Goal: Task Accomplishment & Management: Manage account settings

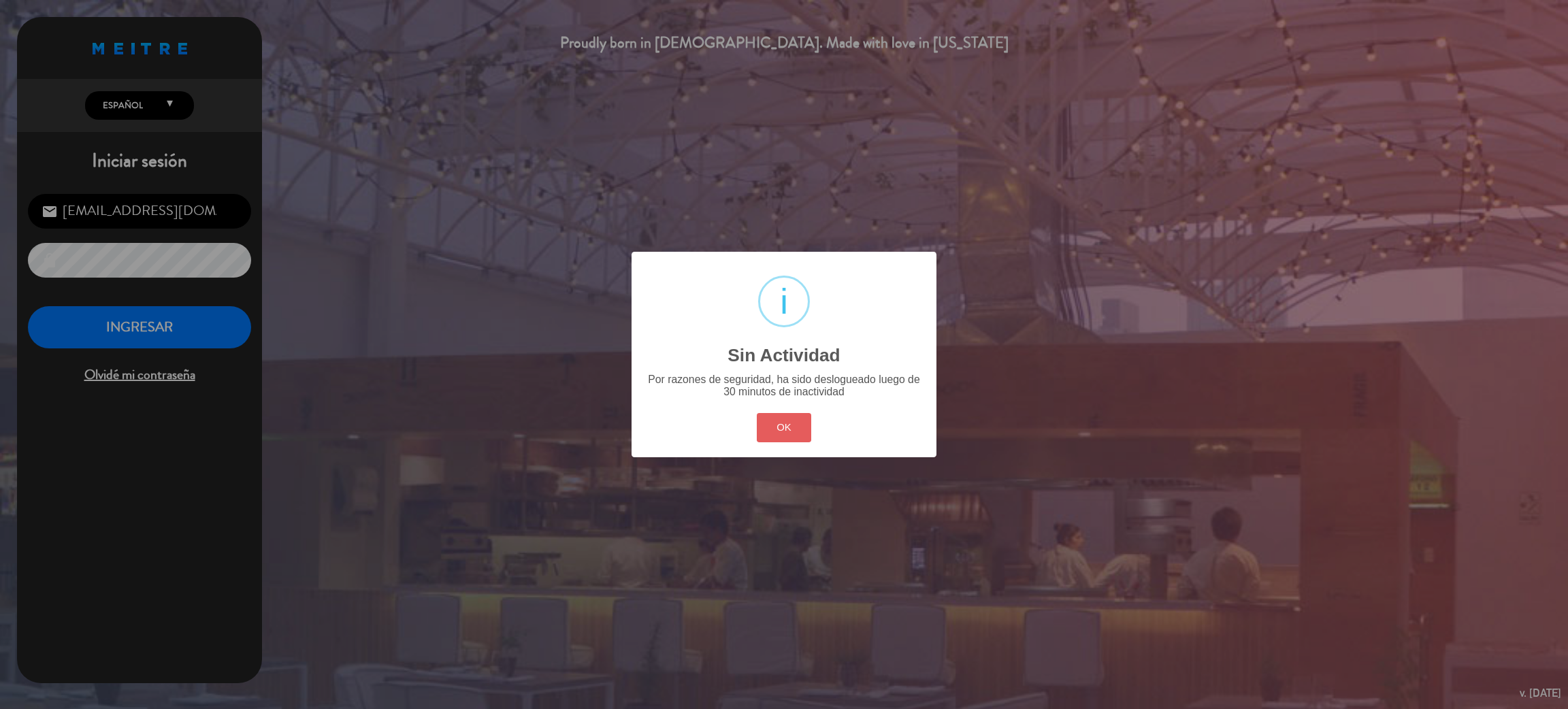
click at [771, 424] on button "OK" at bounding box center [784, 428] width 55 height 29
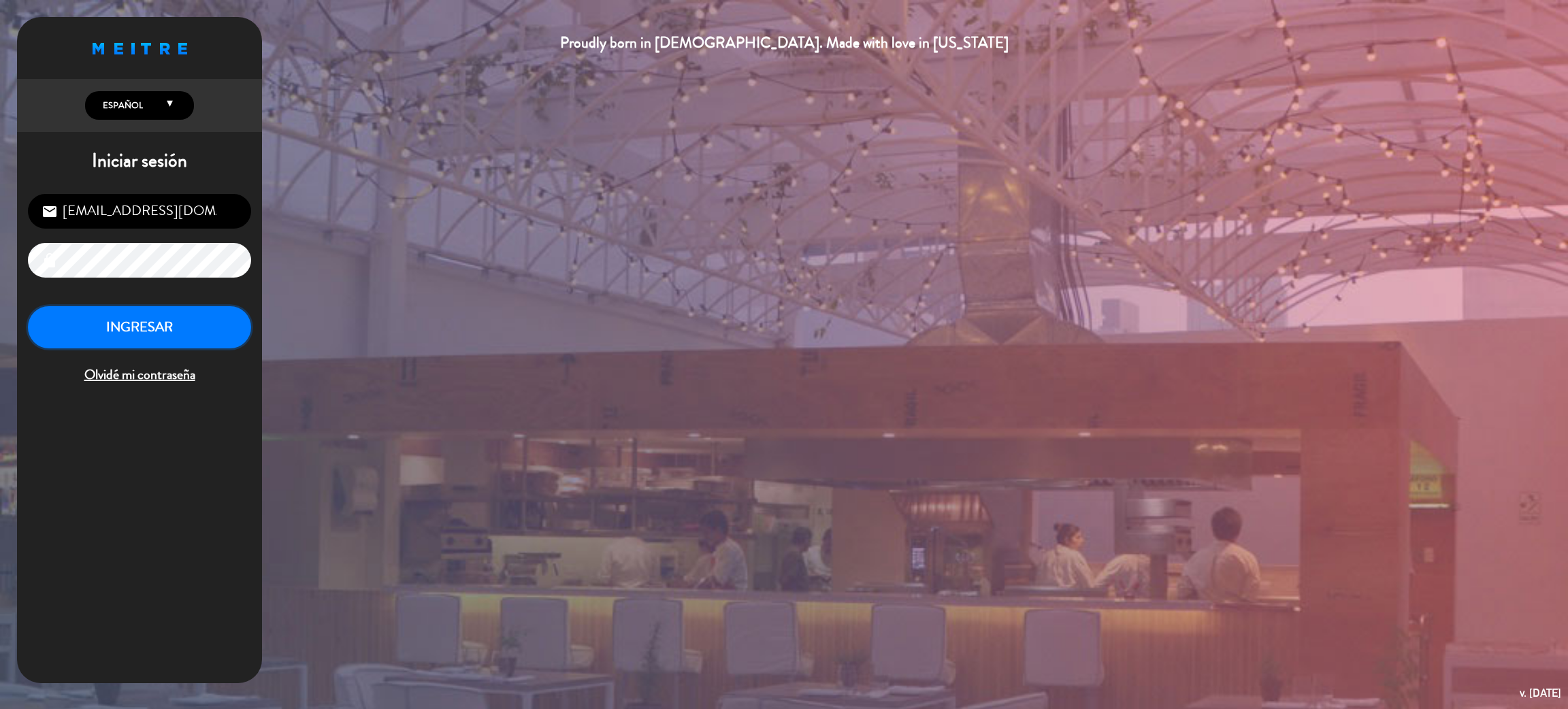
click at [139, 322] on button "INGRESAR" at bounding box center [139, 328] width 223 height 43
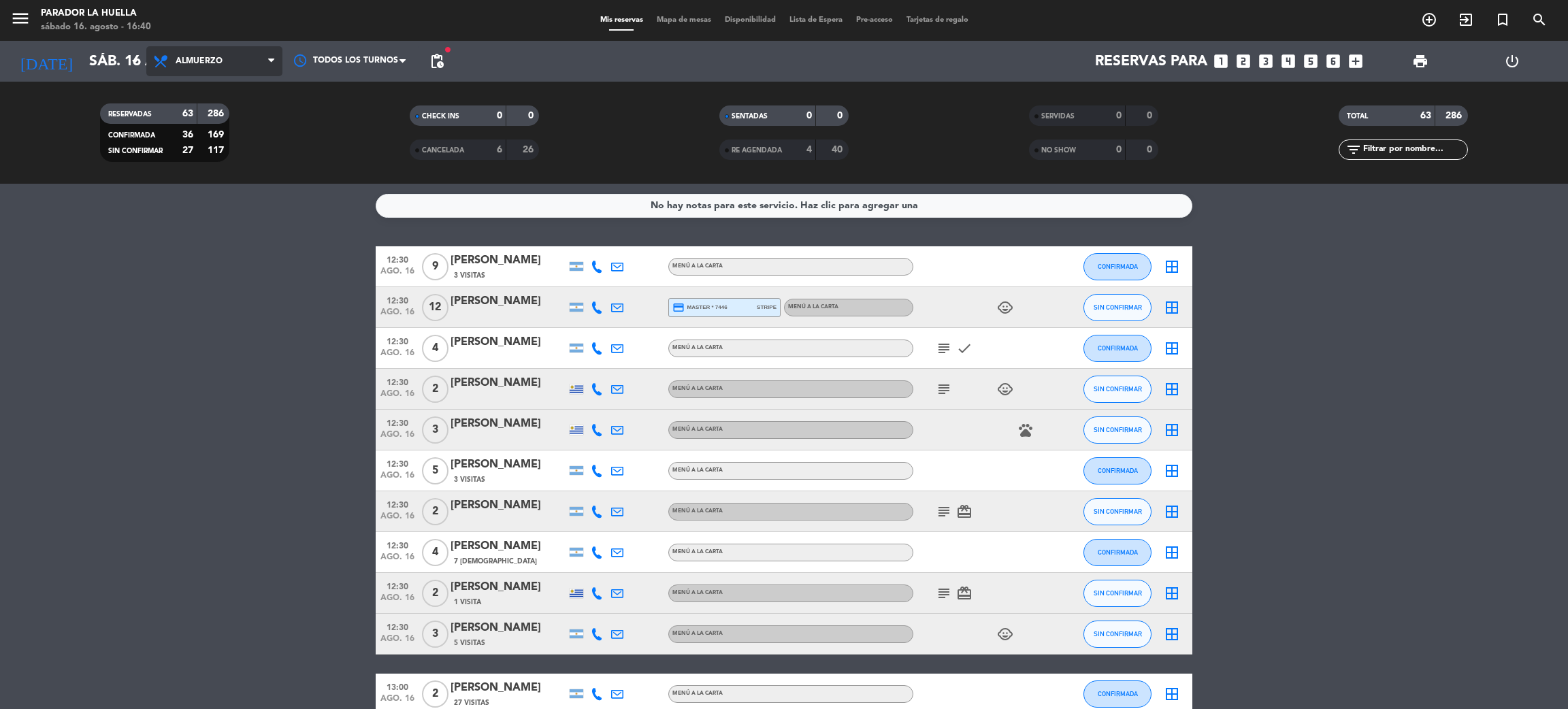
click at [227, 52] on span "Almuerzo" at bounding box center [215, 61] width 136 height 30
click at [219, 150] on div "menu Parador La Huella sábado 16. agosto - 16:40 Mis reservas Mapa de mesas Dis…" at bounding box center [784, 92] width 1568 height 184
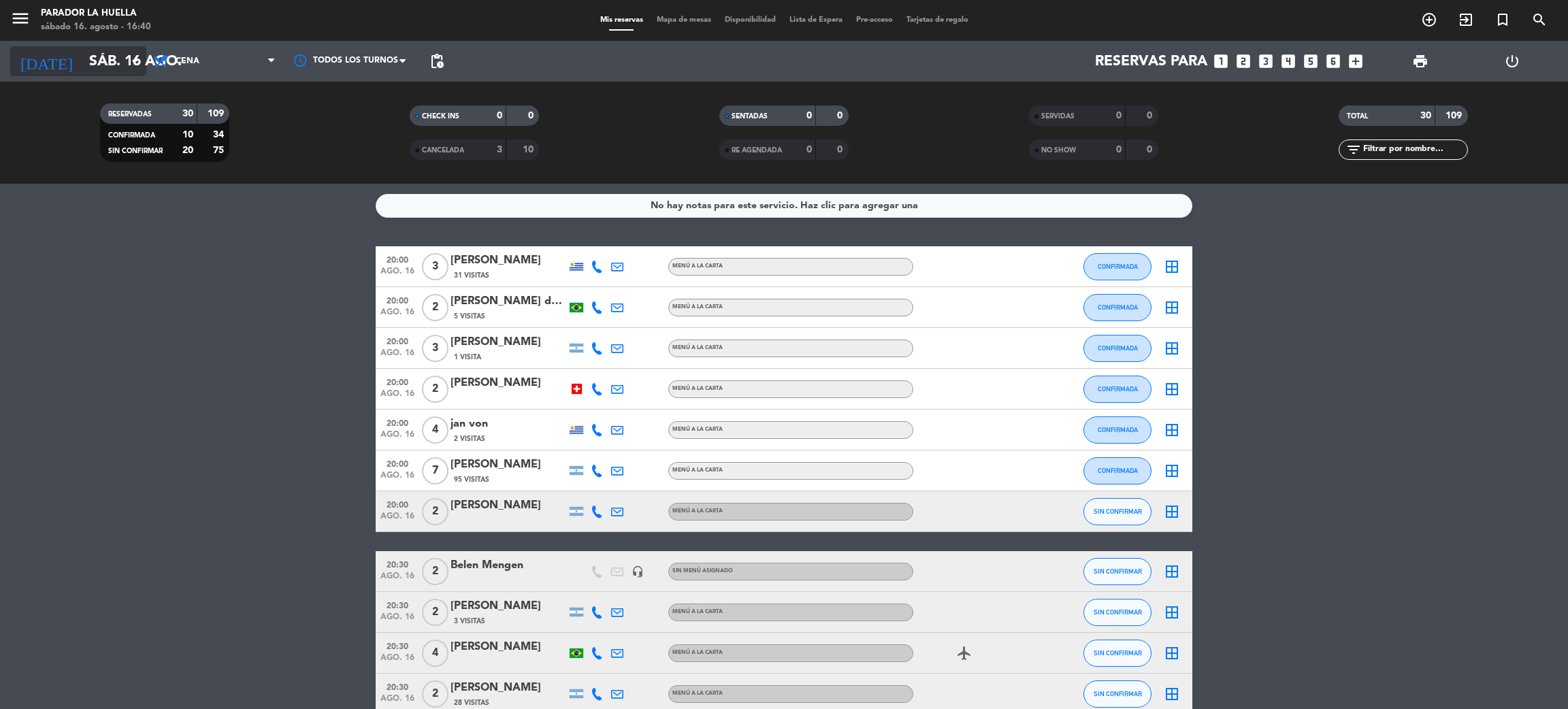
click at [137, 51] on input "sáb. 16 ago." at bounding box center [175, 61] width 187 height 30
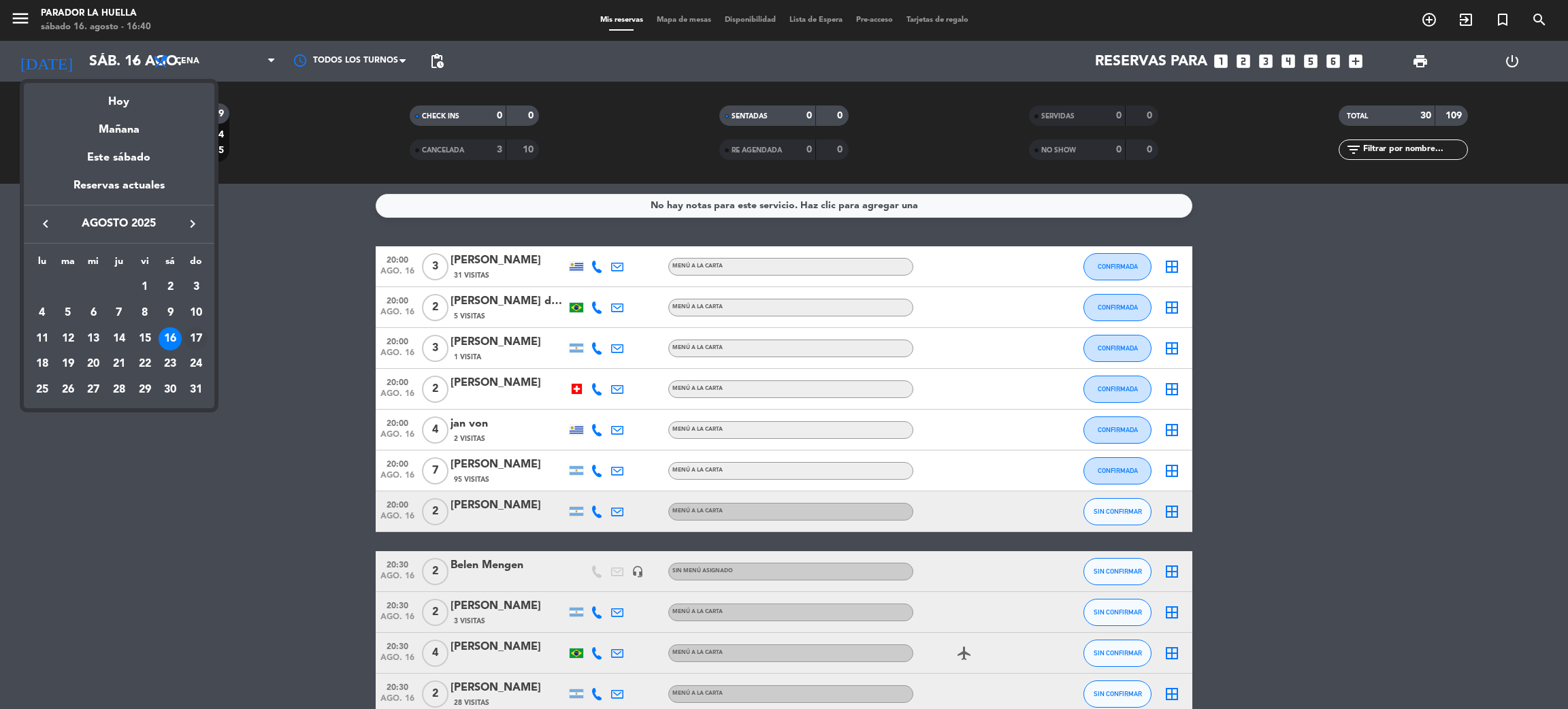
click at [202, 336] on div "17" at bounding box center [195, 338] width 23 height 23
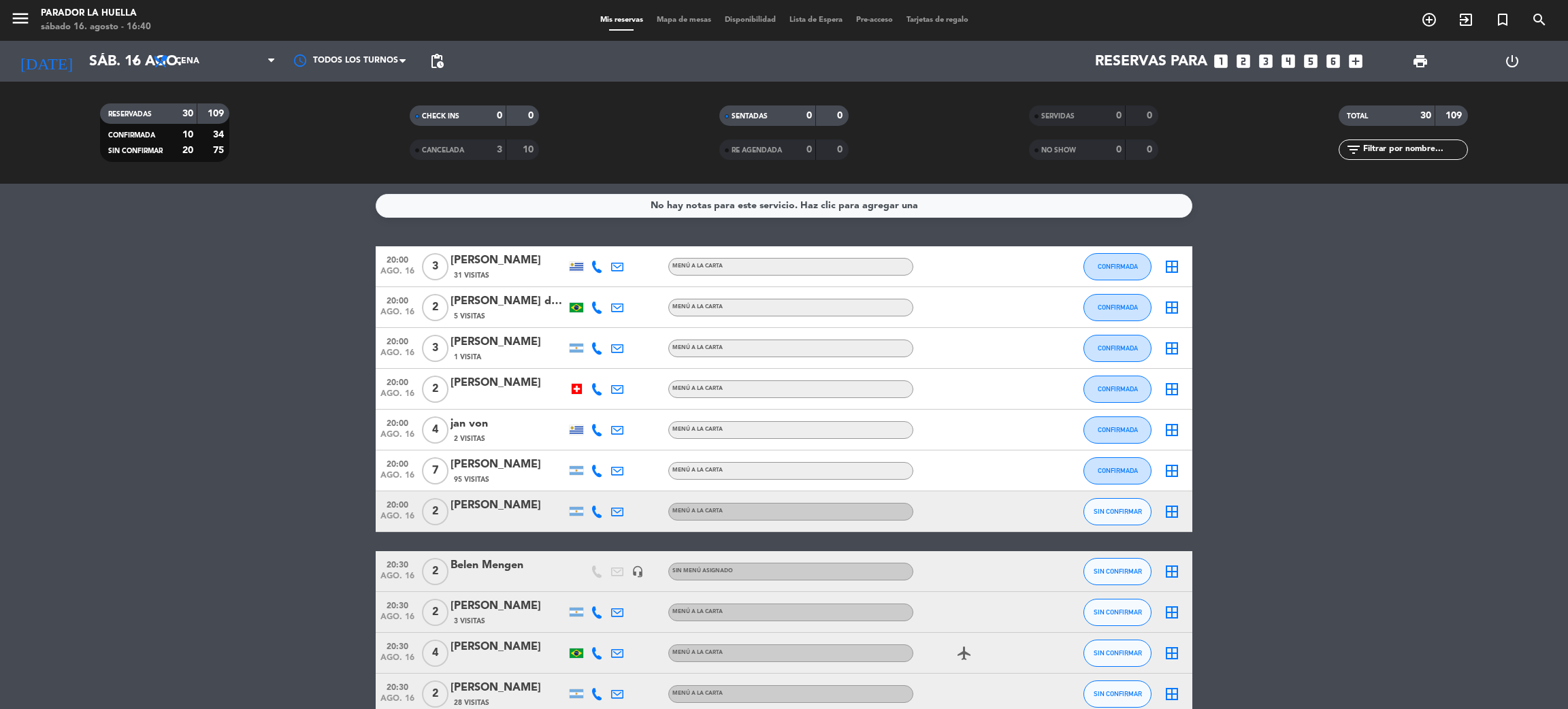
type input "dom. 17 ago."
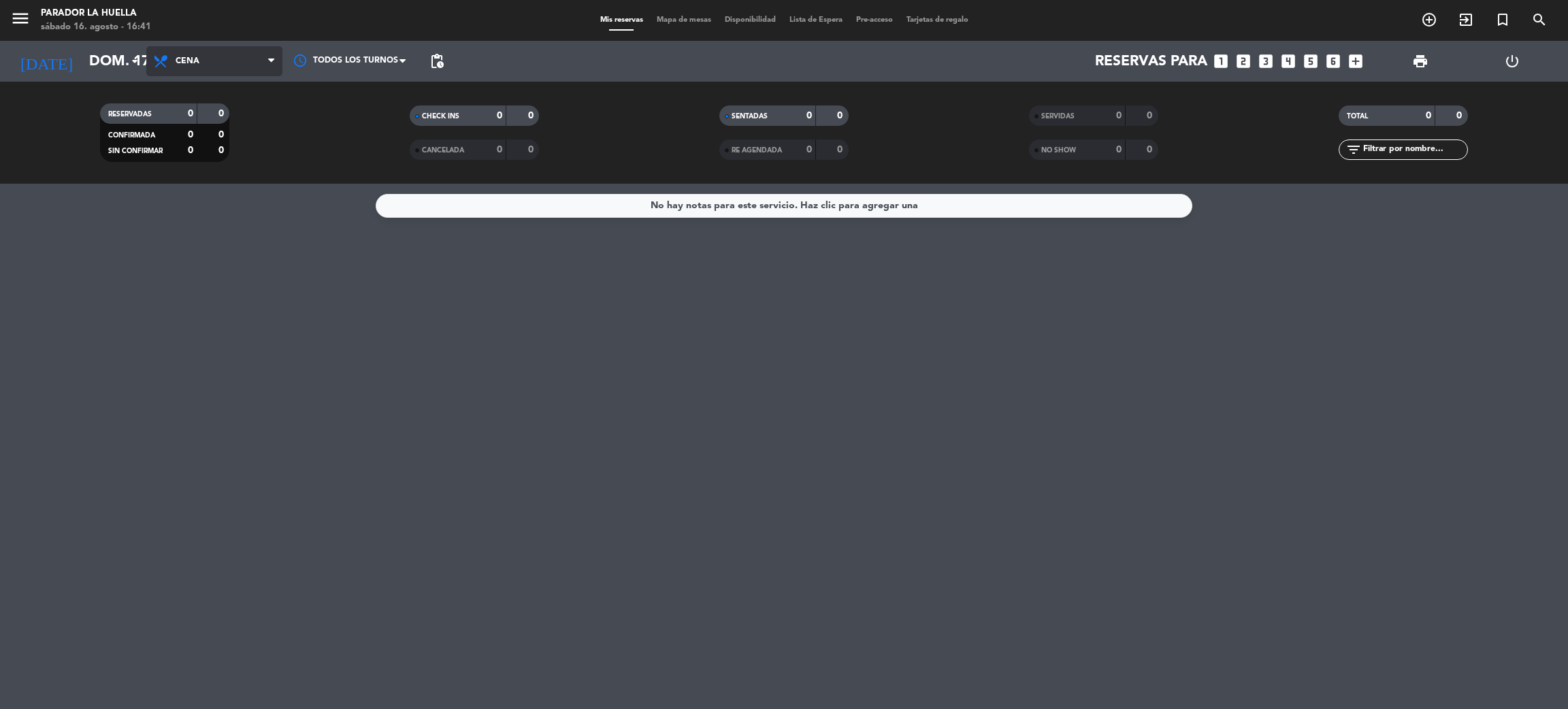
click at [226, 59] on span "Cena" at bounding box center [215, 61] width 136 height 30
click at [218, 112] on div "menu Parador La Huella sábado 16. agosto - 16:41 Mis reservas Mapa de mesas Dis…" at bounding box center [784, 92] width 1568 height 184
click at [1375, 151] on input "text" at bounding box center [1414, 149] width 106 height 15
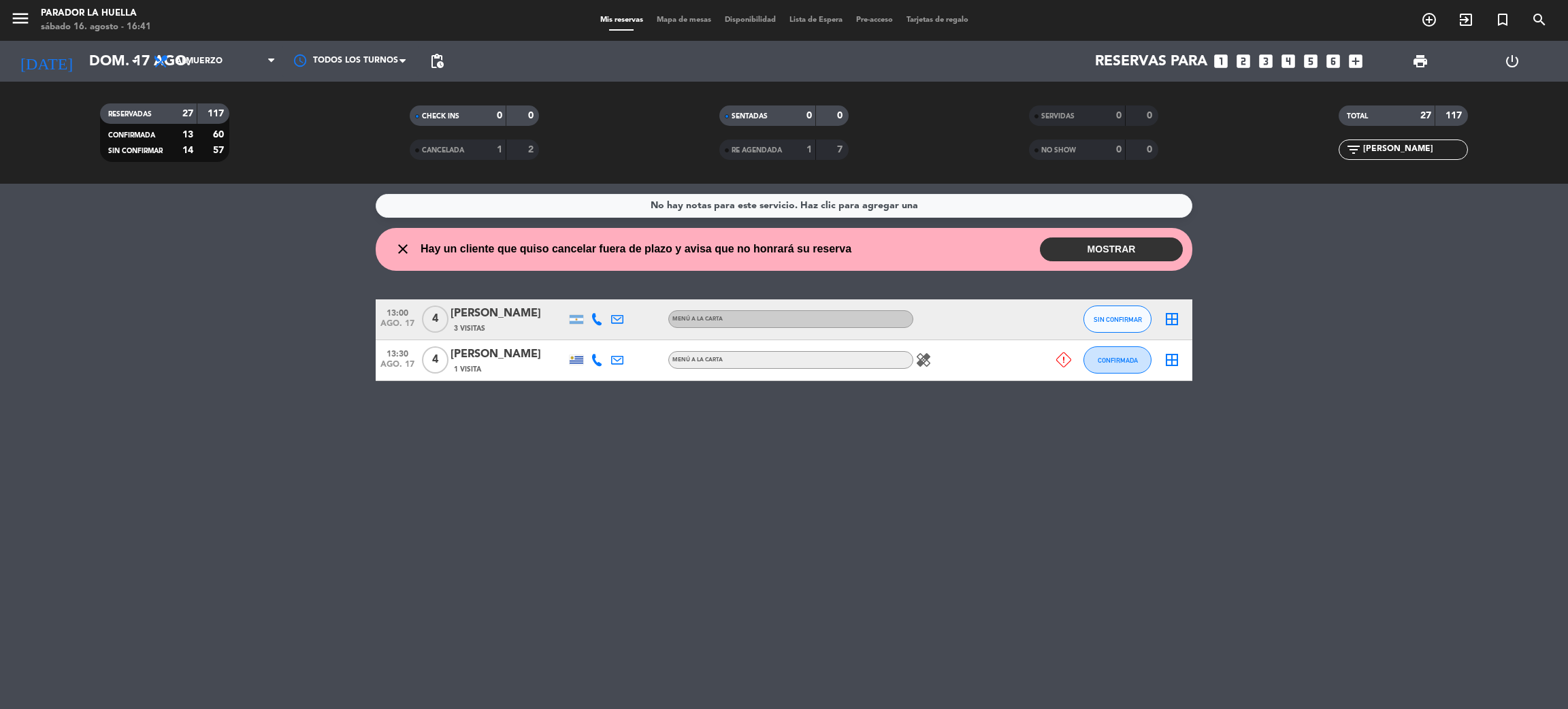
type input "[PERSON_NAME]"
click at [548, 355] on div "[PERSON_NAME]" at bounding box center [508, 354] width 116 height 17
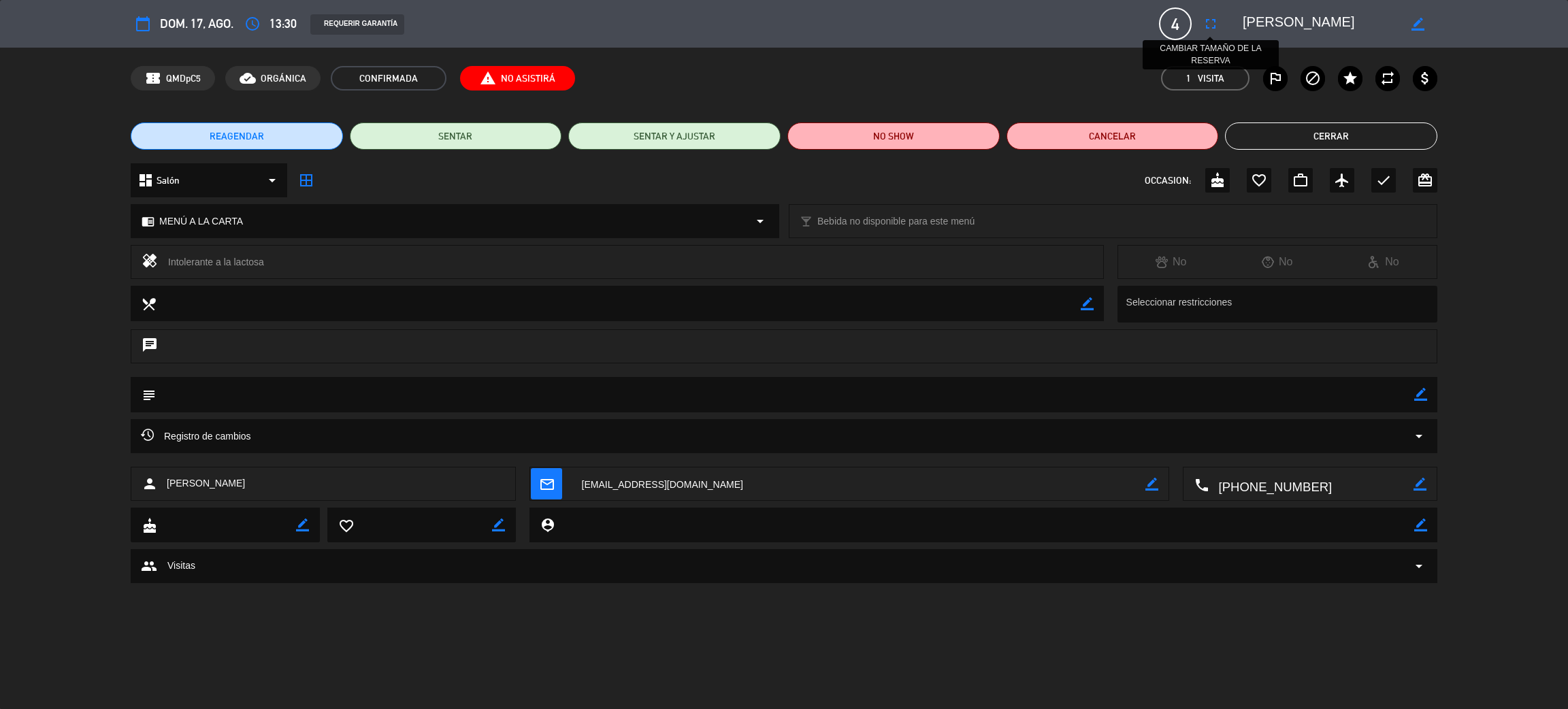
click at [1205, 19] on icon "fullscreen" at bounding box center [1211, 24] width 17 height 17
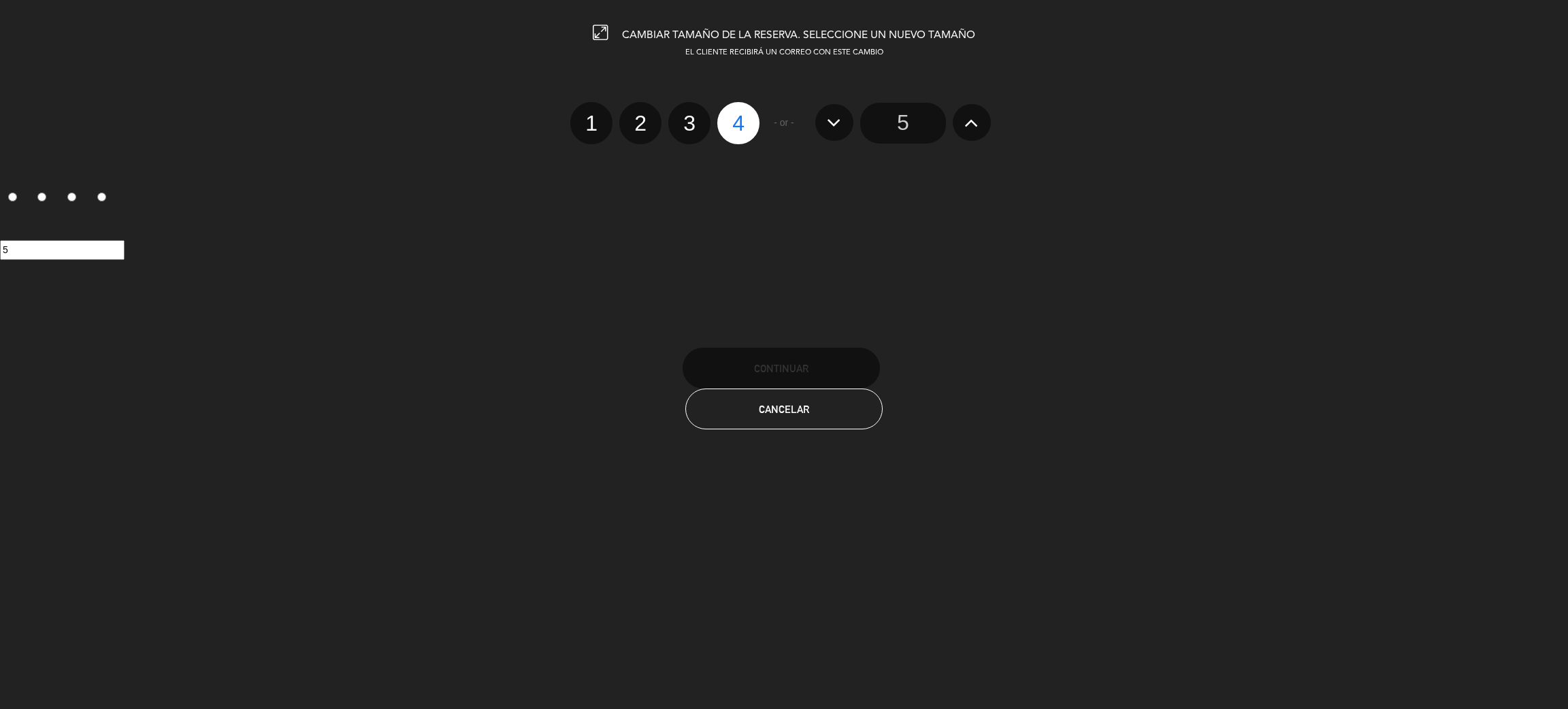
click at [911, 129] on input "5" at bounding box center [902, 123] width 86 height 41
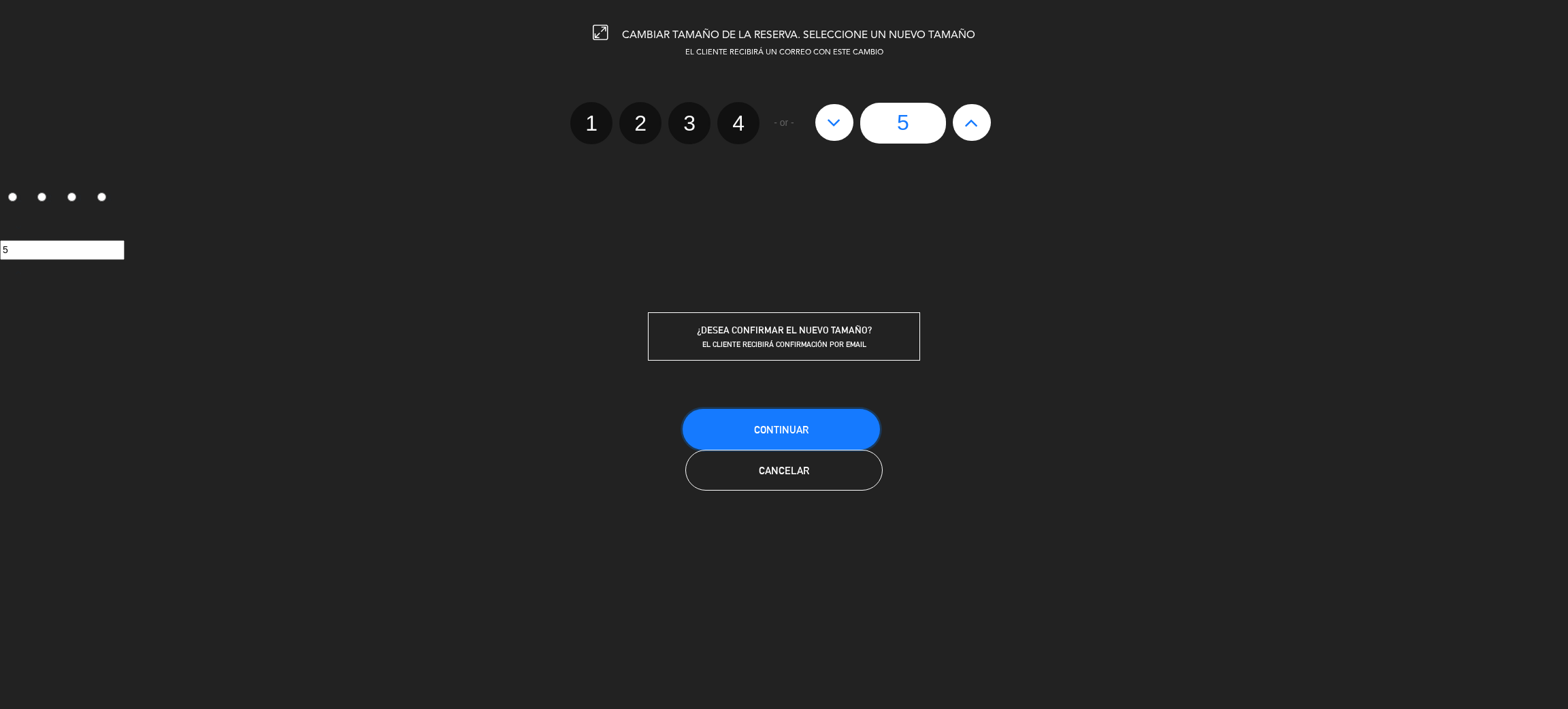
click at [795, 424] on span "Continuar" at bounding box center [781, 429] width 54 height 12
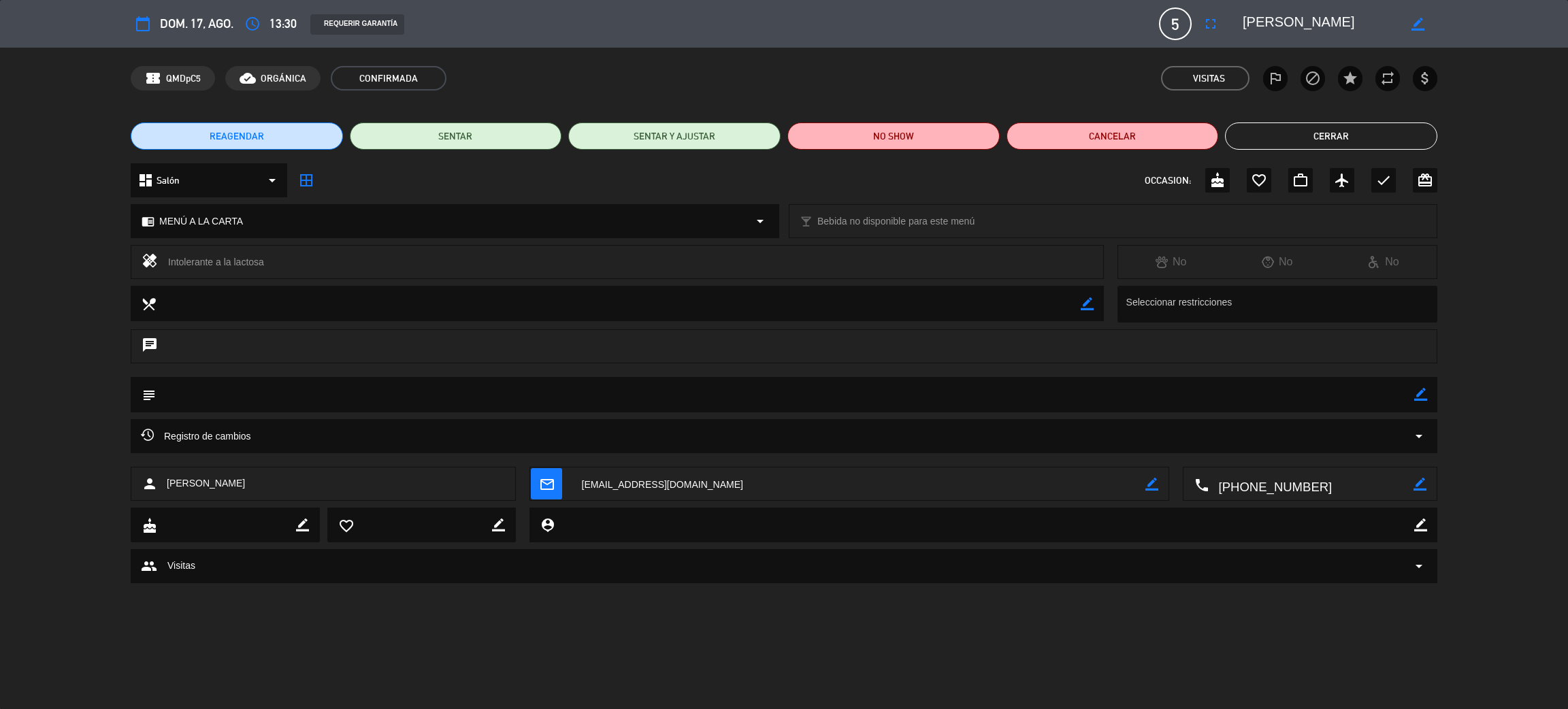
drag, startPoint x: 1326, startPoint y: 150, endPoint x: 1326, endPoint y: 130, distance: 20.0
click at [1326, 148] on div "REAGENDAR SENTAR SENTAR Y AJUSTAR NO SHOW Cancelar Cerrar" at bounding box center [784, 135] width 1568 height 54
click at [1325, 126] on button "Cerrar" at bounding box center [1330, 136] width 213 height 28
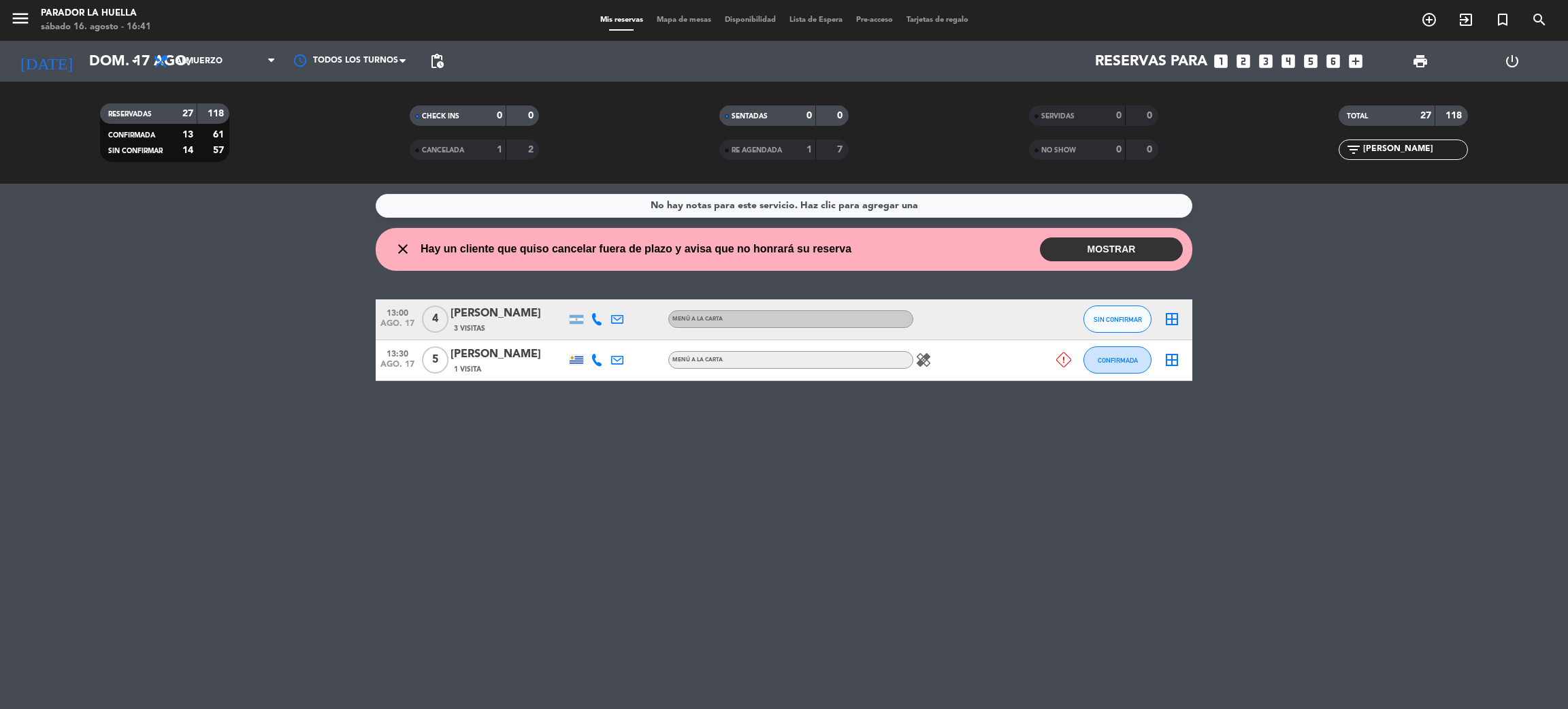
click at [1091, 257] on button "MOSTRAR" at bounding box center [1110, 250] width 143 height 24
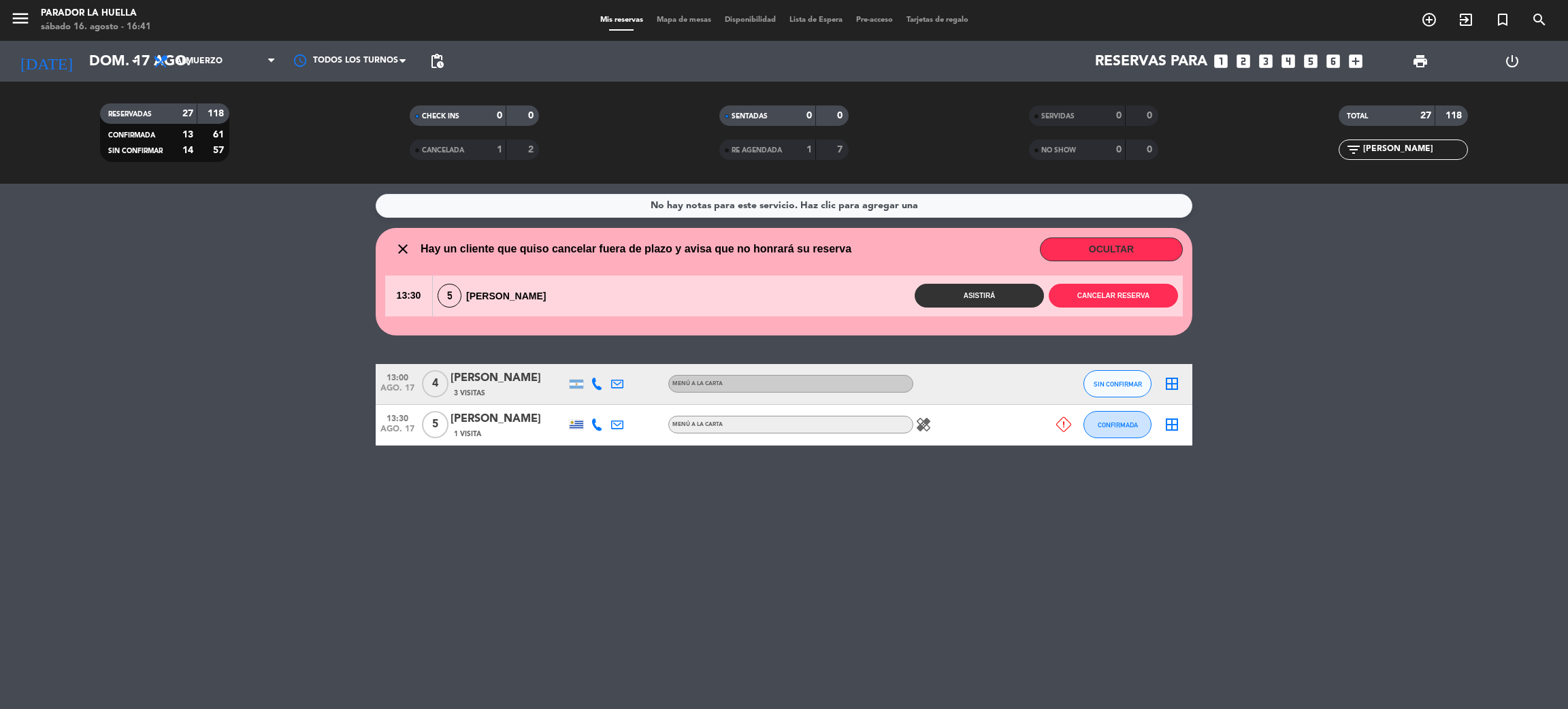
click at [626, 278] on div "13:30 5 [PERSON_NAME] Asistirá Cancelar reserva" at bounding box center [784, 296] width 797 height 41
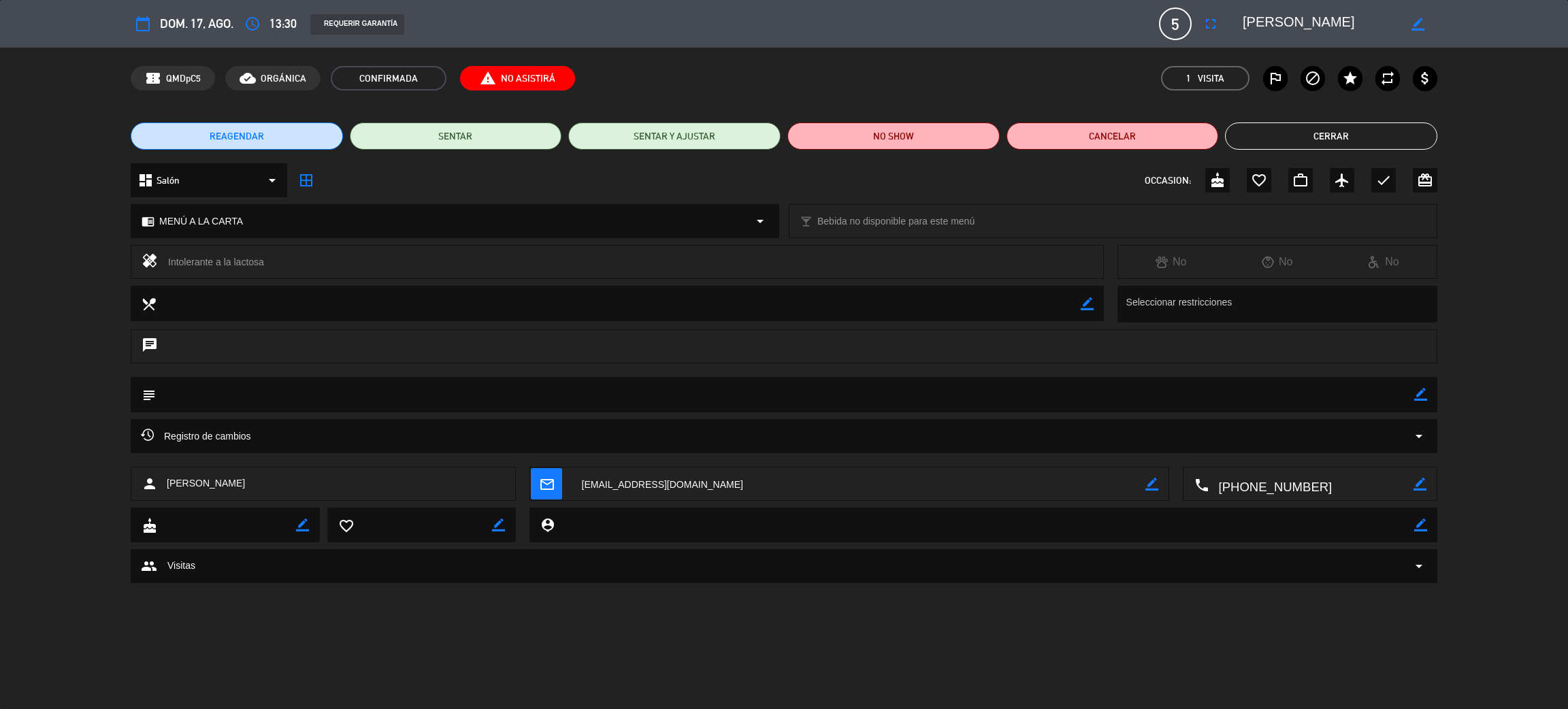
click at [1353, 133] on button "Cerrar" at bounding box center [1330, 136] width 213 height 28
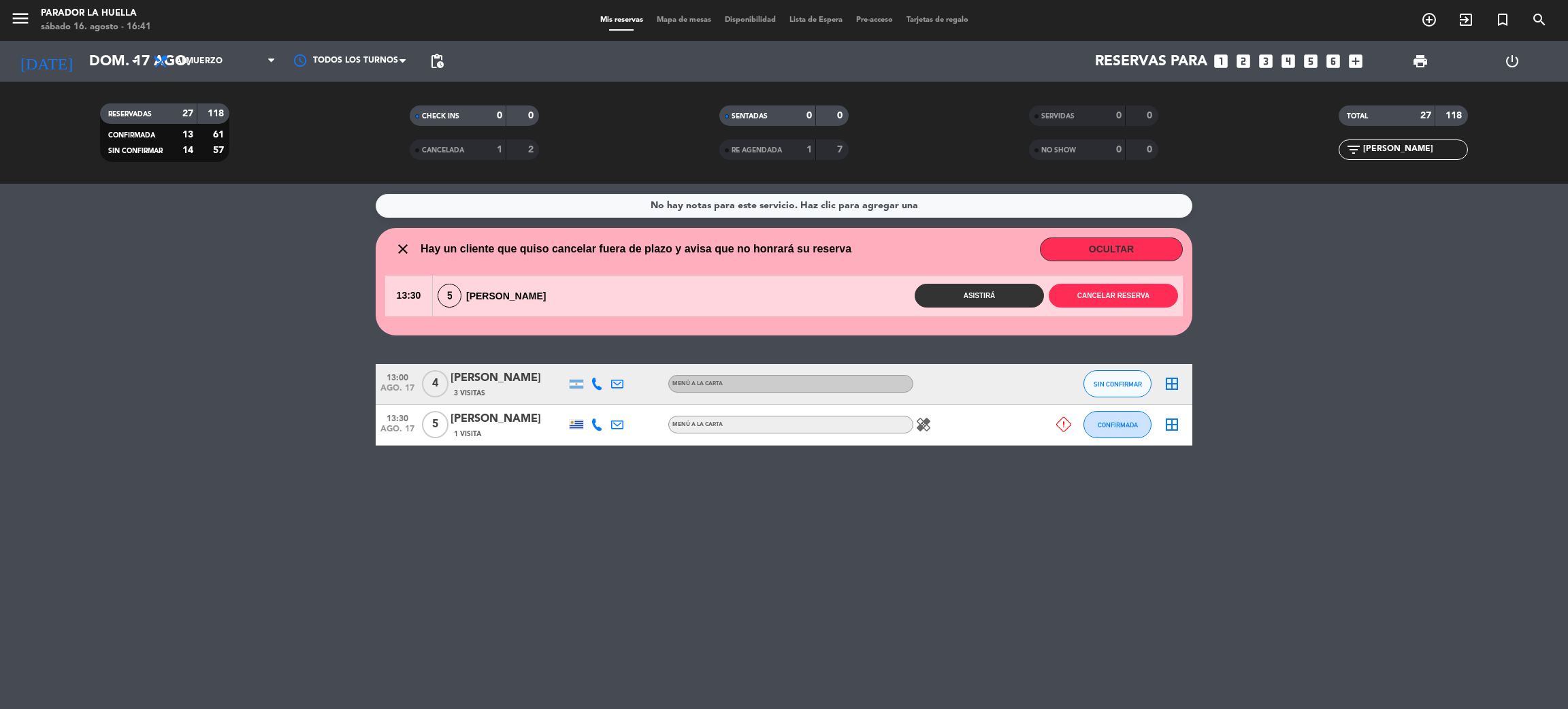
click at [520, 432] on div "1 Visita" at bounding box center [508, 434] width 116 height 12
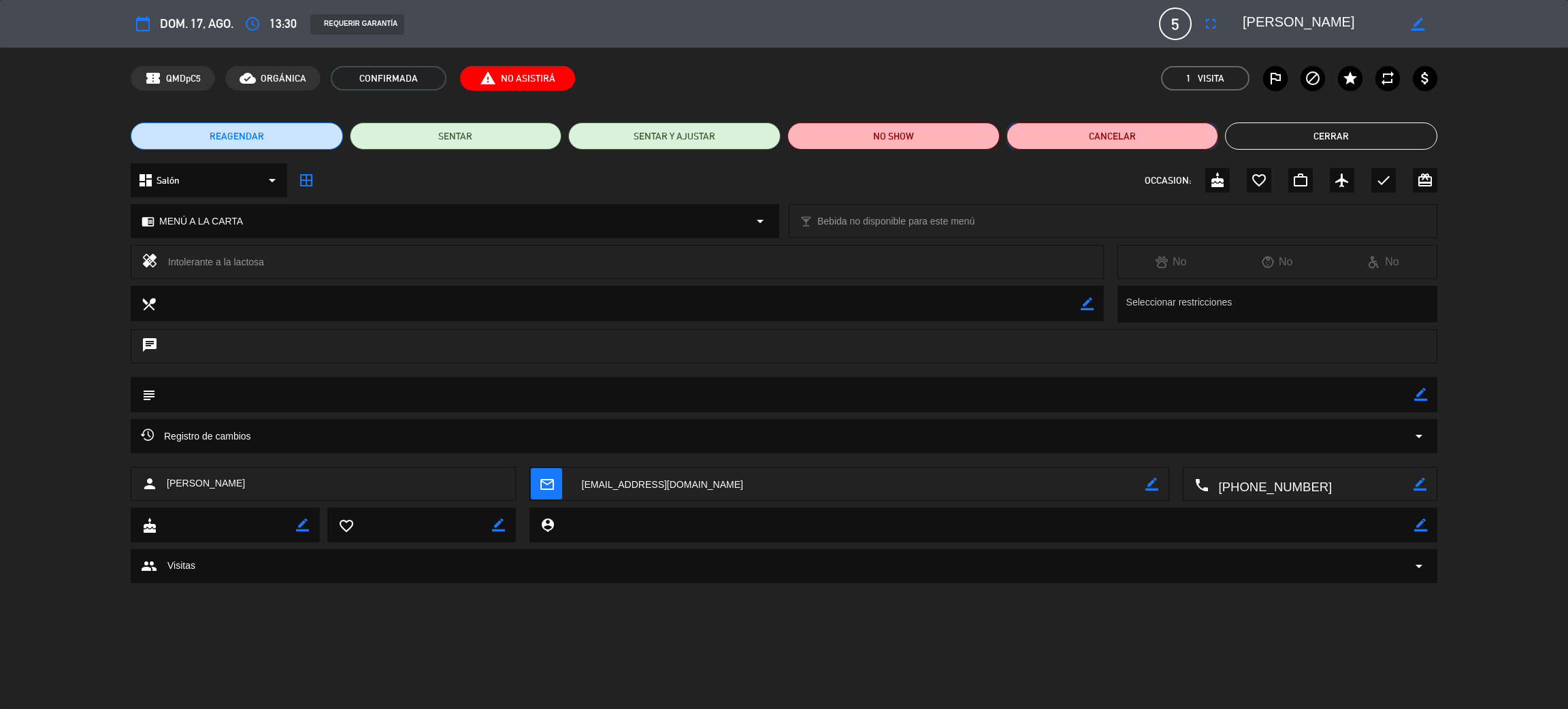
click at [1160, 142] on button "Cancelar" at bounding box center [1112, 136] width 213 height 28
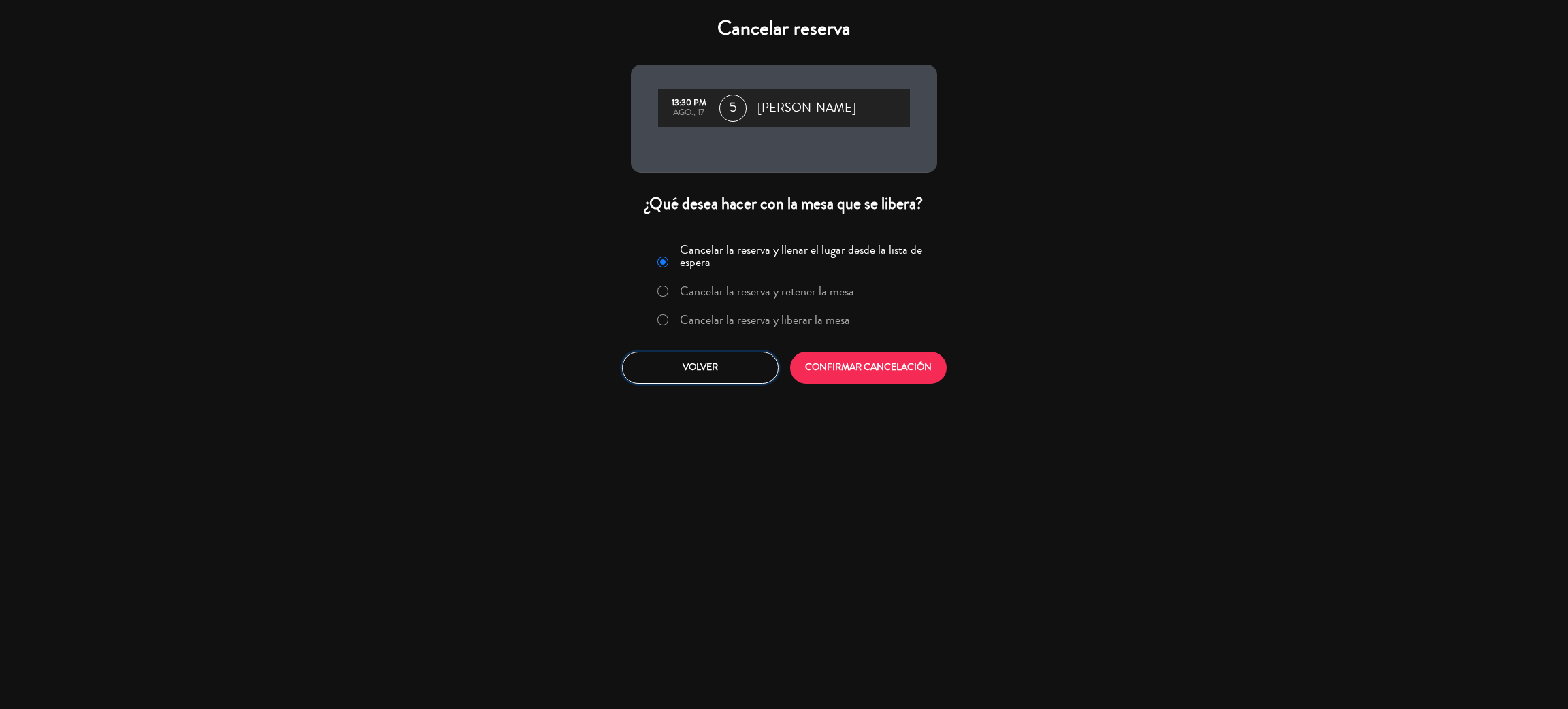
click at [683, 352] on button "Volver" at bounding box center [700, 367] width 157 height 32
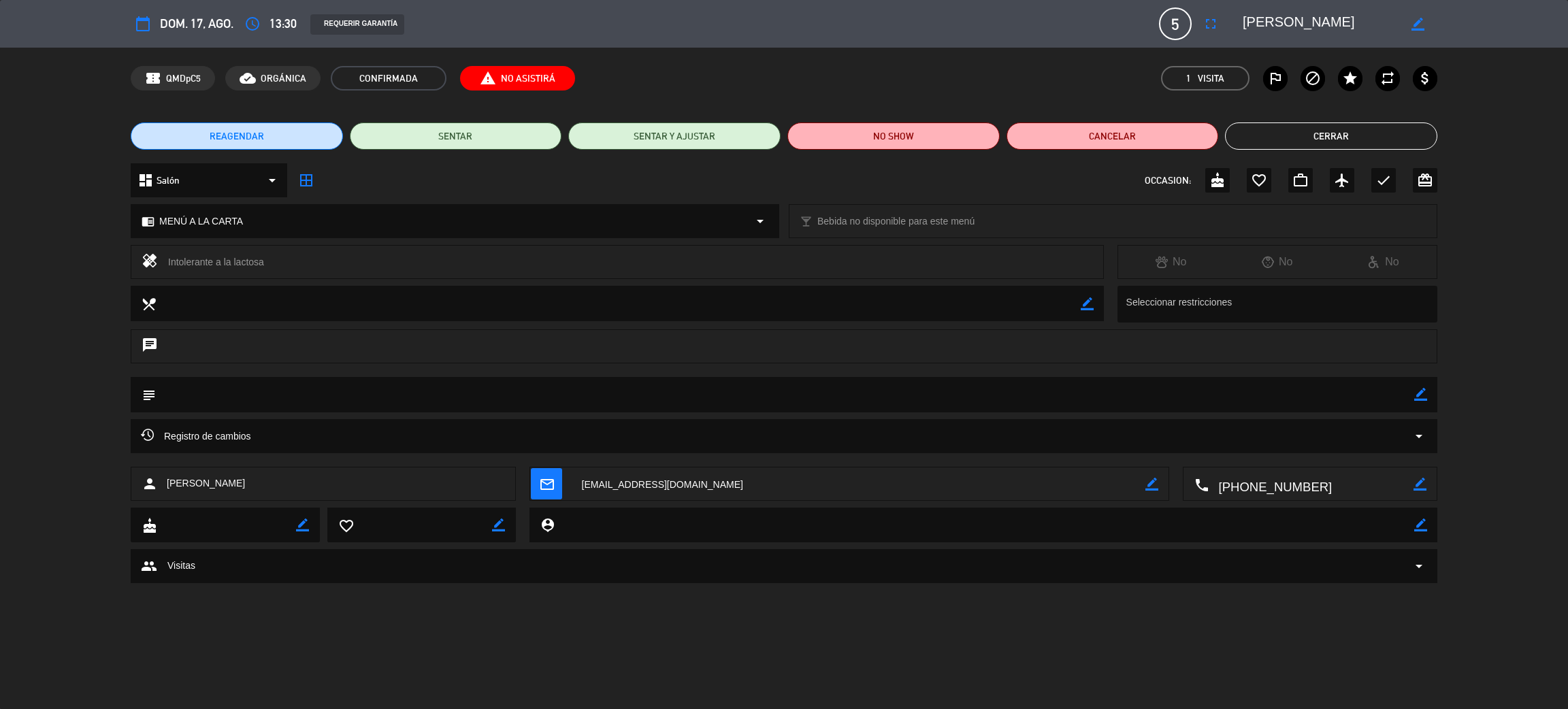
click at [1367, 145] on button "Cerrar" at bounding box center [1330, 136] width 213 height 28
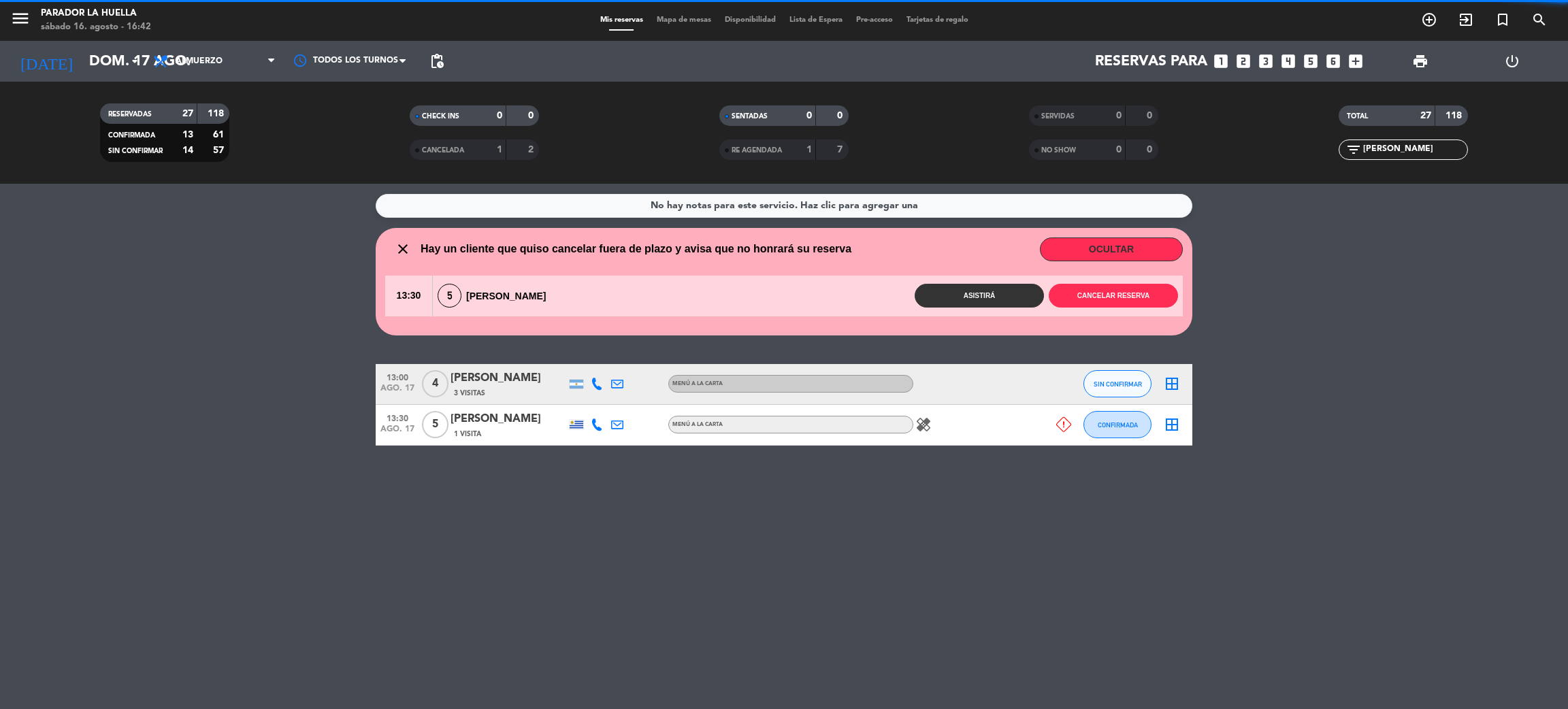
click at [1365, 351] on div "No hay notas para este servicio. Haz clic para agregar una close Hay un cliente…" at bounding box center [784, 447] width 1568 height 525
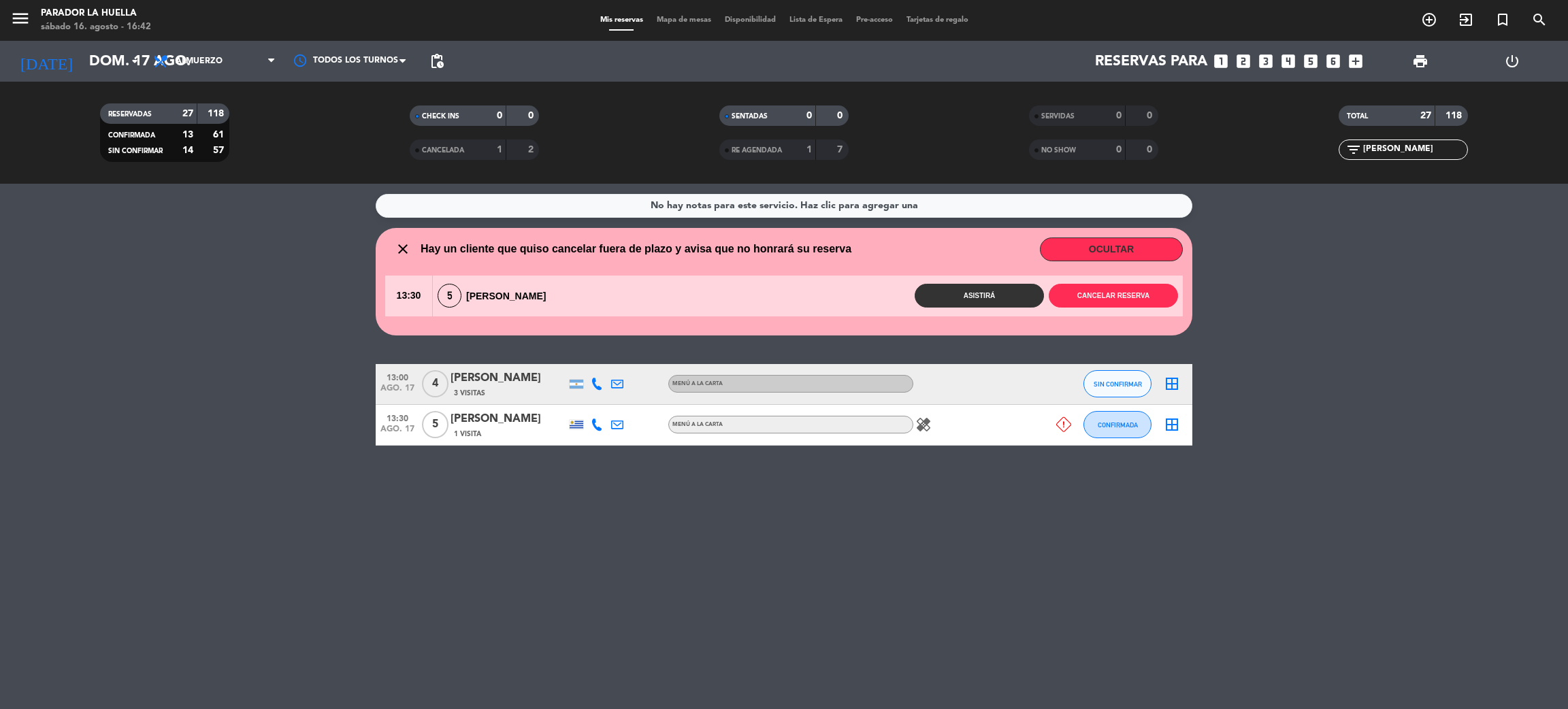
drag, startPoint x: 1406, startPoint y: 155, endPoint x: 275, endPoint y: 24, distance: 1138.6
click at [275, 24] on div "menu Parador La Huella sábado 16. agosto - 16:42 Mis reservas Mapa de mesas Dis…" at bounding box center [784, 92] width 1568 height 184
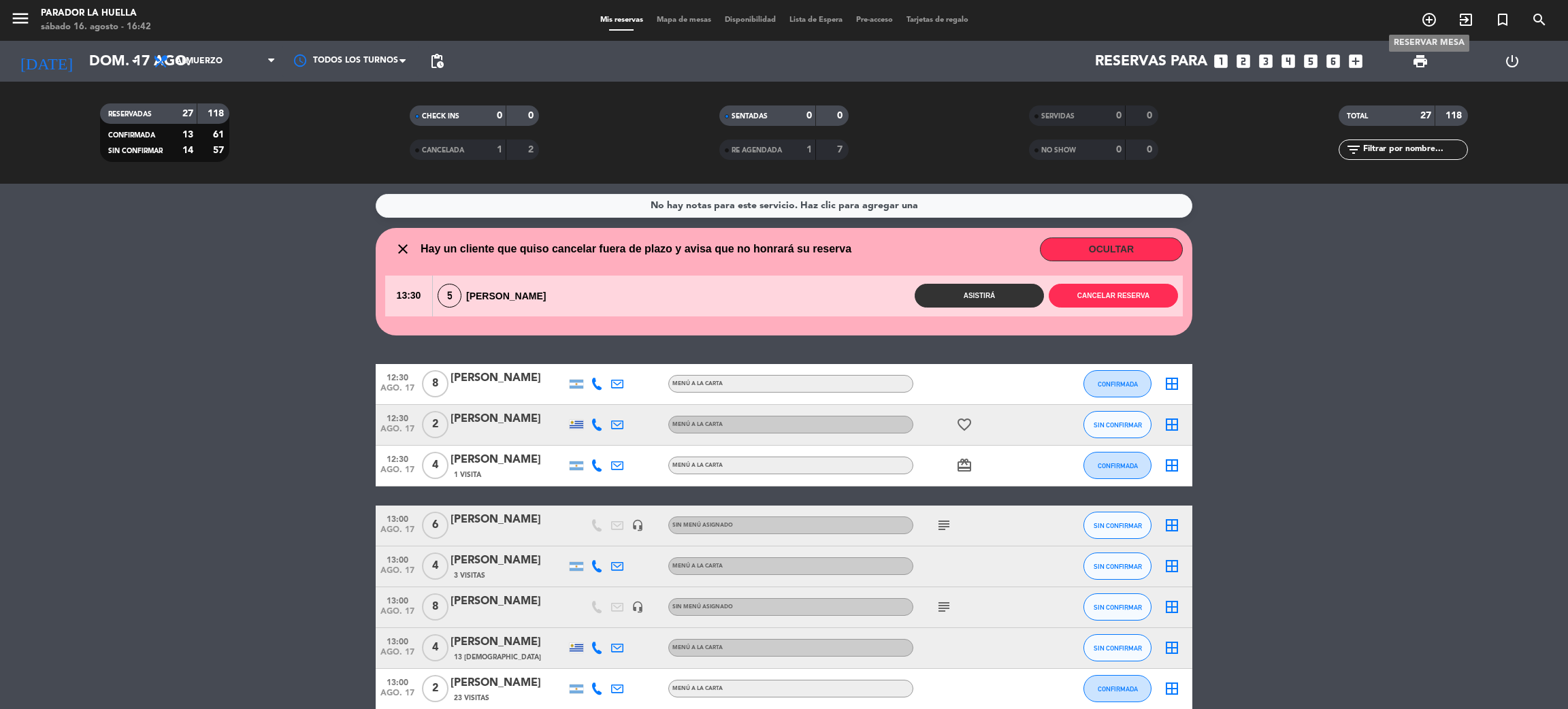
click at [1424, 17] on icon "add_circle_outline" at bounding box center [1429, 20] width 17 height 17
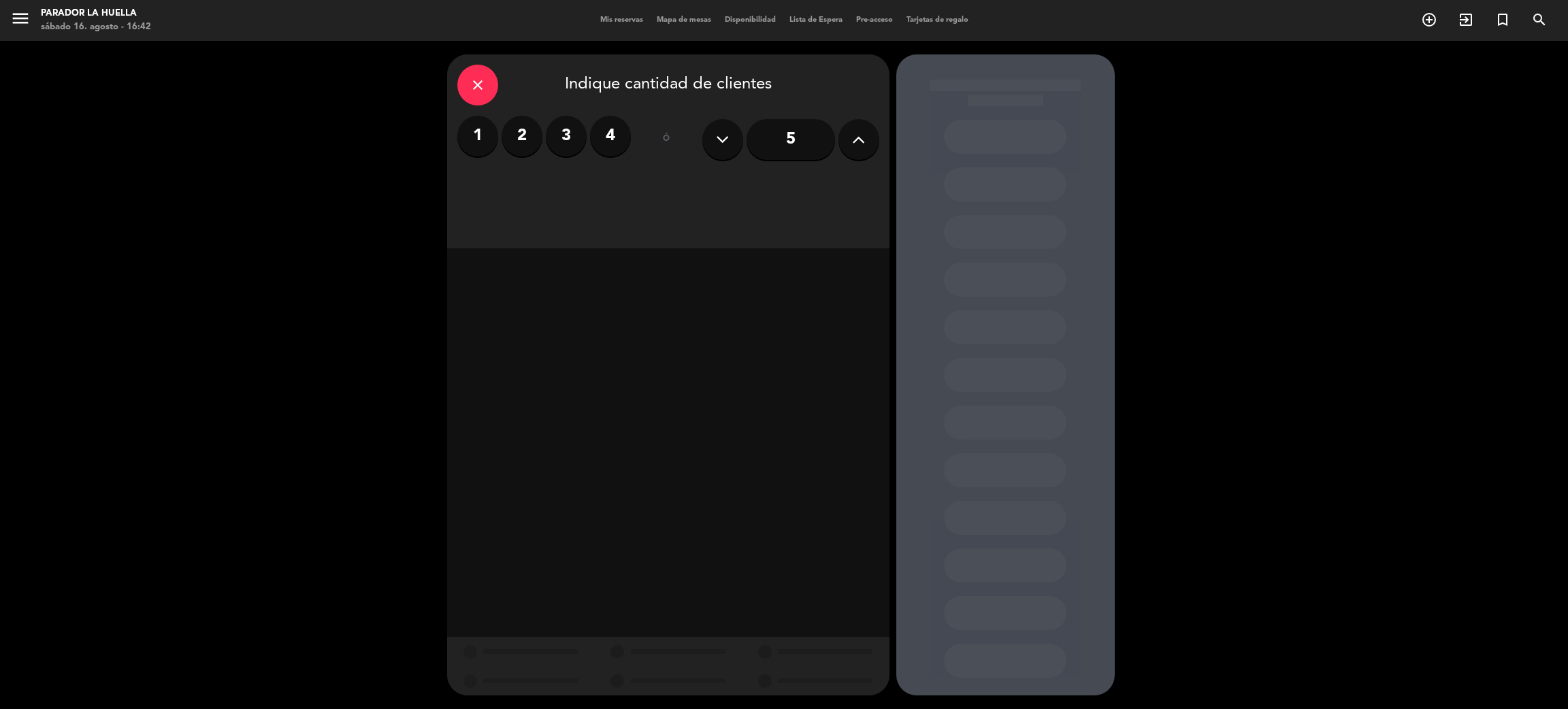
click at [610, 145] on label "4" at bounding box center [610, 136] width 41 height 41
click at [559, 192] on div "Almuerzo" at bounding box center [563, 187] width 210 height 28
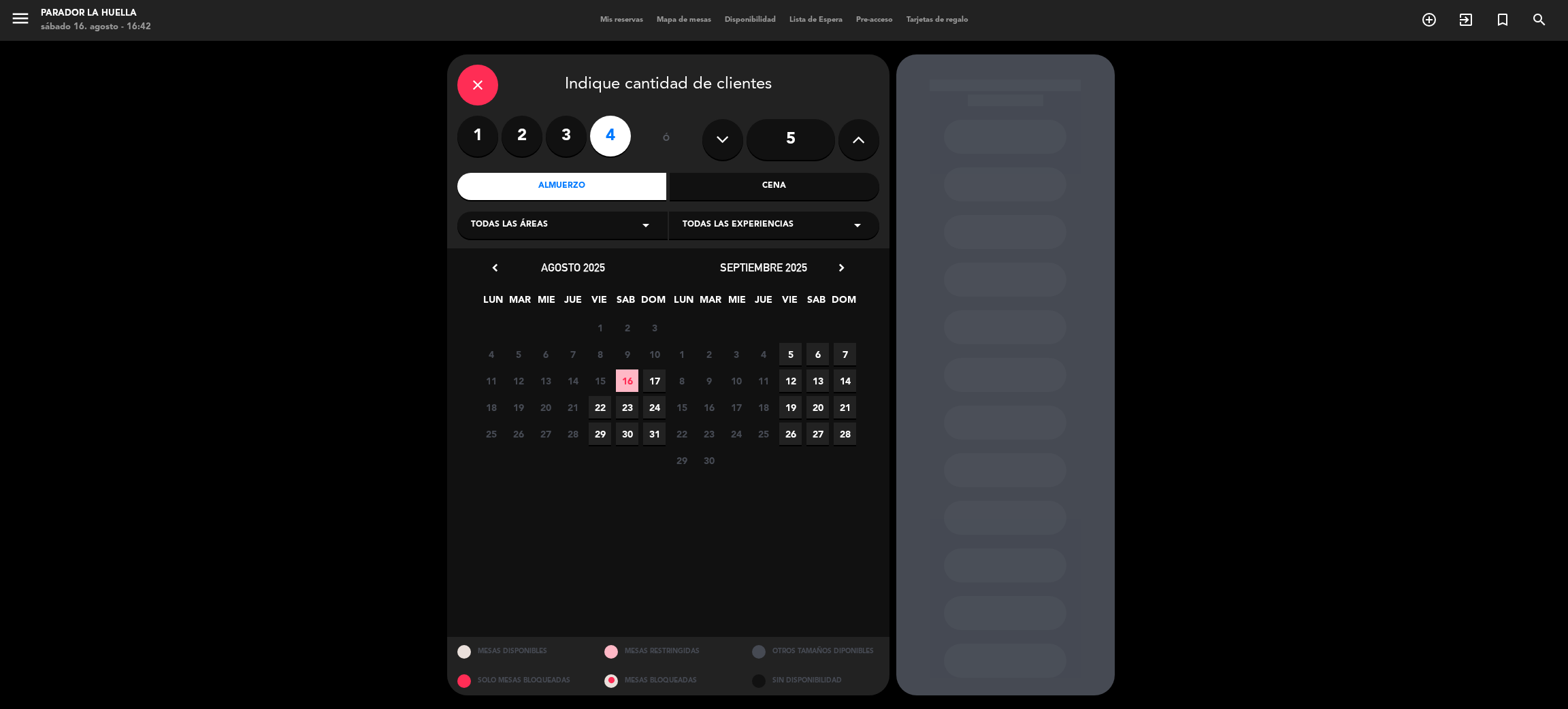
click at [651, 379] on span "17" at bounding box center [654, 380] width 22 height 22
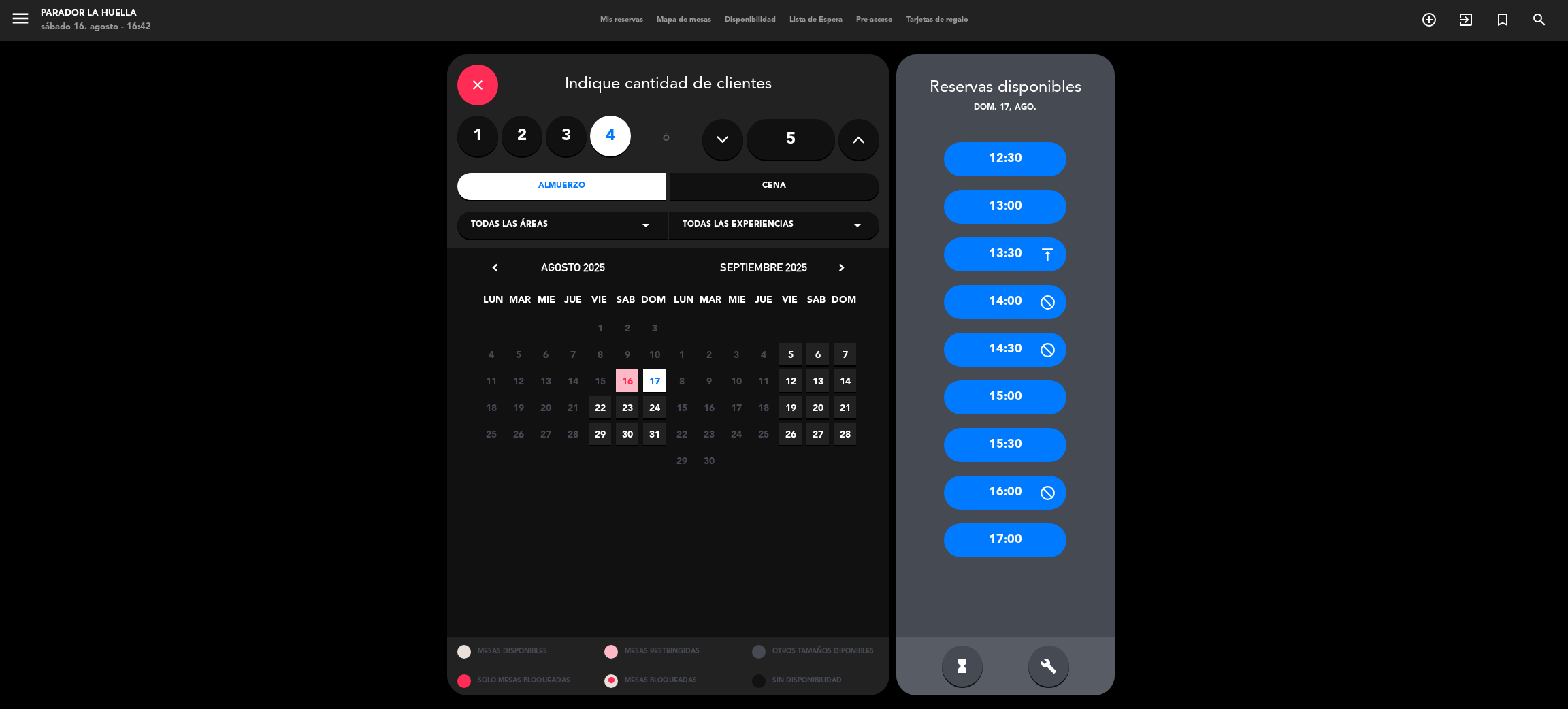
click at [1001, 250] on div "13:30" at bounding box center [1005, 254] width 122 height 34
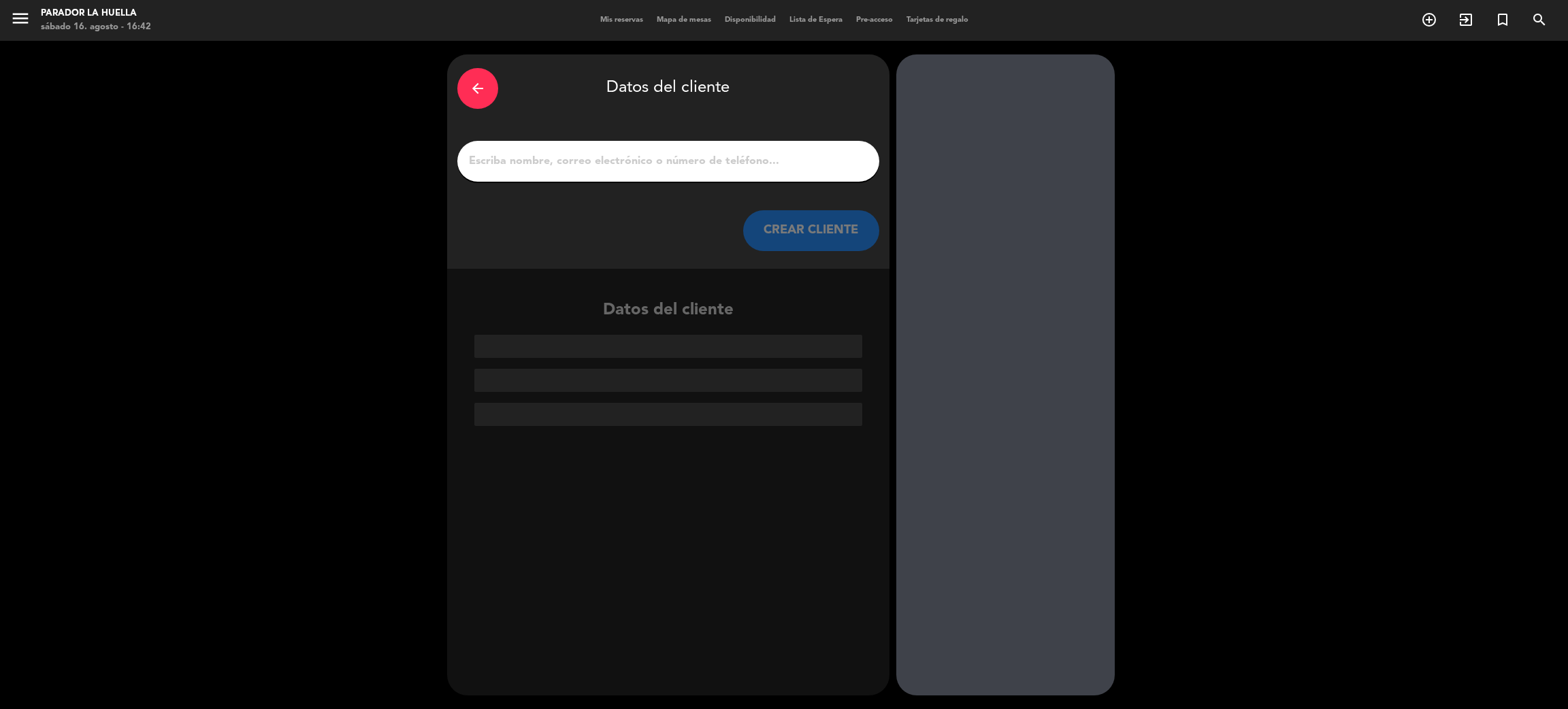
click at [520, 160] on input "1" at bounding box center [668, 161] width 401 height 19
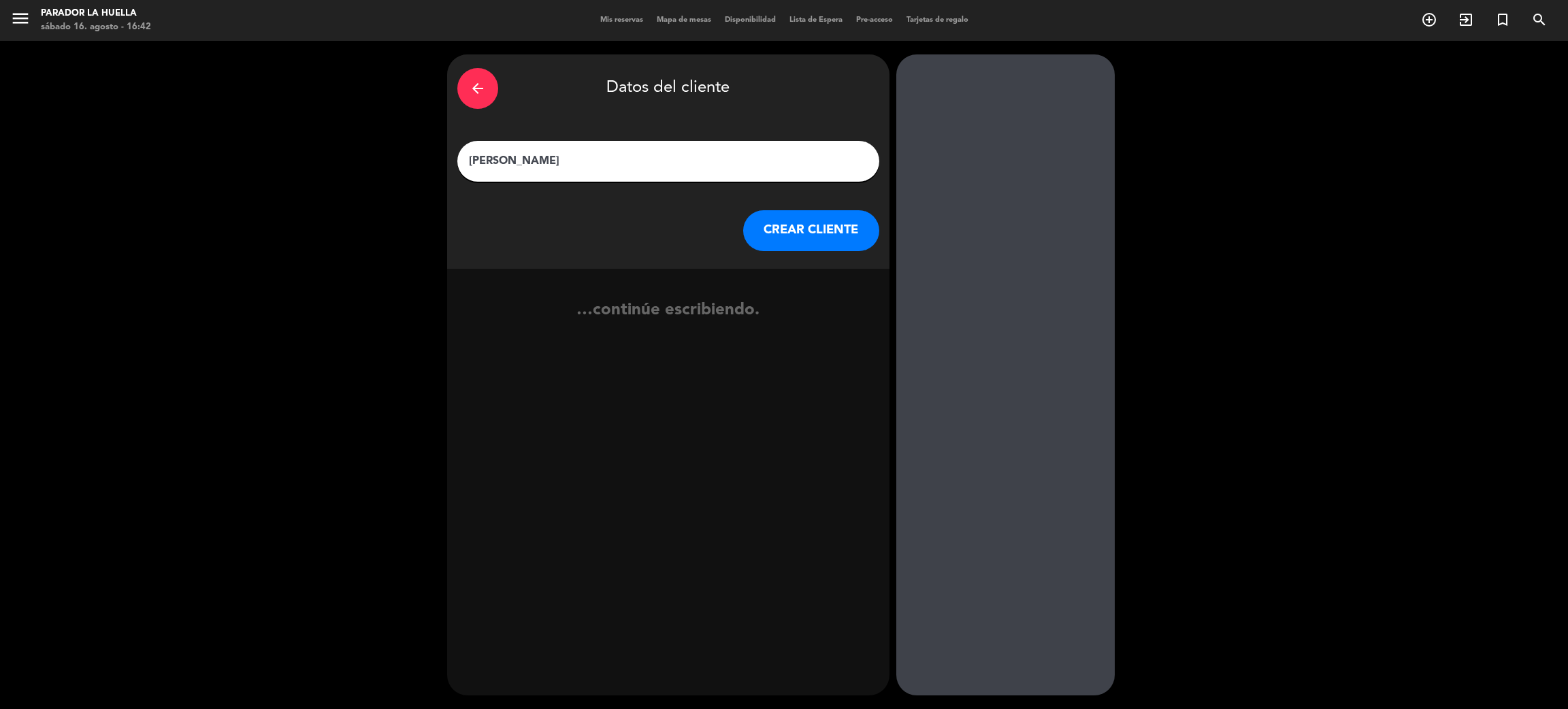
type input "[PERSON_NAME]"
click at [822, 226] on button "CREAR CLIENTE" at bounding box center [811, 230] width 136 height 41
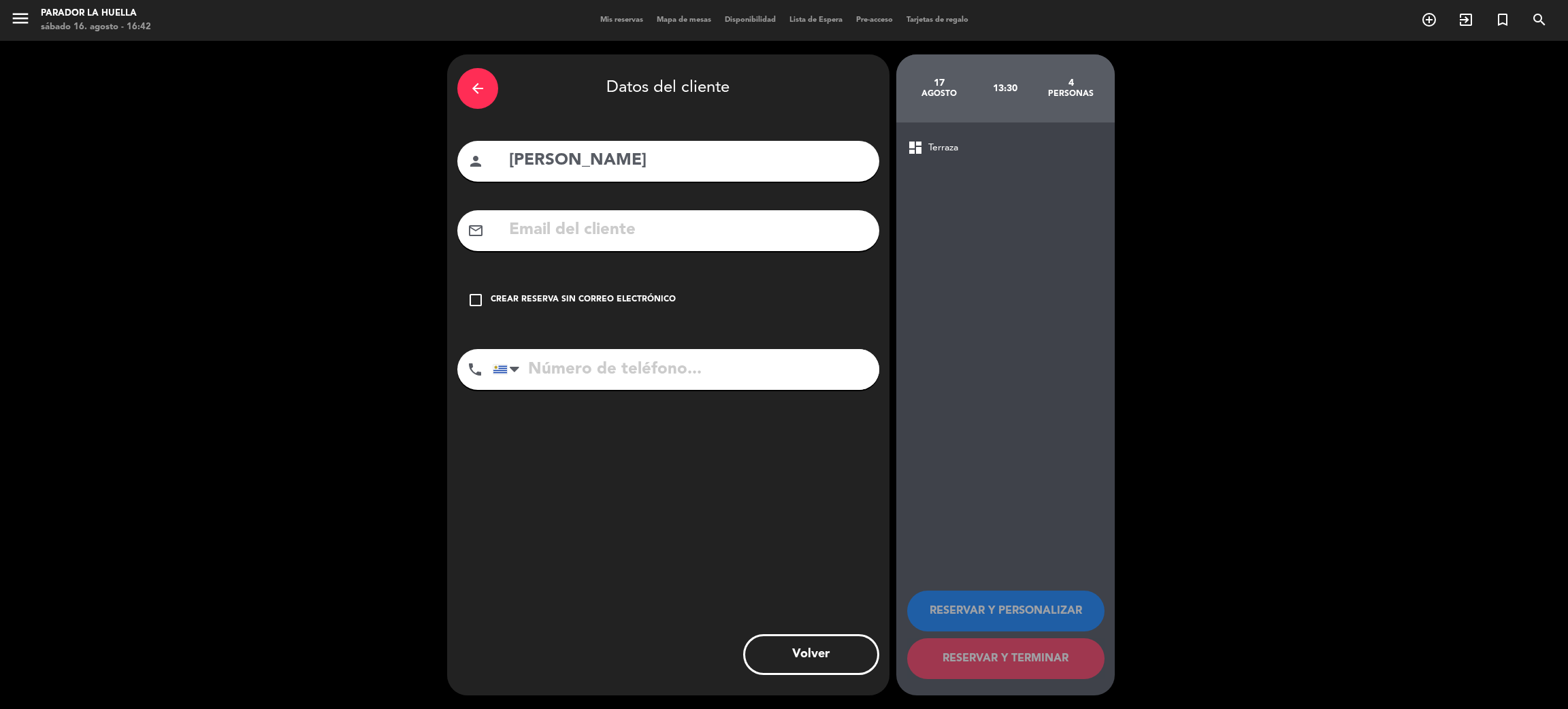
click at [472, 292] on icon "check_box_outline_blank" at bounding box center [476, 300] width 17 height 17
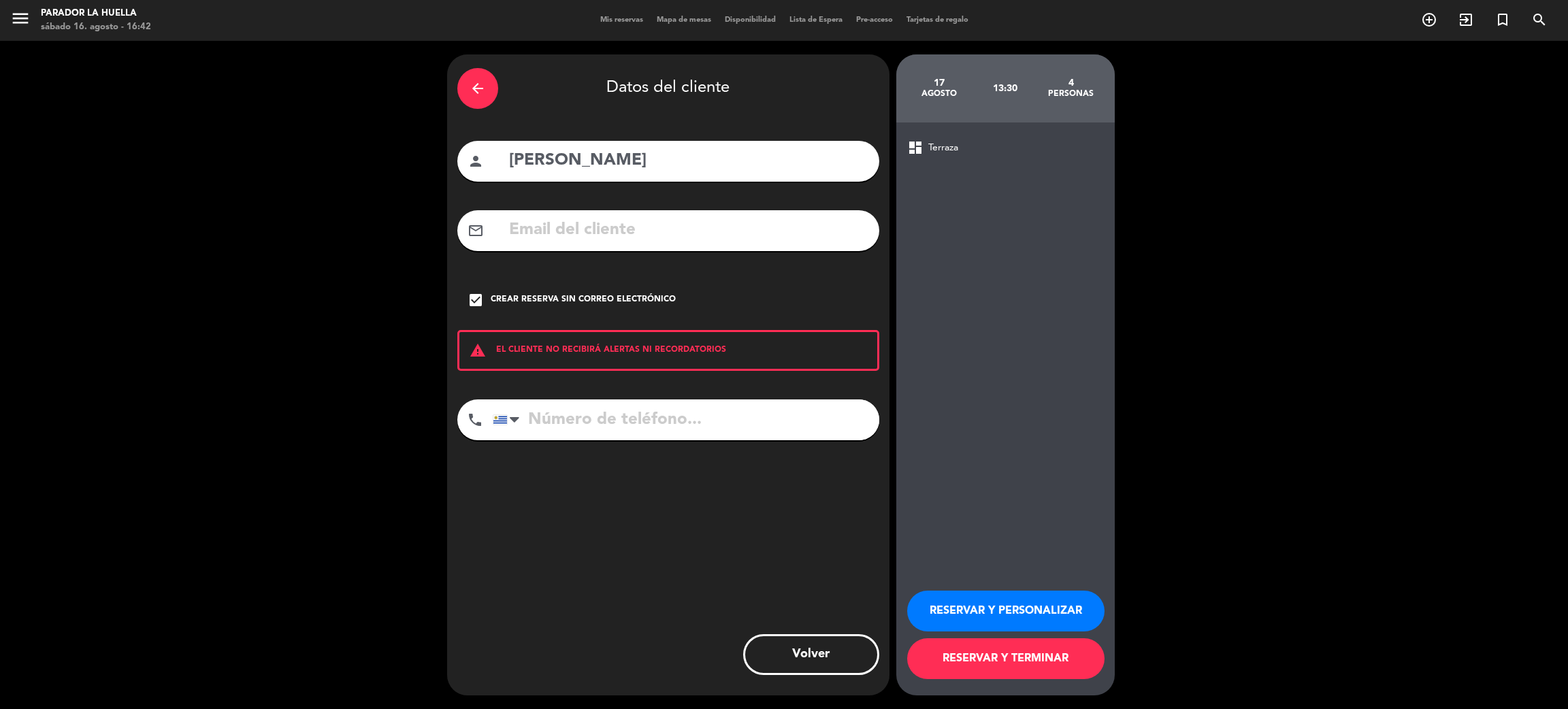
click at [1061, 611] on button "RESERVAR Y PERSONALIZAR" at bounding box center [1005, 610] width 197 height 41
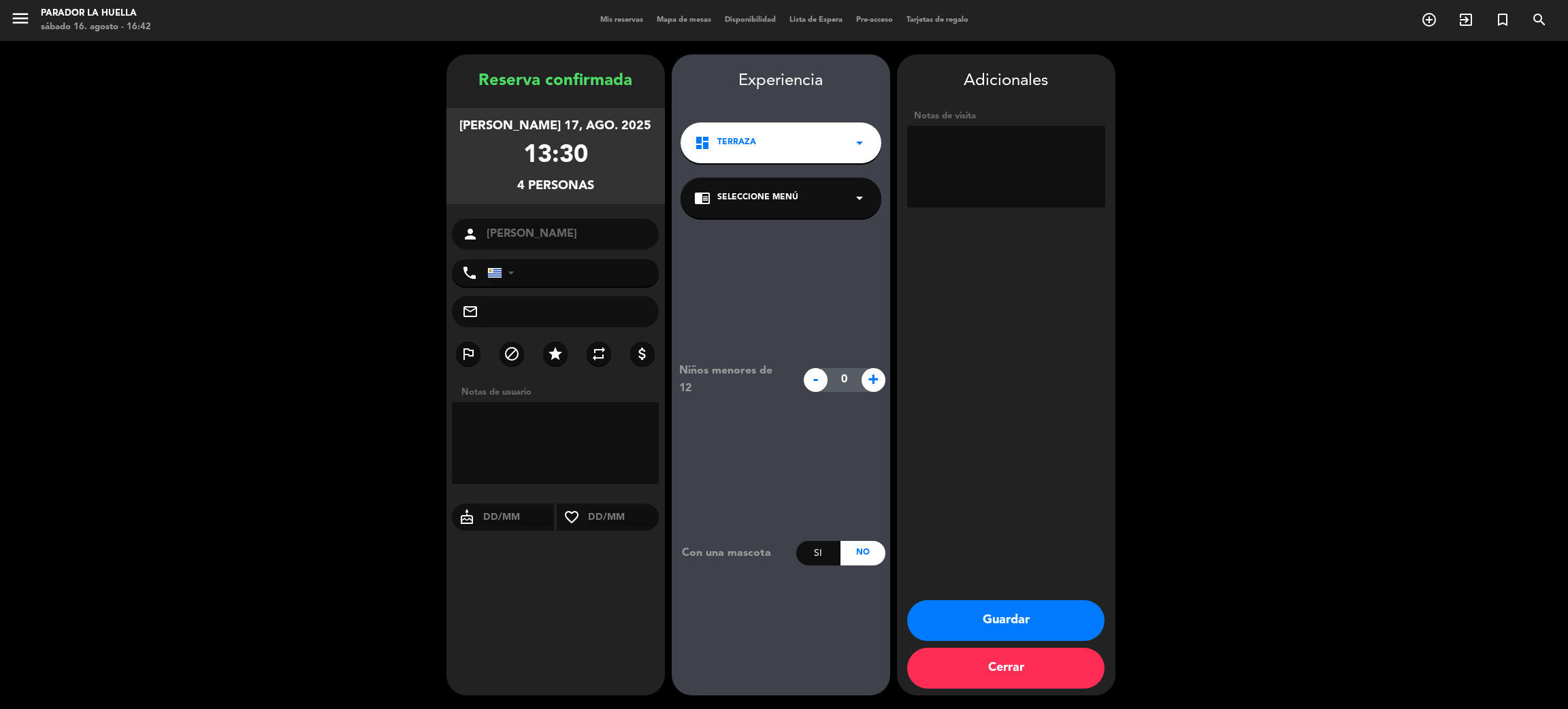
click at [979, 170] on textarea at bounding box center [1005, 167] width 198 height 82
type textarea "X"
type textarea "l"
type textarea "L"
click at [1060, 614] on button "Guardar" at bounding box center [1005, 621] width 197 height 41
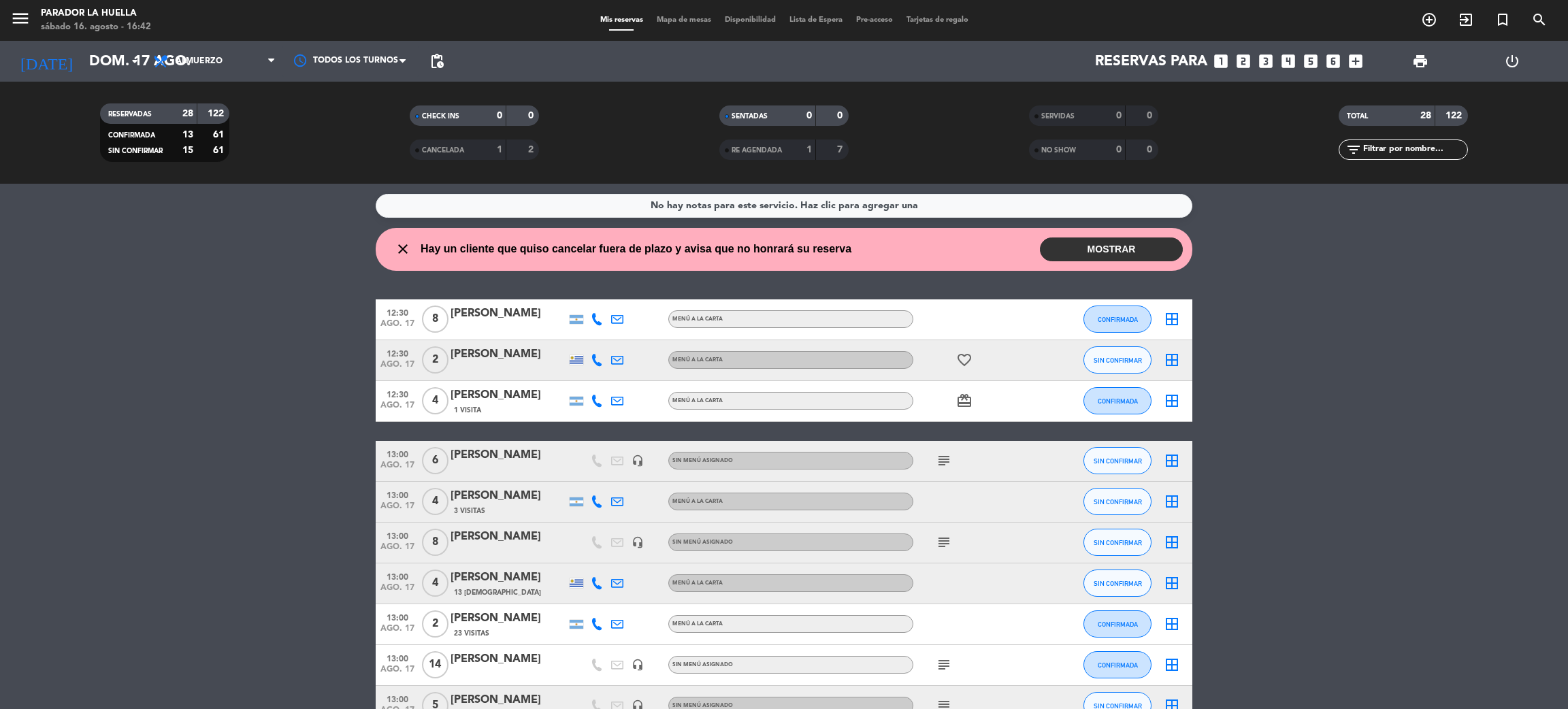
click at [1117, 256] on button "MOSTRAR" at bounding box center [1110, 250] width 143 height 24
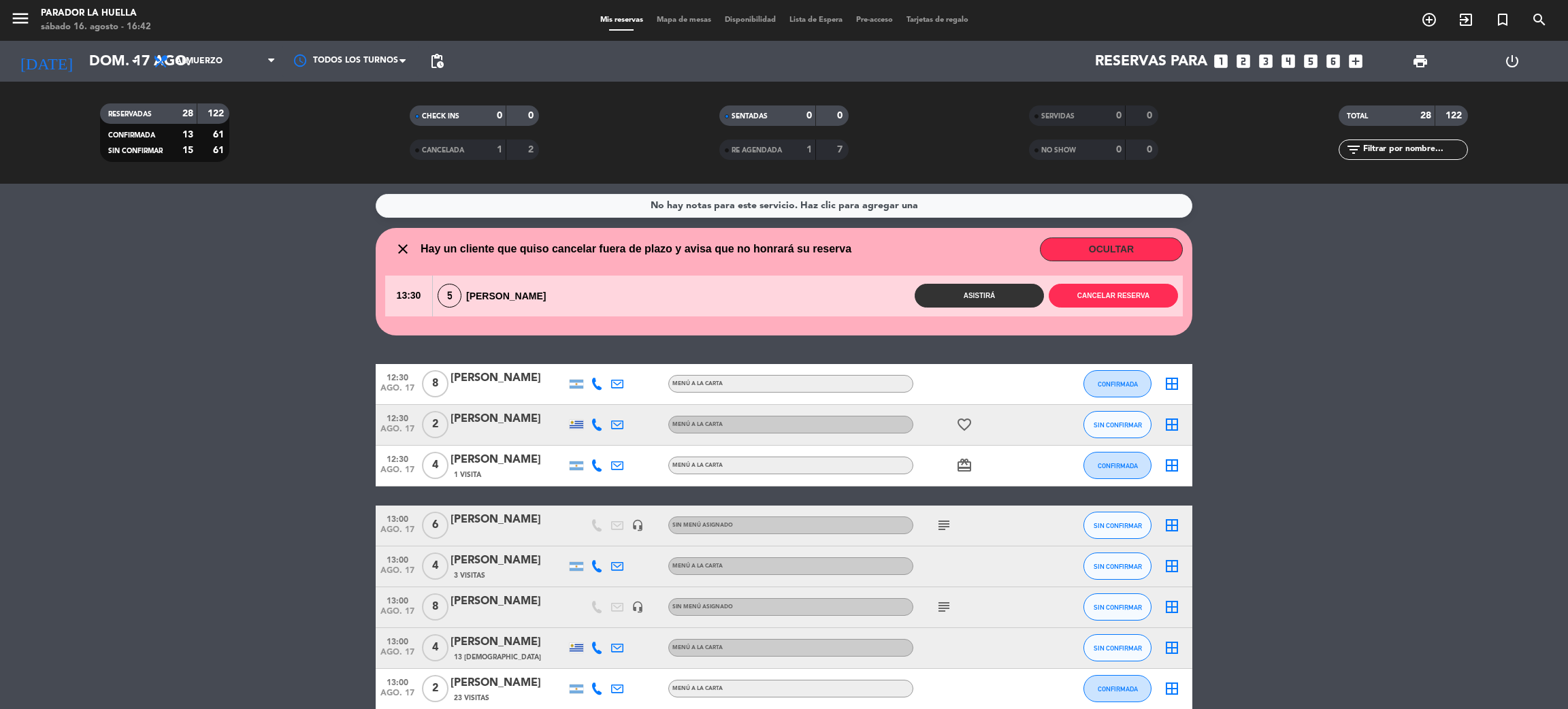
click at [1124, 247] on button "OCULTAR" at bounding box center [1110, 250] width 143 height 24
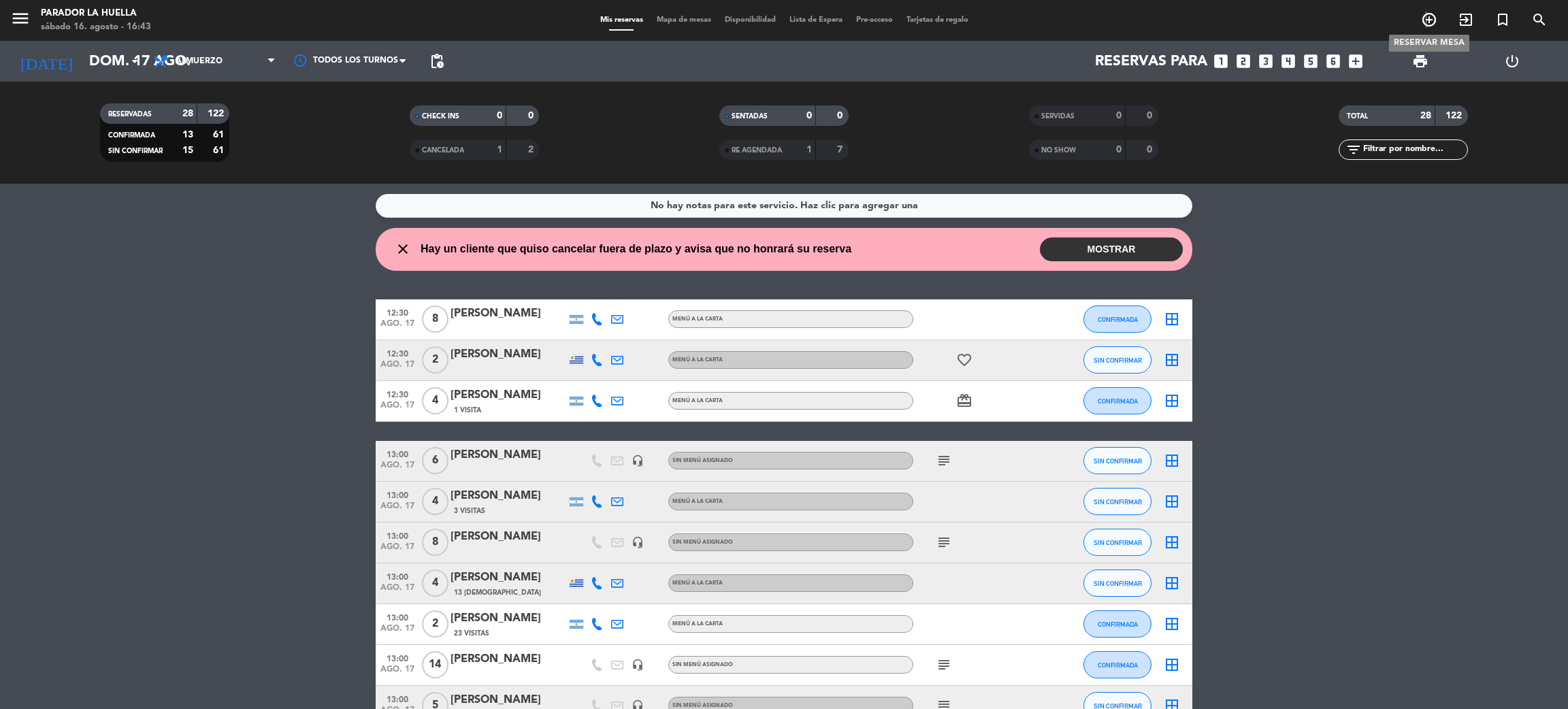
click at [1426, 20] on icon "add_circle_outline" at bounding box center [1429, 20] width 17 height 17
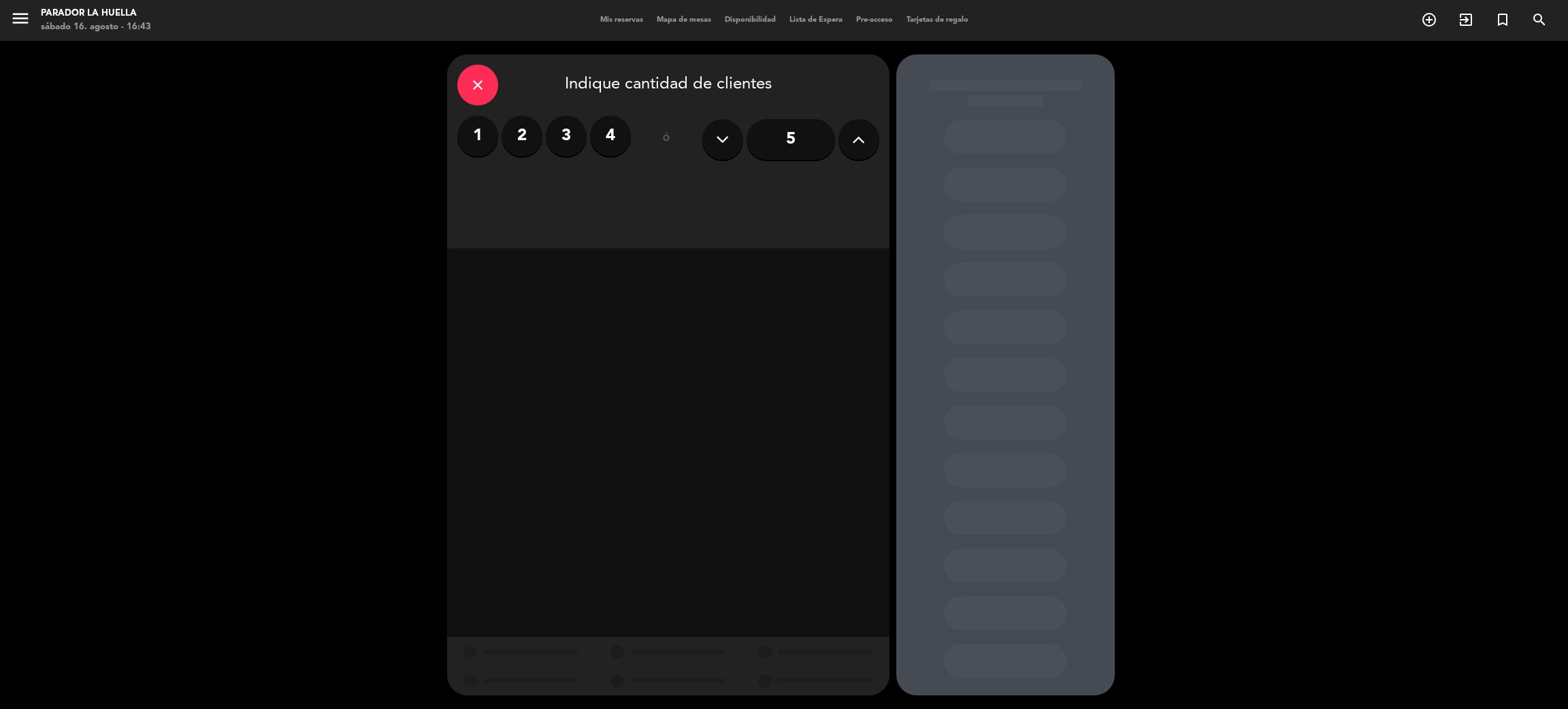
click at [520, 141] on label "2" at bounding box center [522, 136] width 41 height 41
click at [577, 187] on div "Almuerzo" at bounding box center [563, 187] width 210 height 28
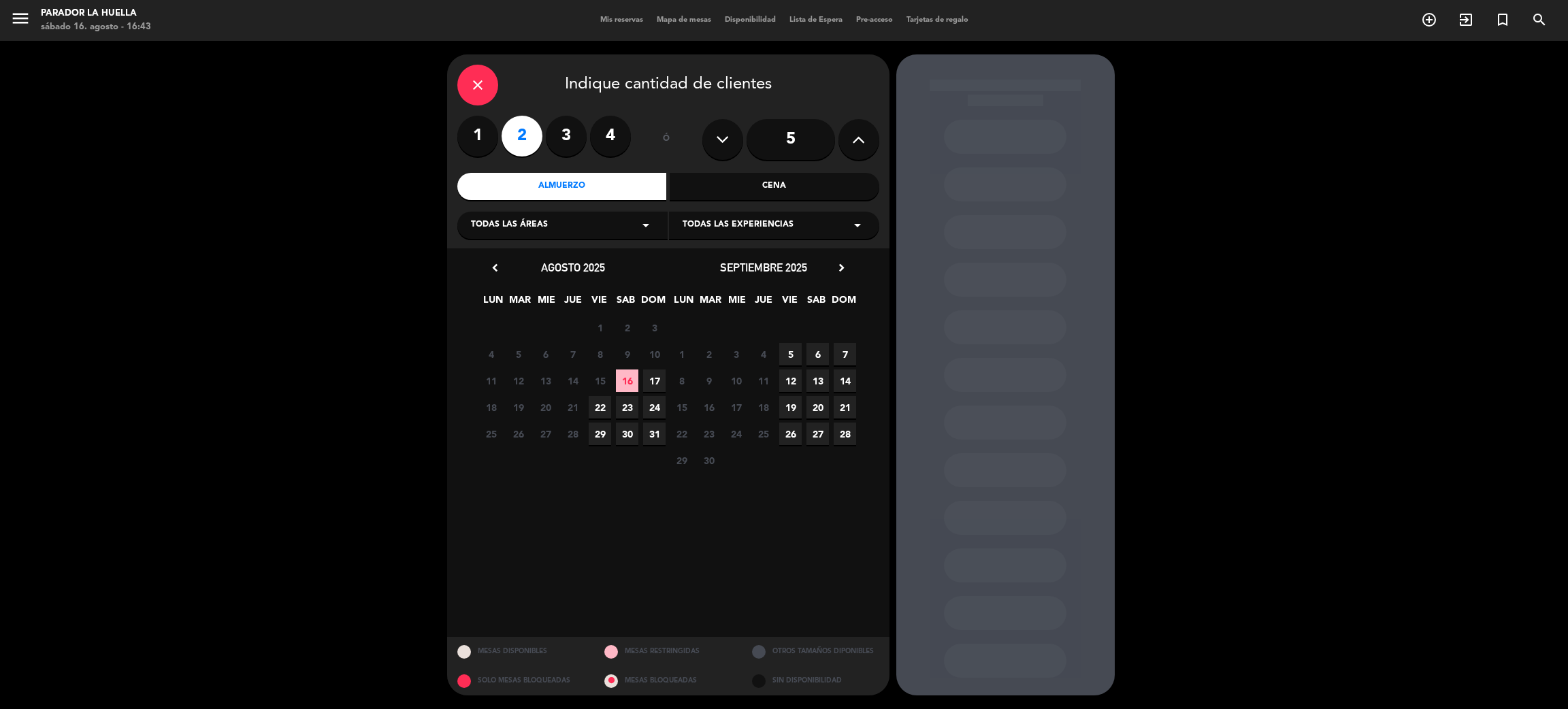
click at [656, 378] on span "17" at bounding box center [654, 380] width 22 height 22
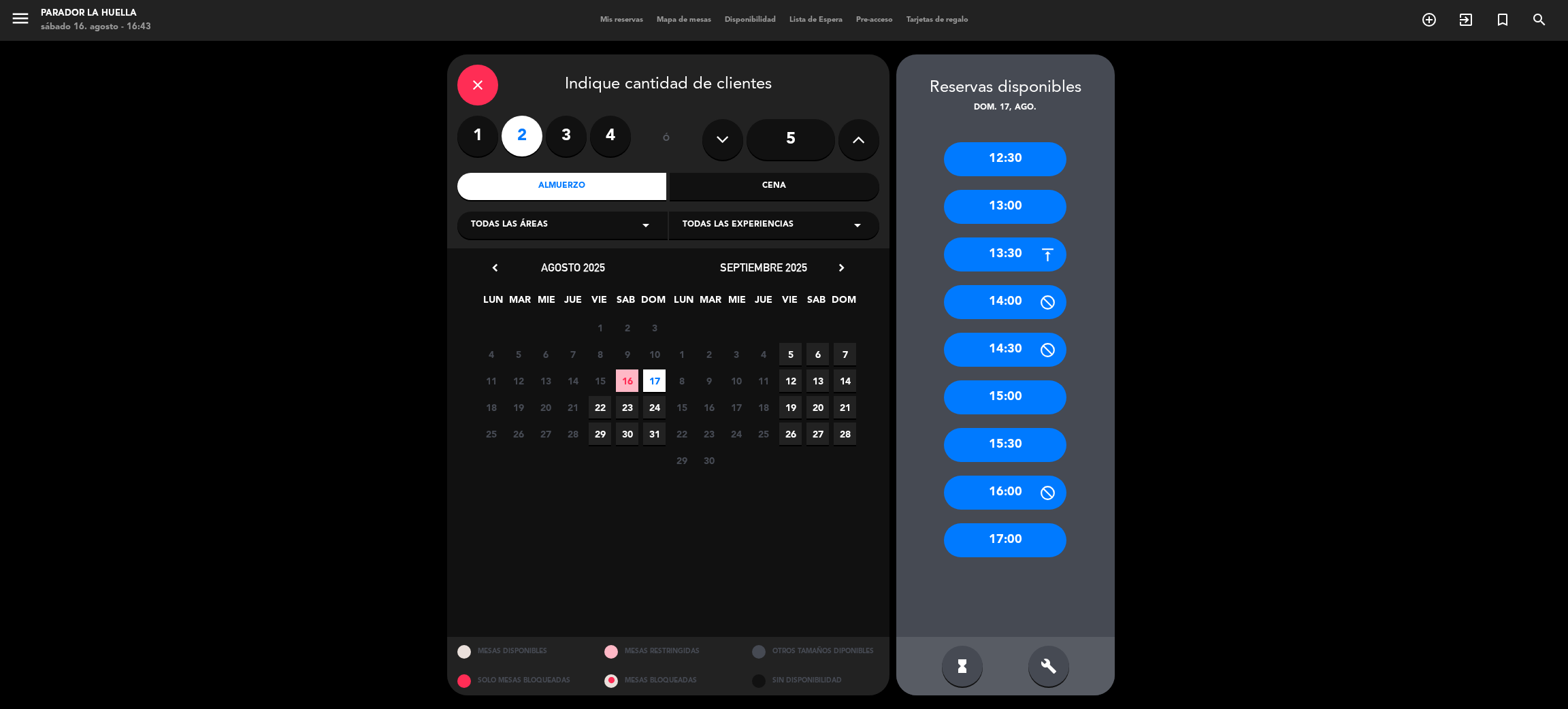
click at [1021, 207] on div "13:00" at bounding box center [1005, 206] width 122 height 34
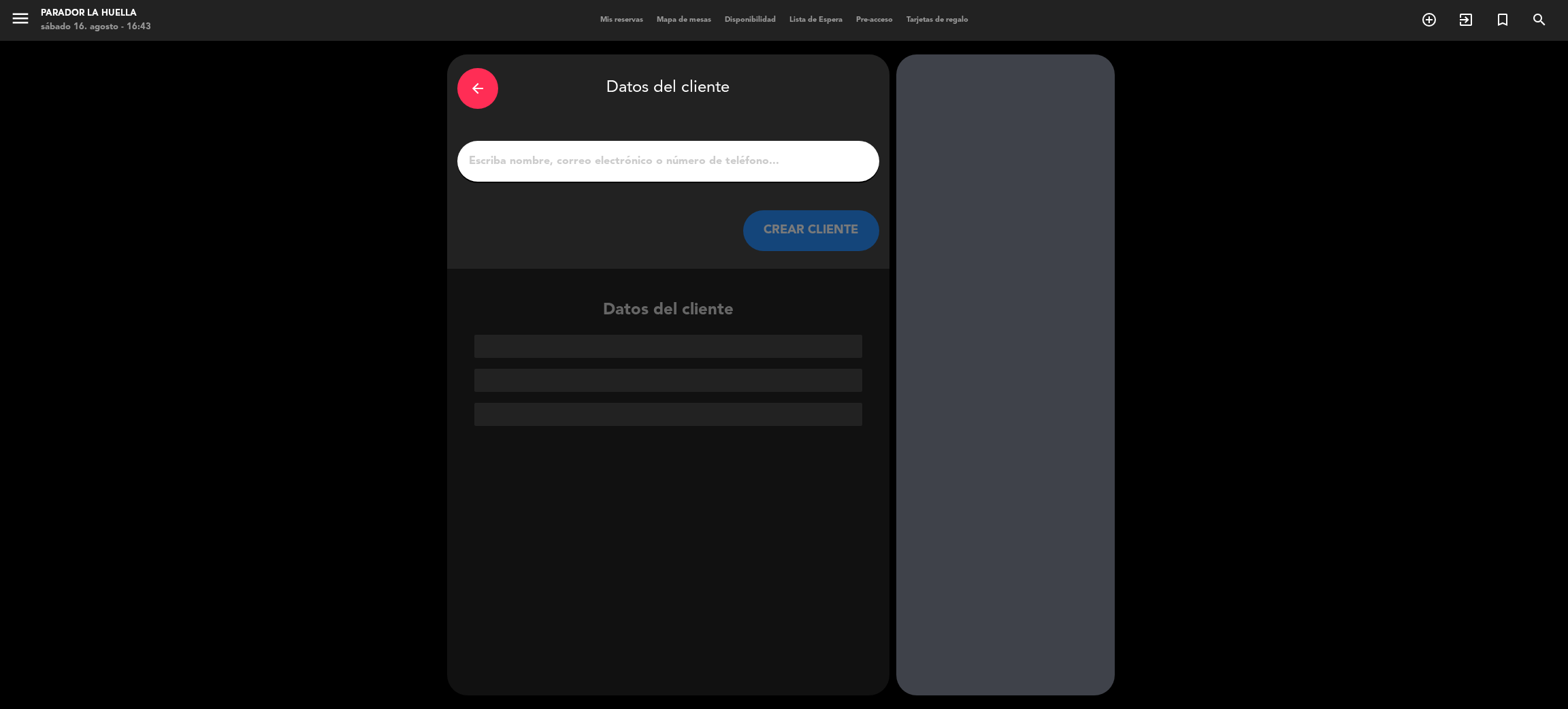
click at [646, 163] on input "1" at bounding box center [668, 161] width 401 height 19
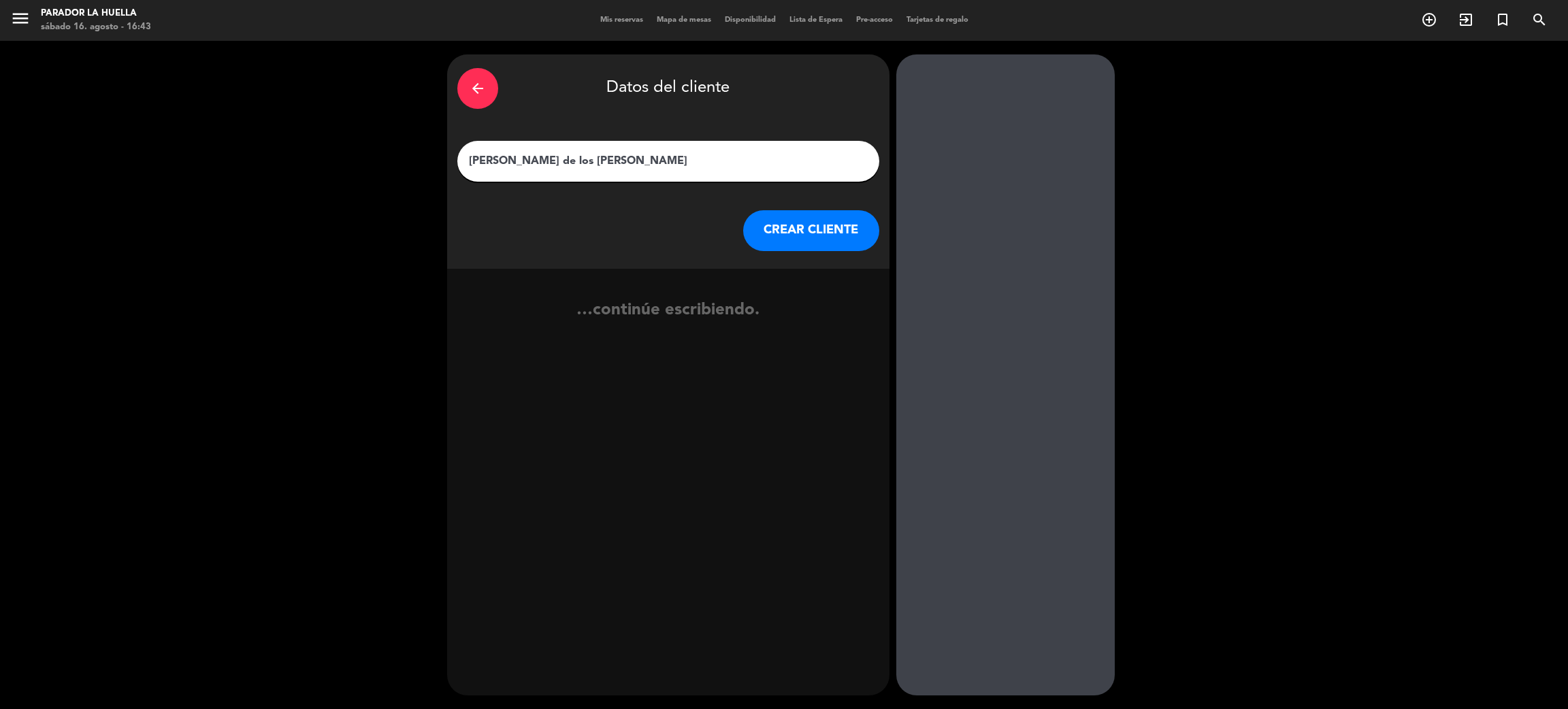
type input "[PERSON_NAME] de los [PERSON_NAME]"
click at [809, 215] on button "CREAR CLIENTE" at bounding box center [811, 230] width 136 height 41
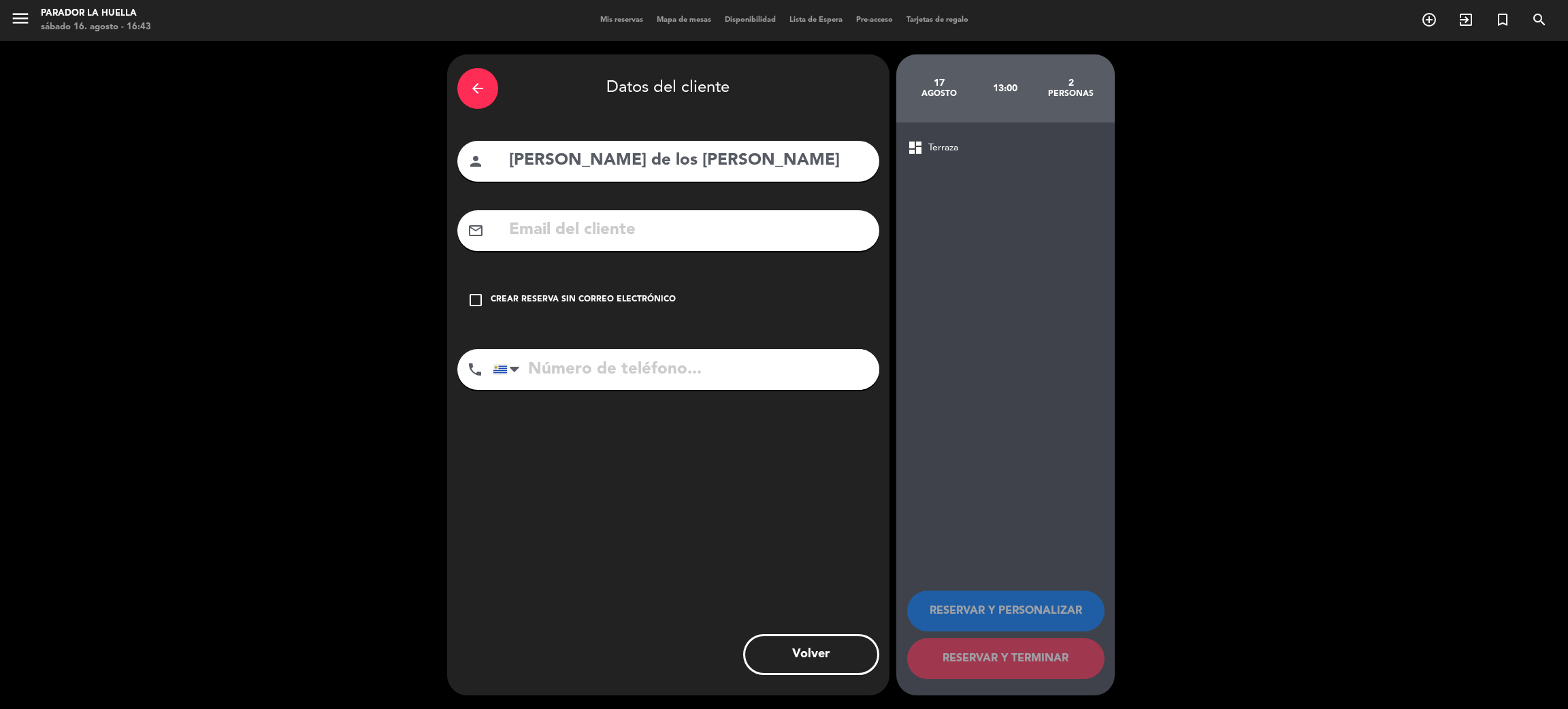
click at [472, 302] on icon "check_box_outline_blank" at bounding box center [476, 300] width 17 height 17
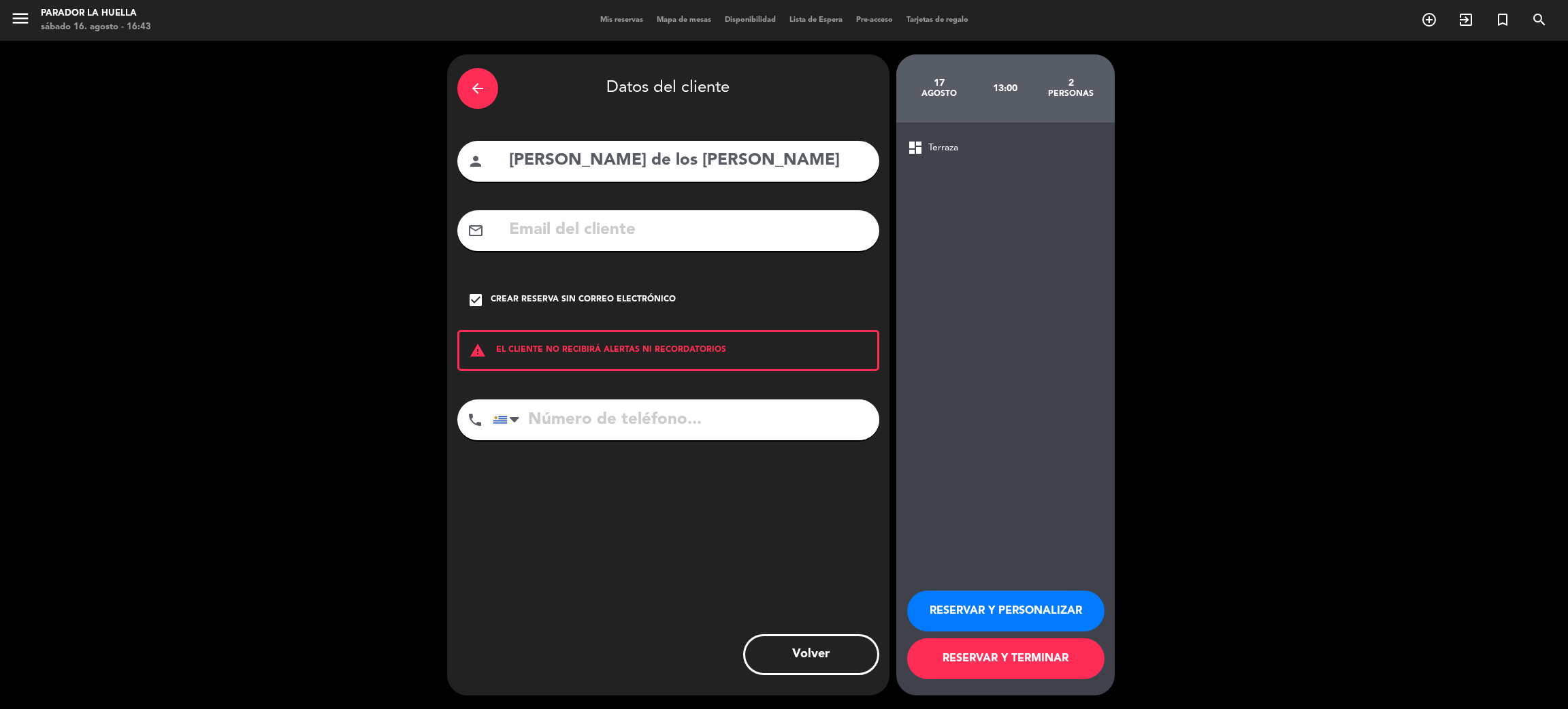
click at [1080, 603] on button "RESERVAR Y PERSONALIZAR" at bounding box center [1005, 610] width 197 height 41
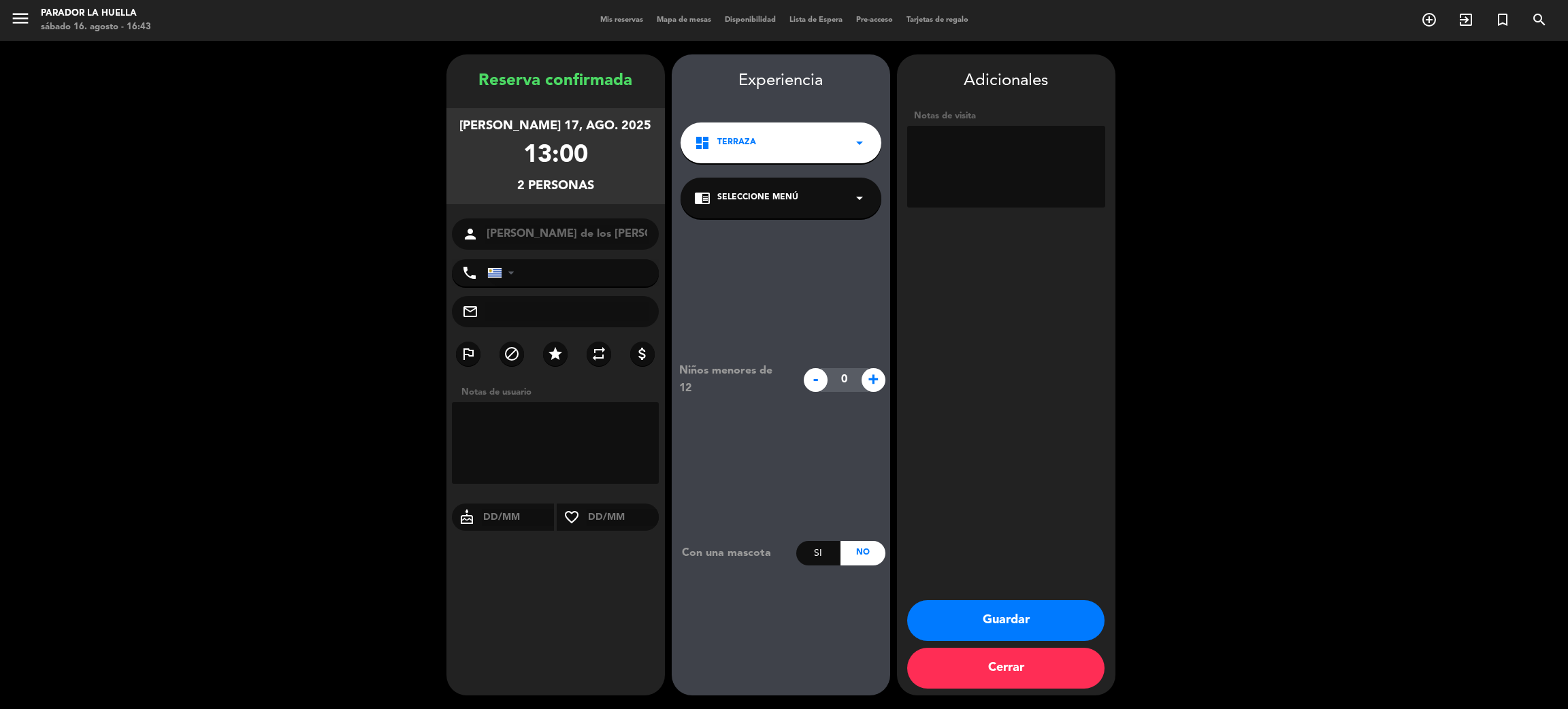
click at [993, 169] on textarea at bounding box center [1005, 167] width 198 height 82
type textarea "L"
click at [1018, 611] on button "Guardar" at bounding box center [1005, 621] width 197 height 41
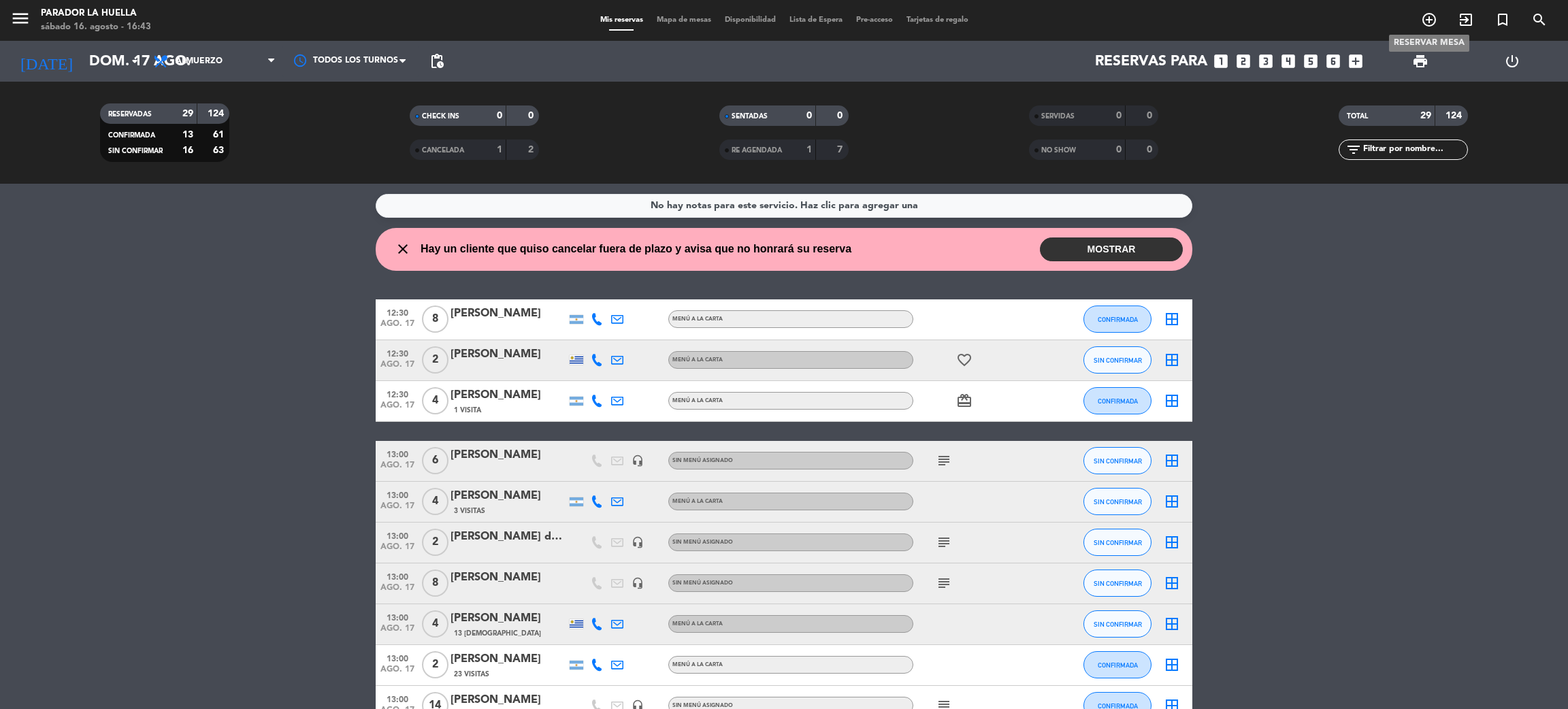
click at [1423, 27] on icon "add_circle_outline" at bounding box center [1429, 20] width 17 height 17
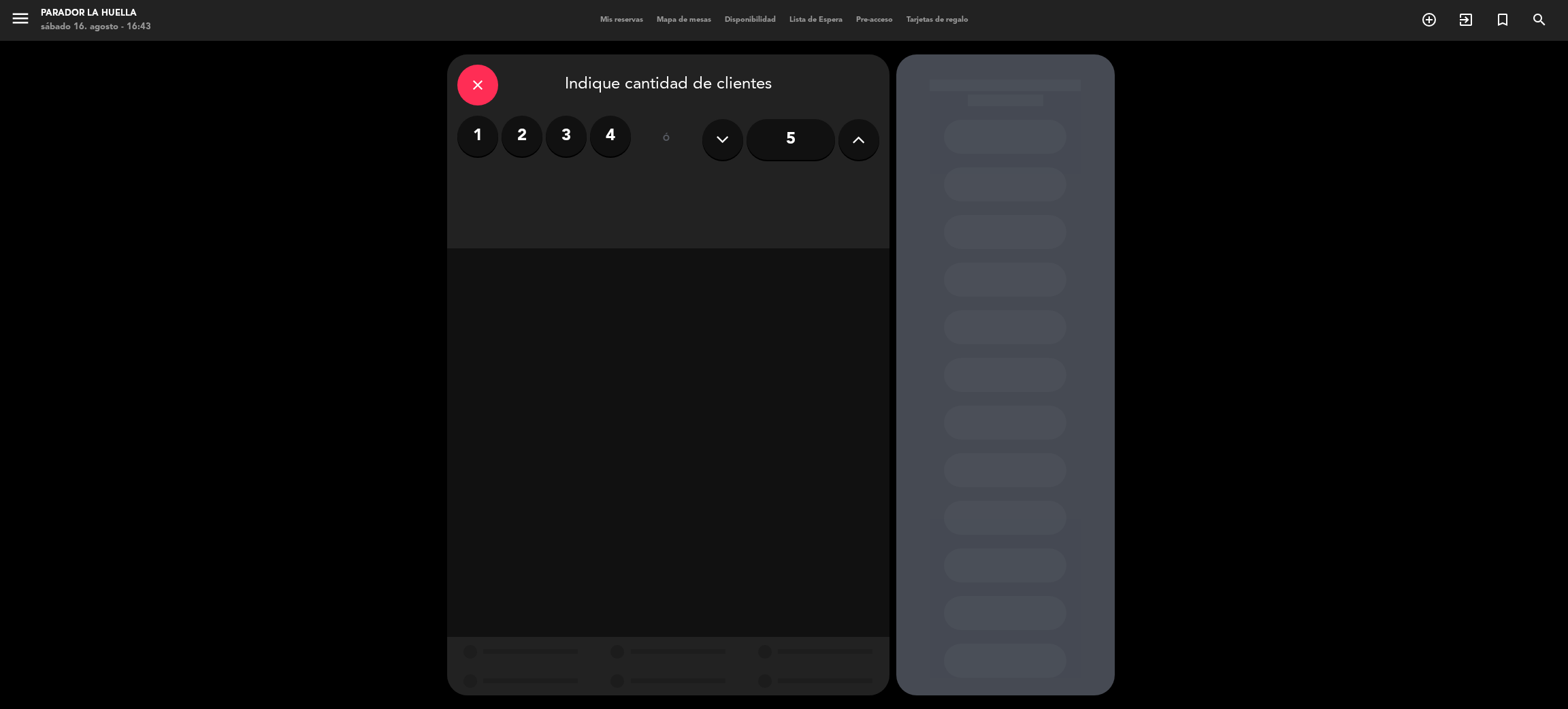
click at [861, 142] on icon at bounding box center [858, 139] width 13 height 20
click at [583, 194] on div "Almuerzo" at bounding box center [563, 187] width 210 height 28
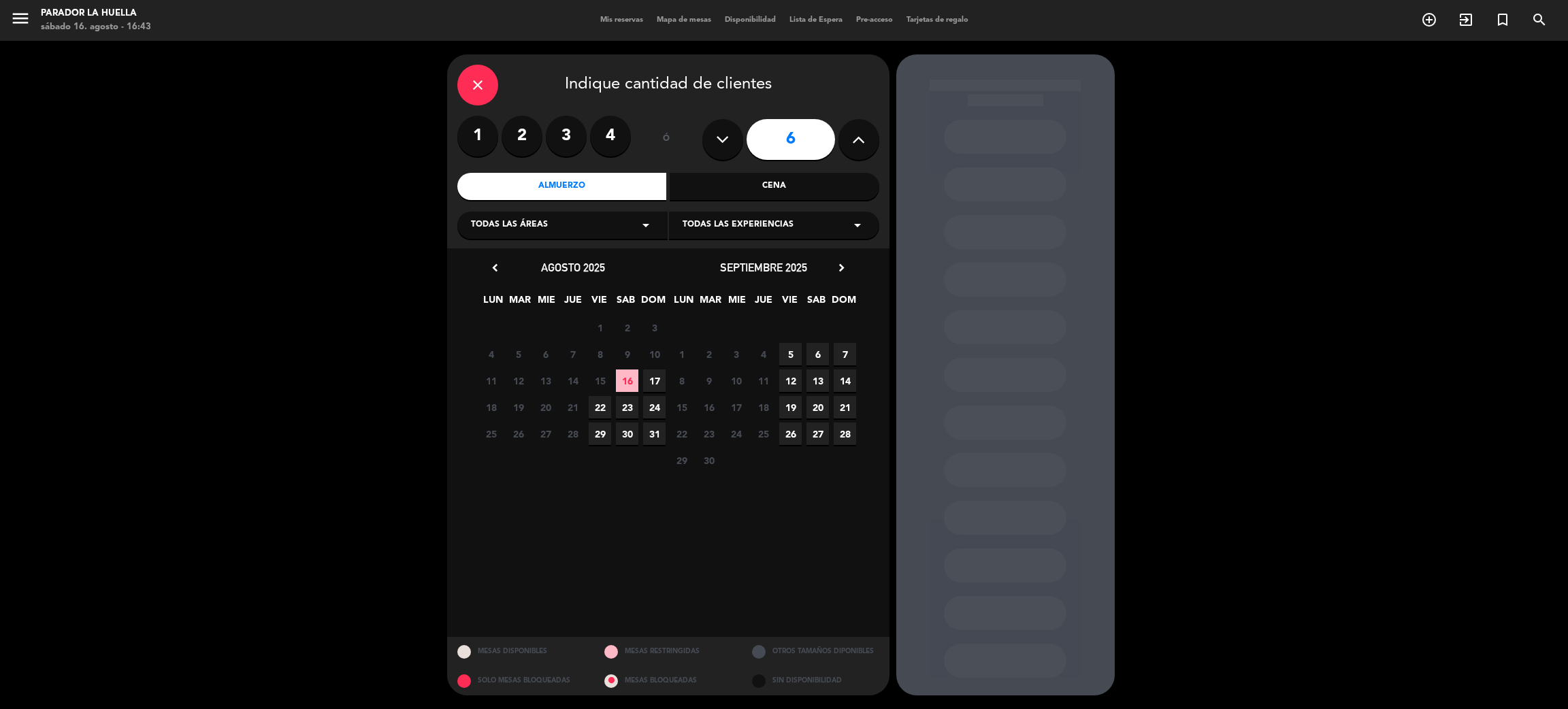
click at [645, 373] on span "17" at bounding box center [654, 380] width 22 height 22
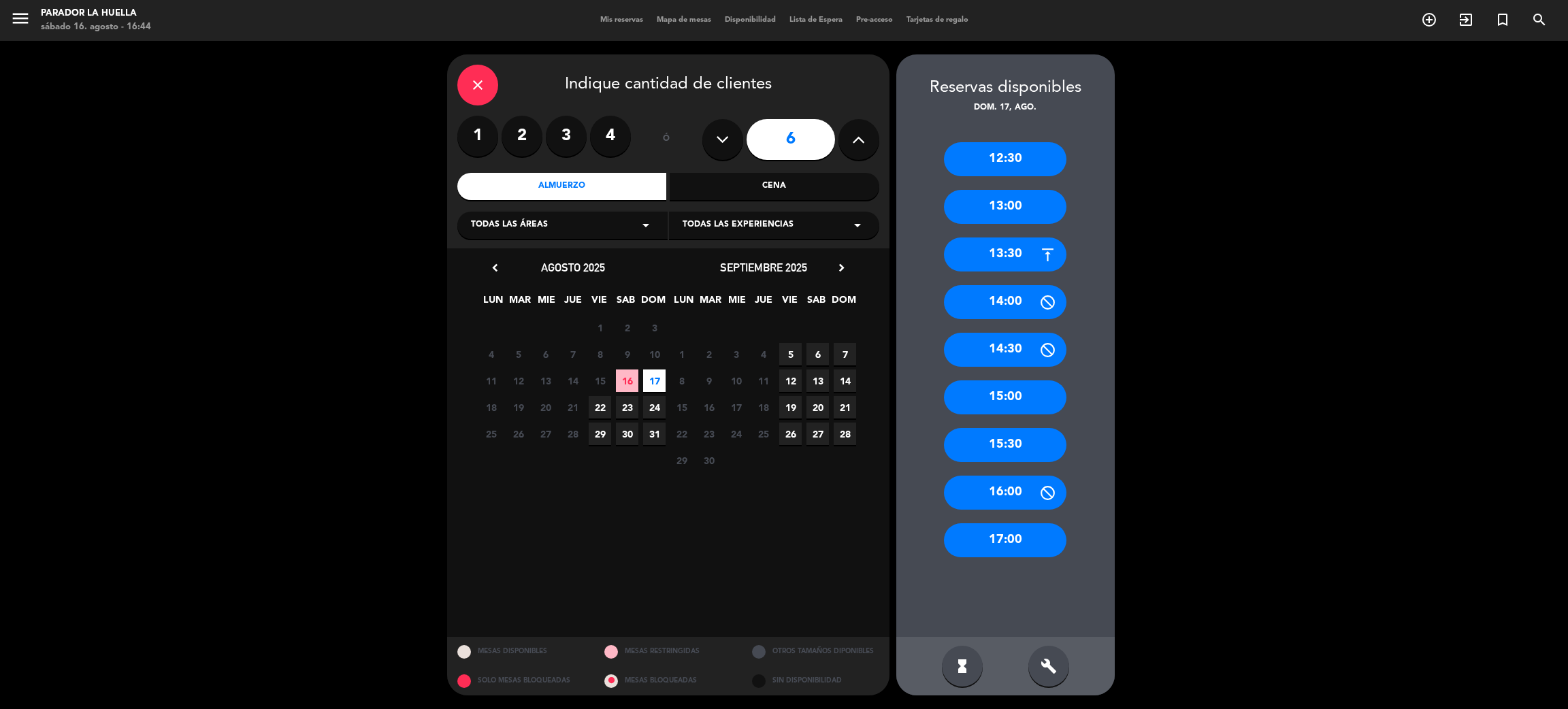
click at [975, 206] on div "13:00" at bounding box center [1005, 206] width 122 height 34
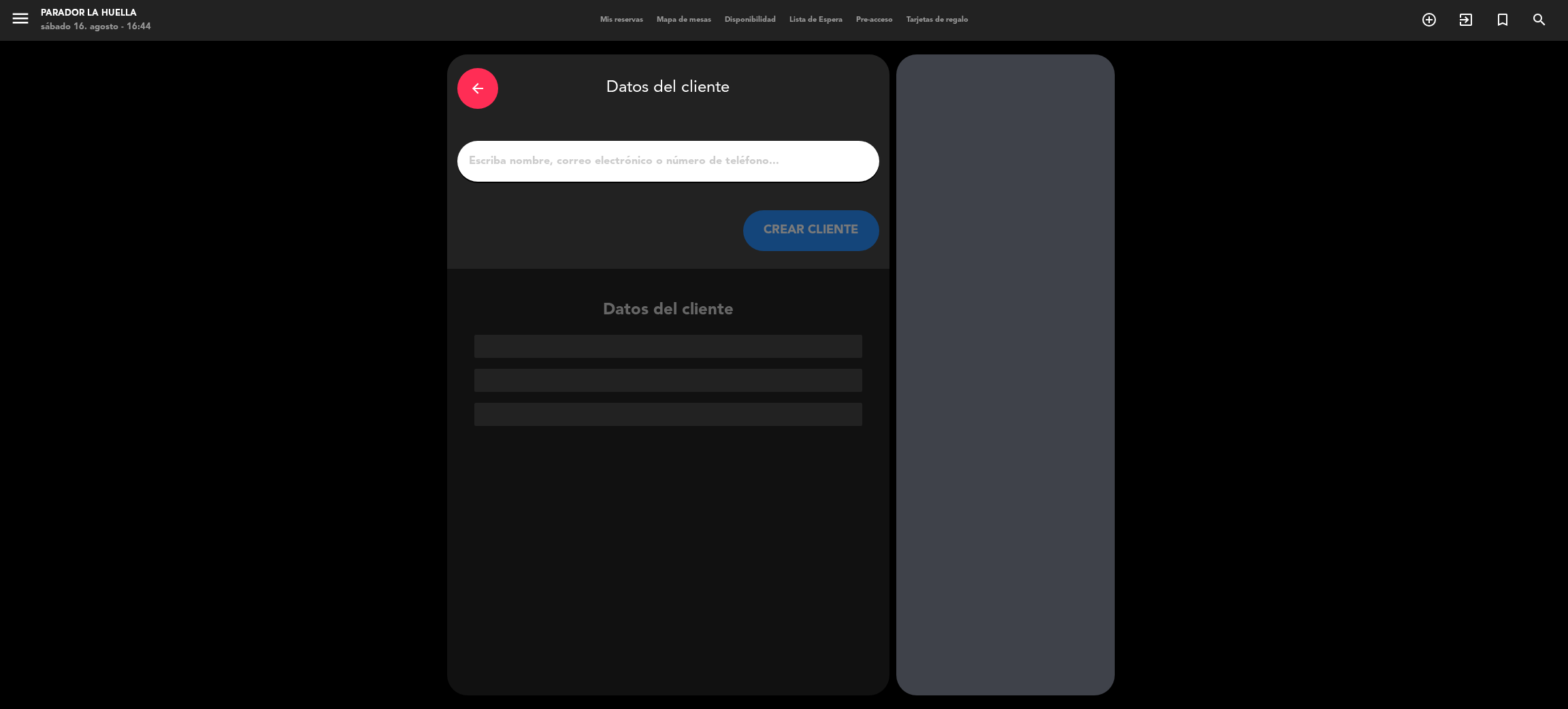
click at [759, 152] on input "1" at bounding box center [668, 161] width 401 height 19
click at [765, 157] on input "1" at bounding box center [668, 161] width 401 height 19
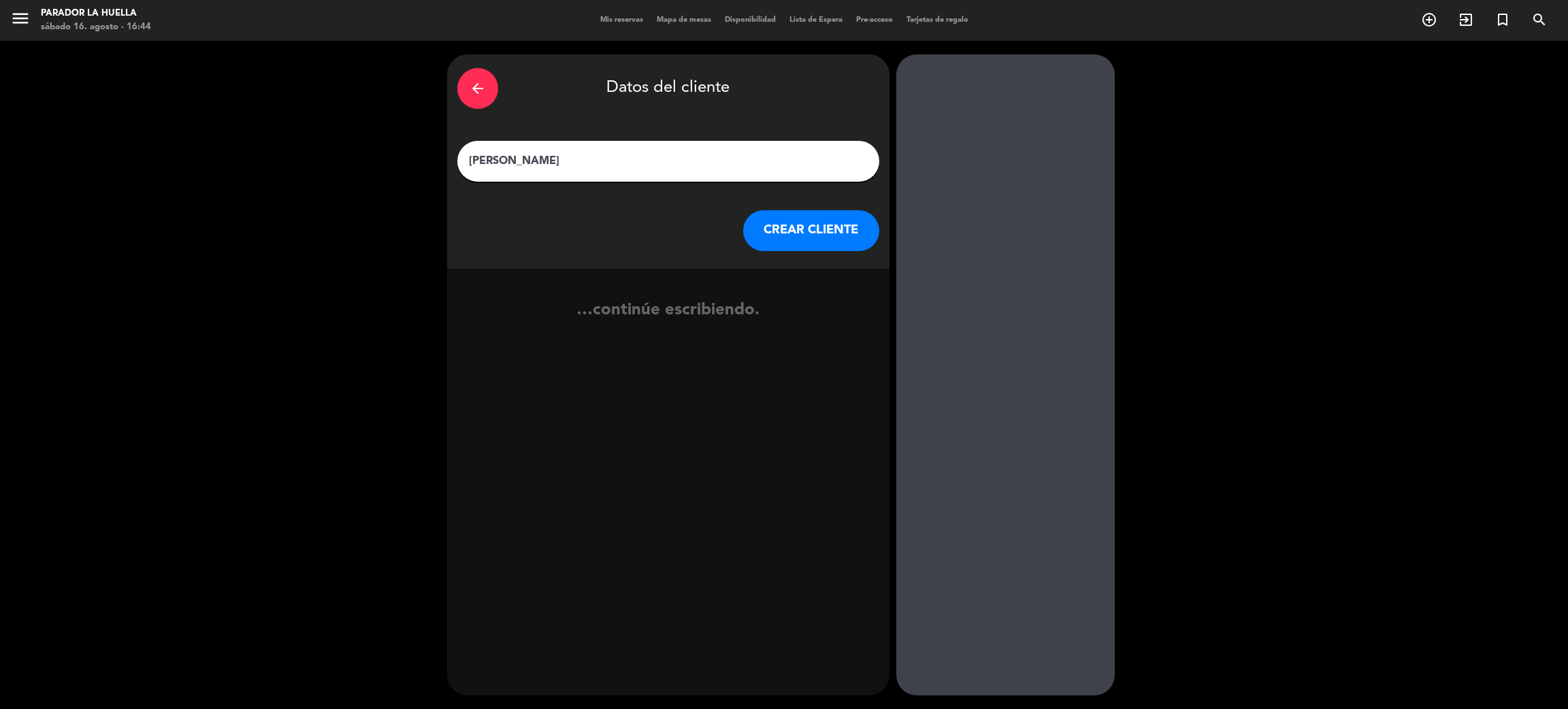
type input "[PERSON_NAME]"
click at [803, 236] on button "CREAR CLIENTE" at bounding box center [811, 230] width 136 height 41
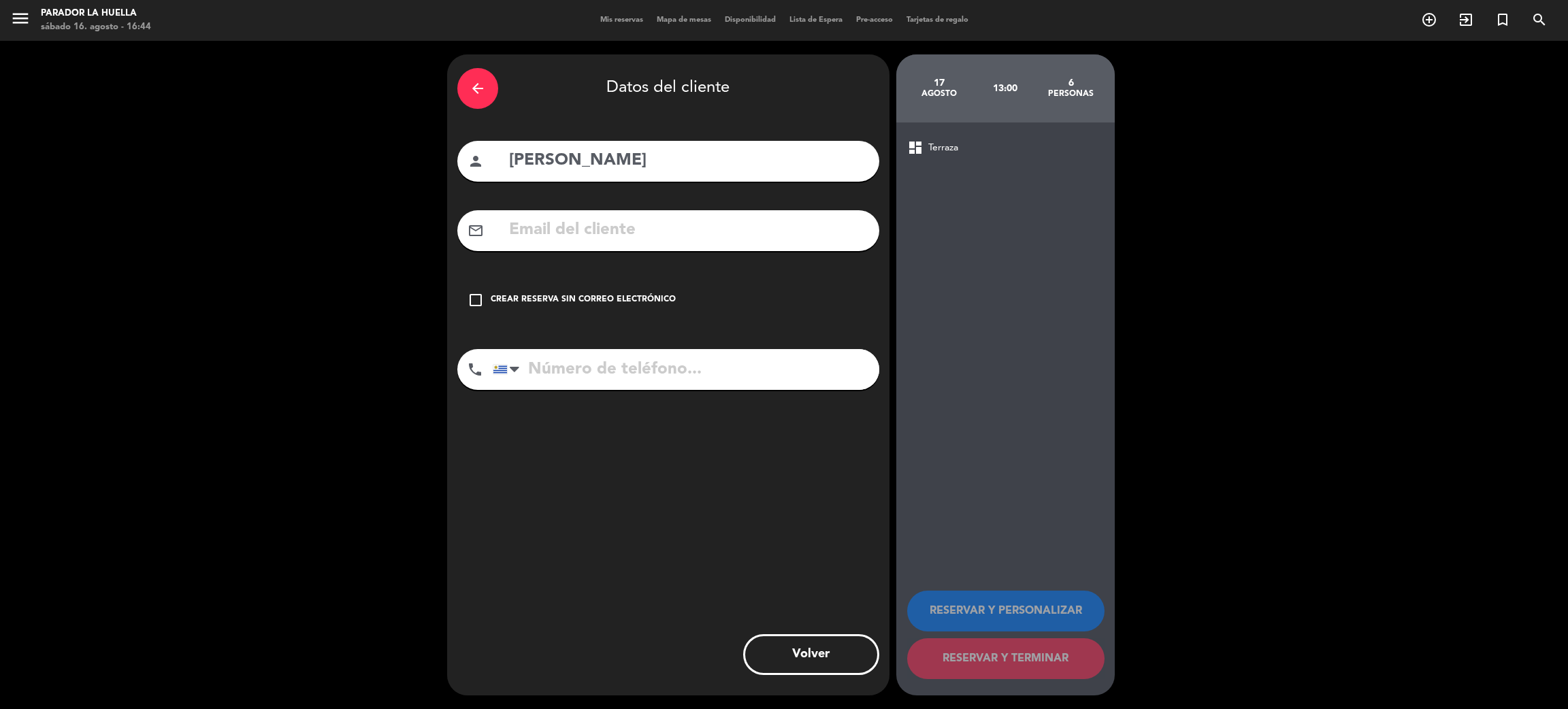
click at [473, 304] on icon "check_box_outline_blank" at bounding box center [476, 300] width 17 height 17
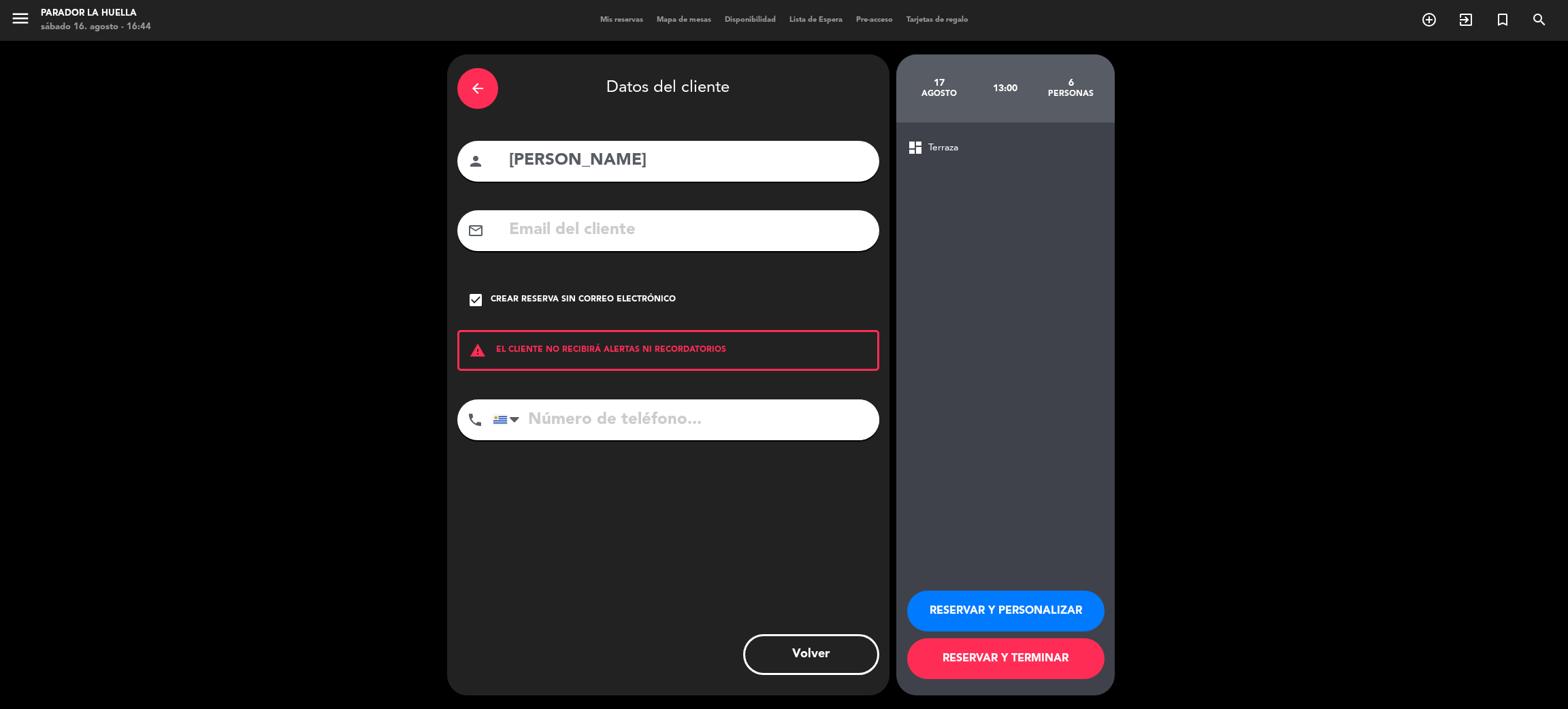
click at [979, 618] on button "RESERVAR Y PERSONALIZAR" at bounding box center [1005, 610] width 197 height 41
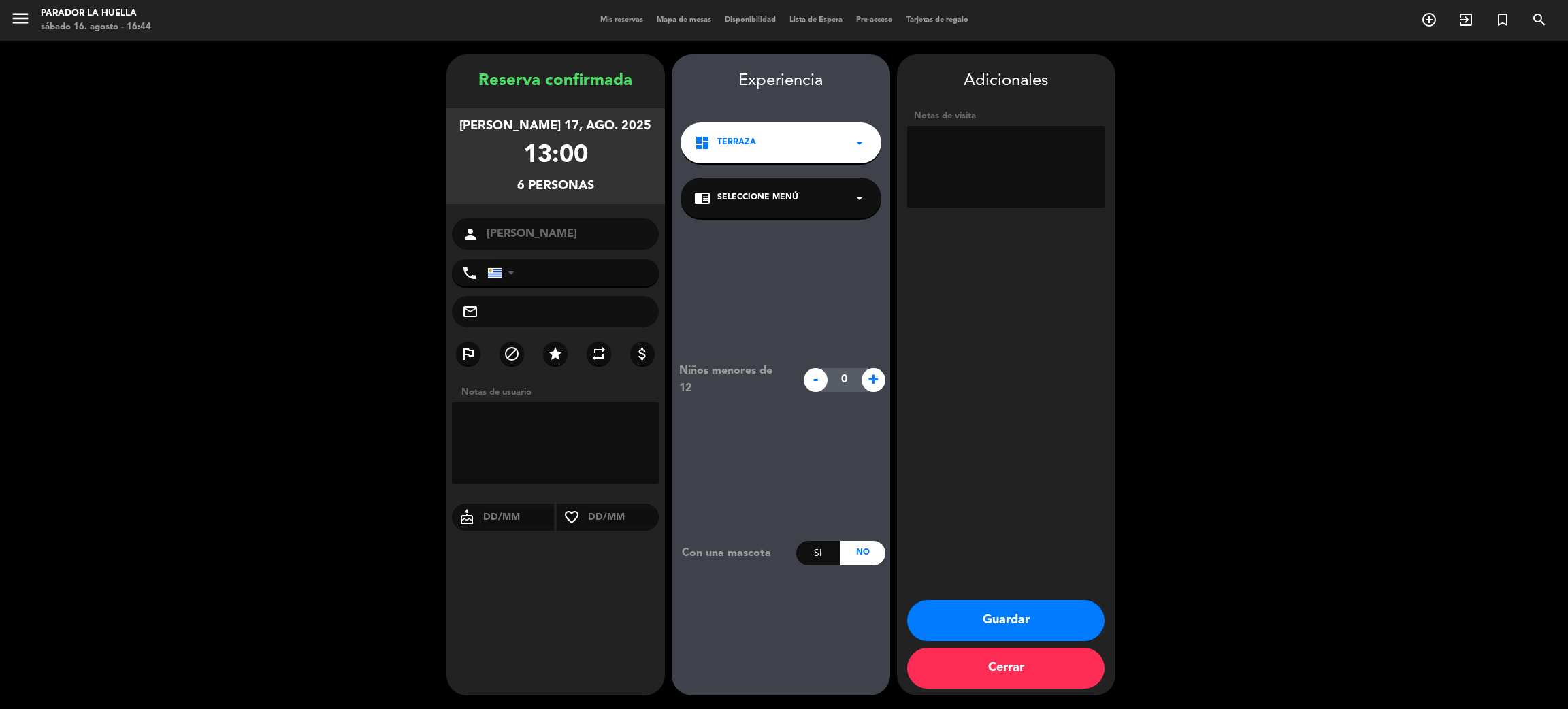
click at [989, 169] on textarea at bounding box center [1005, 167] width 198 height 82
type textarea "L"
click at [985, 616] on button "Guardar" at bounding box center [1005, 621] width 197 height 41
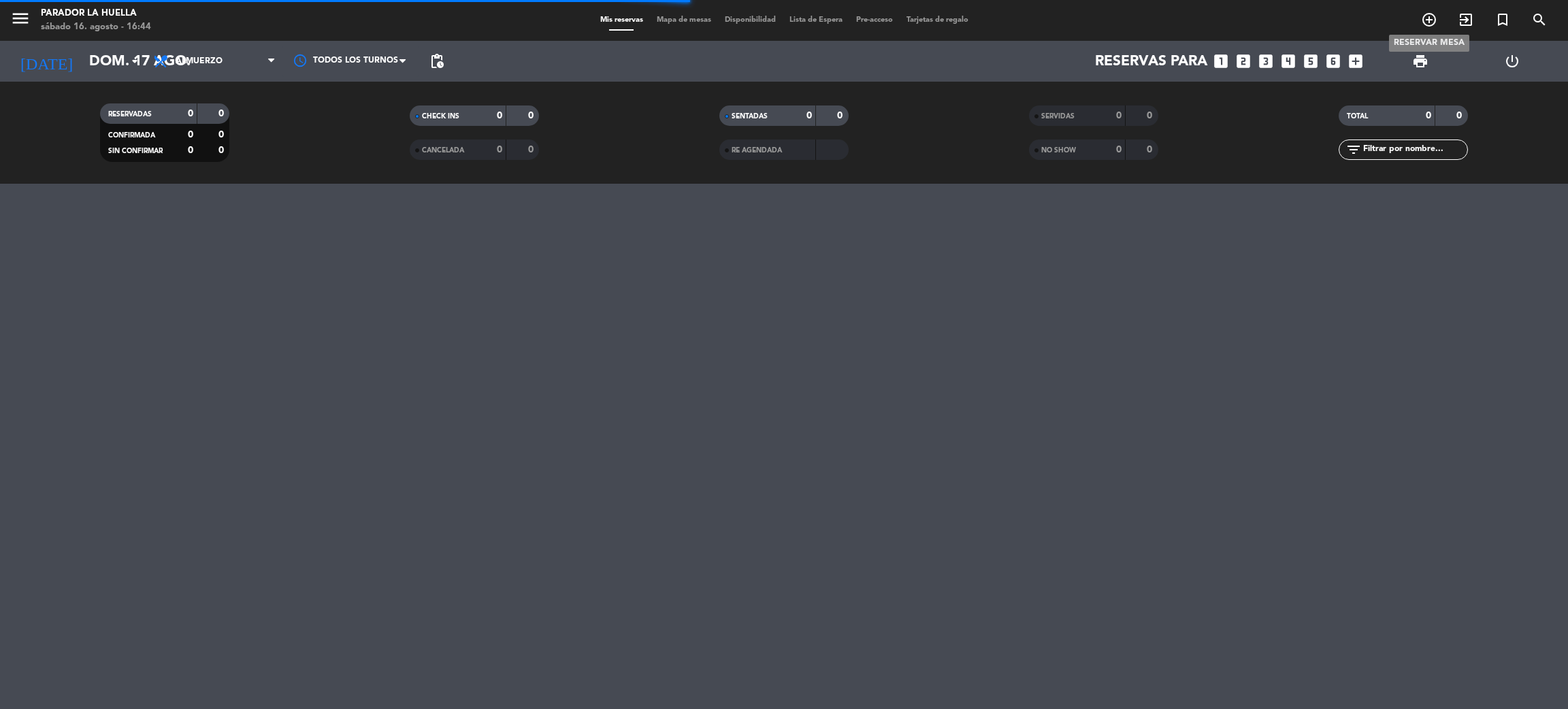
click at [1437, 22] on span "add_circle_outline" at bounding box center [1429, 19] width 37 height 23
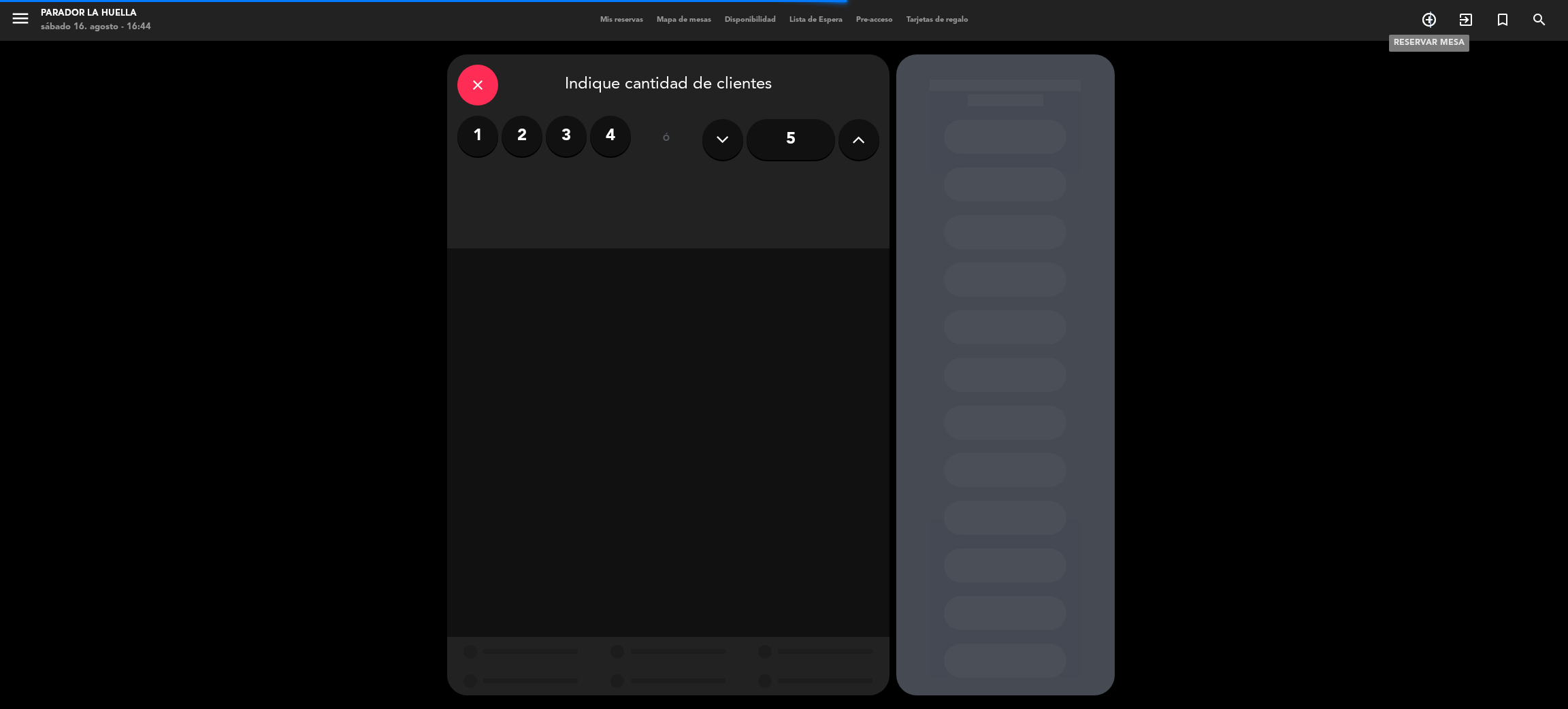
click at [1430, 22] on icon "add_circle_outline" at bounding box center [1429, 20] width 17 height 17
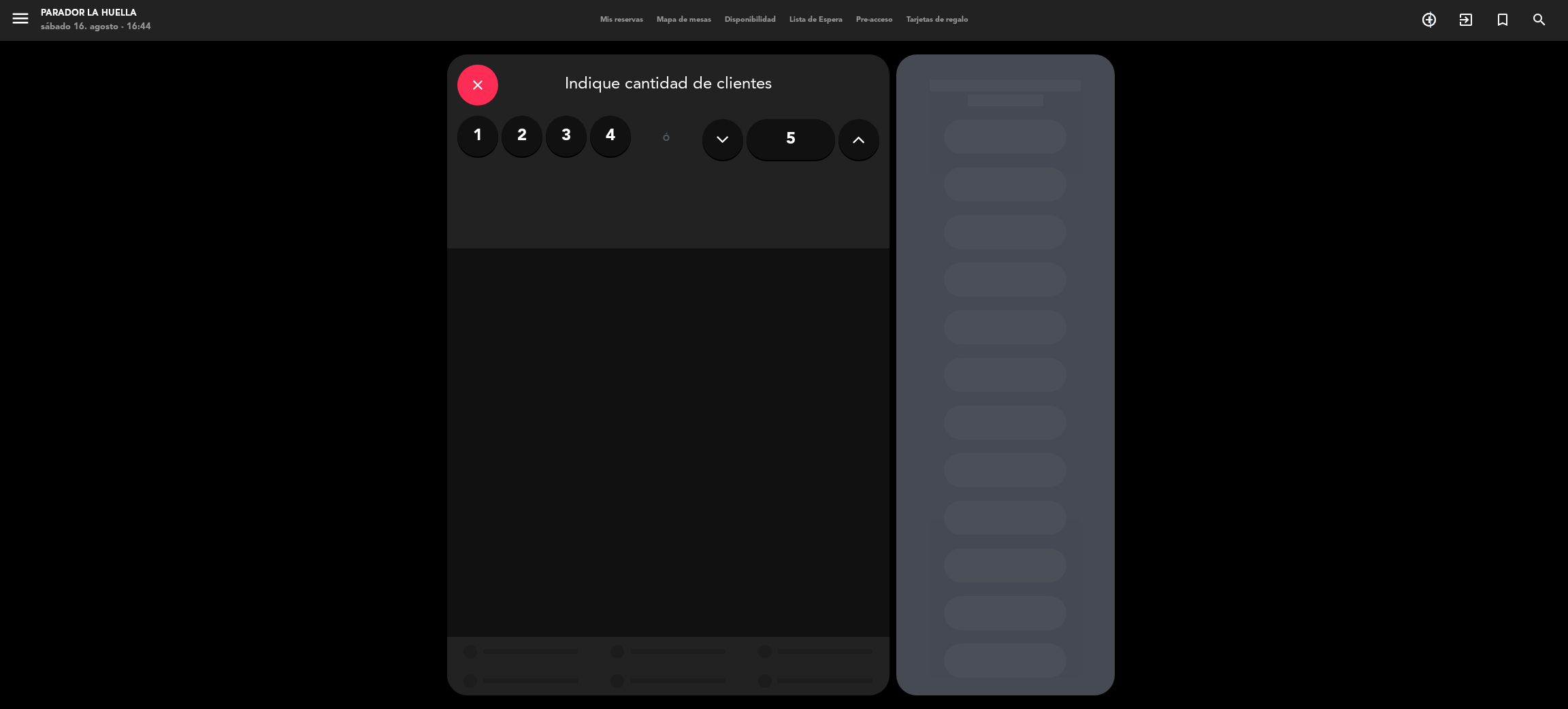
click at [515, 137] on label "2" at bounding box center [522, 136] width 41 height 41
click at [589, 185] on div "Almuerzo" at bounding box center [563, 187] width 210 height 28
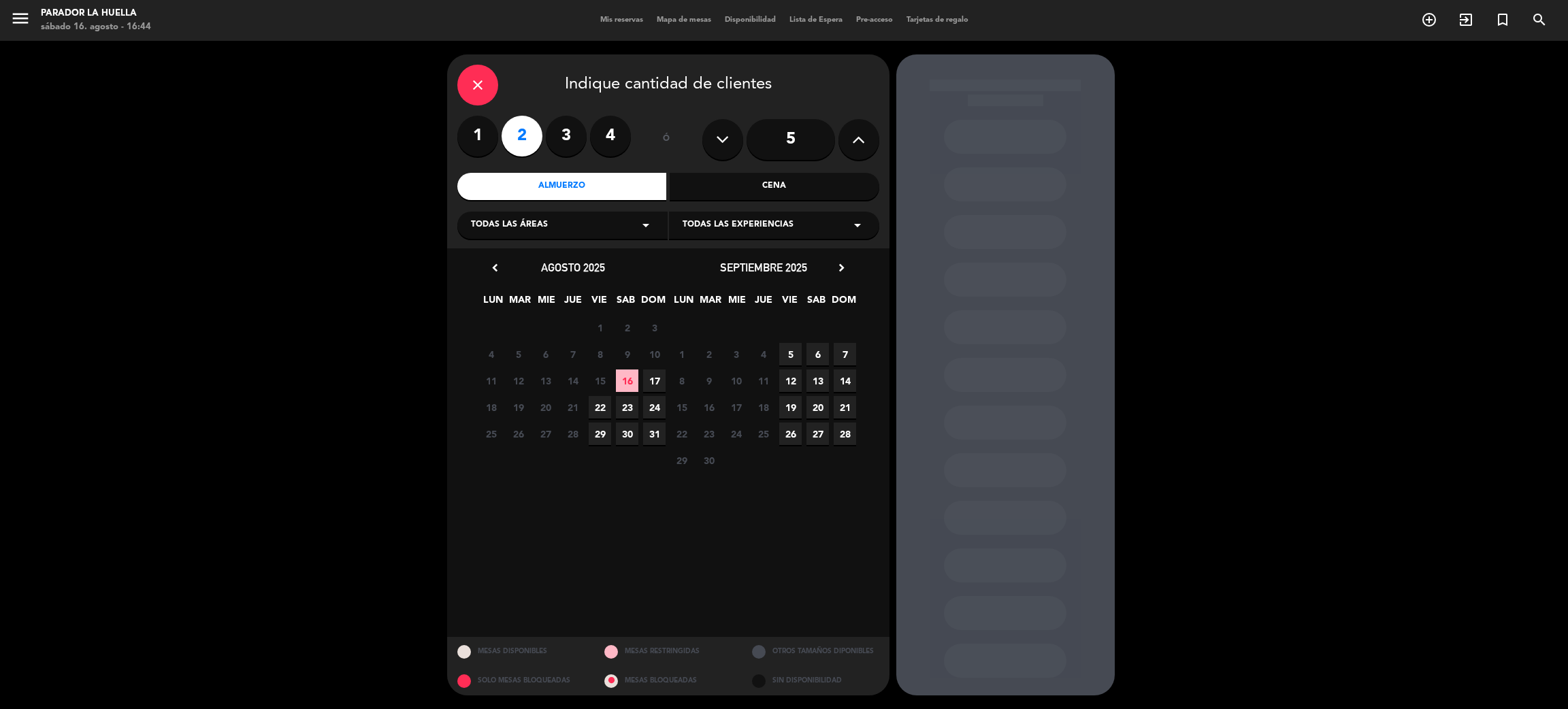
click at [644, 378] on span "17" at bounding box center [654, 380] width 22 height 22
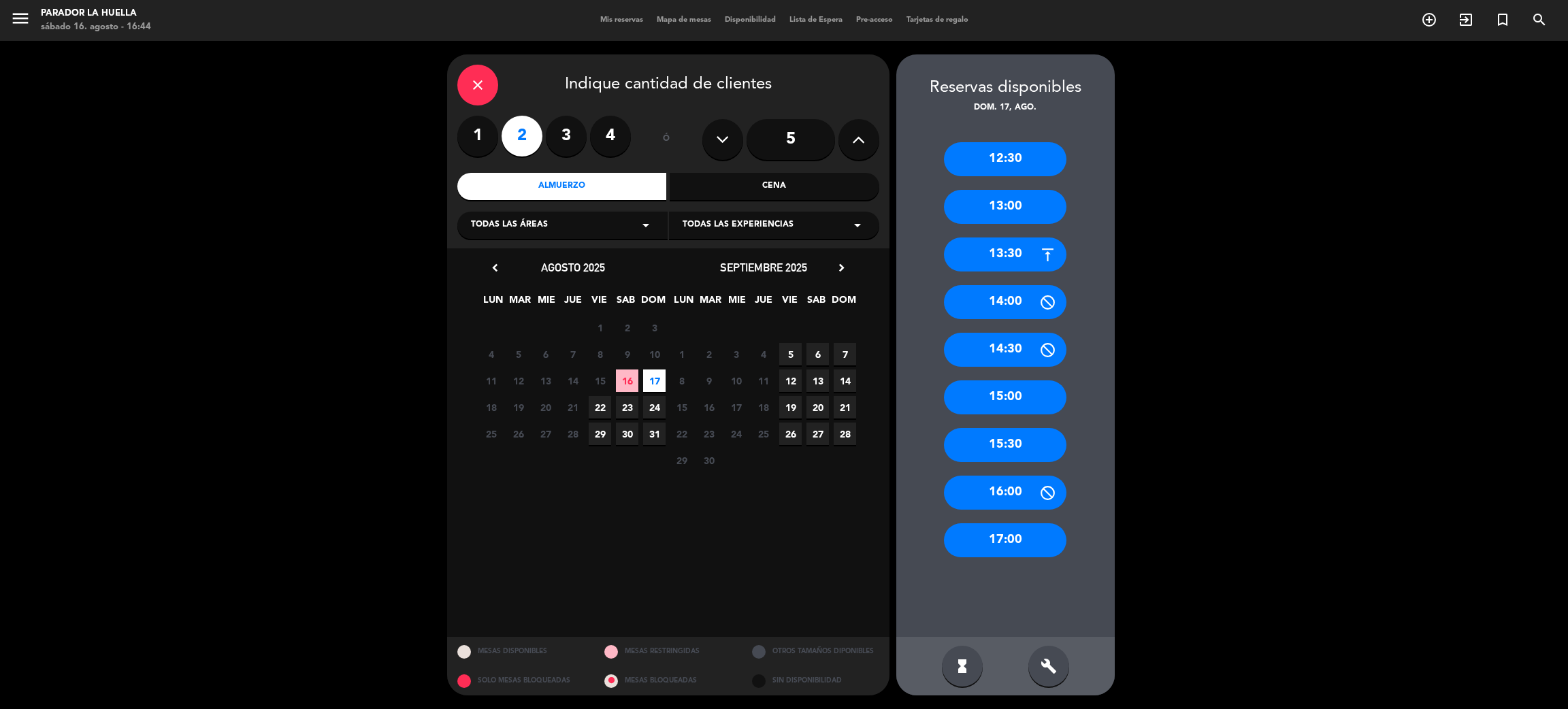
click at [1028, 260] on div "13:30" at bounding box center [1005, 254] width 122 height 34
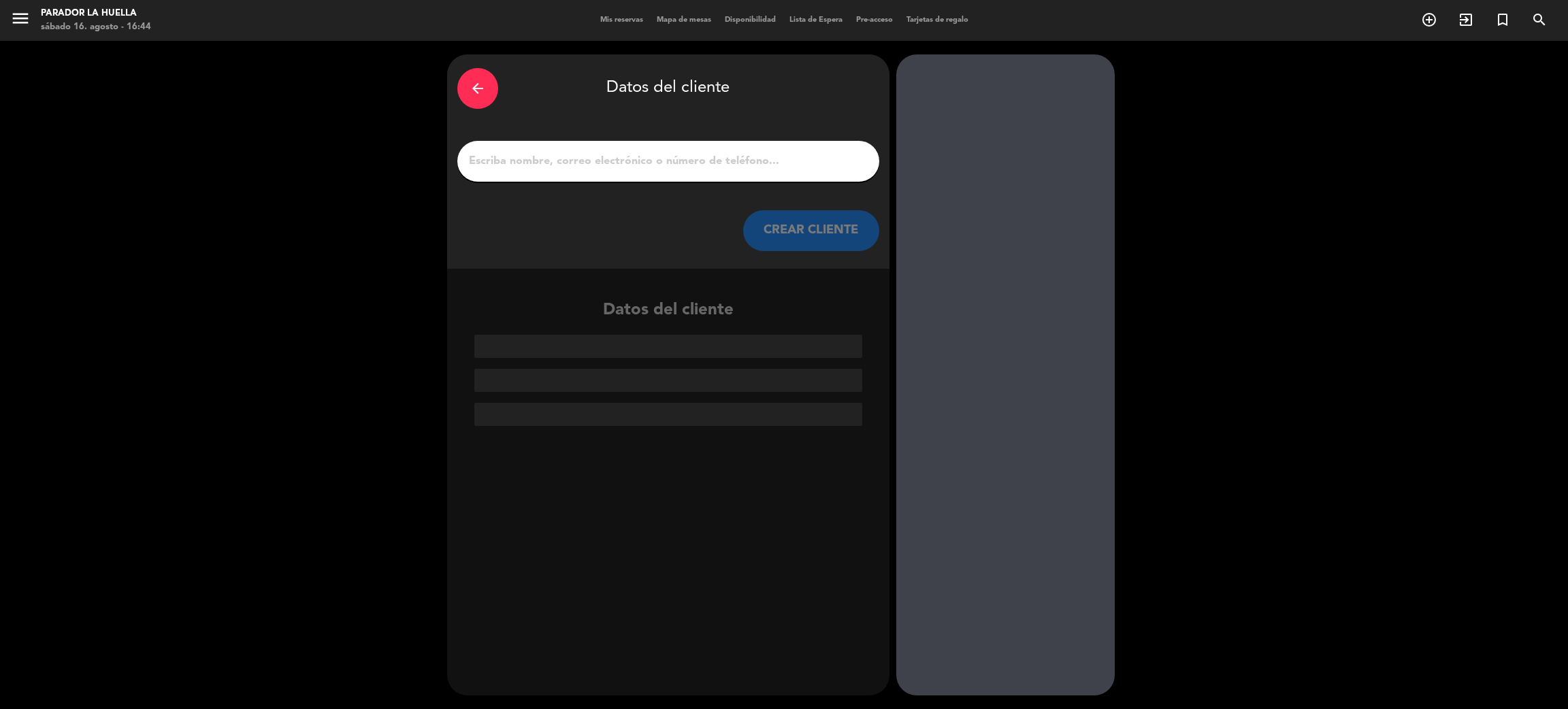
click at [578, 154] on input "1" at bounding box center [668, 161] width 401 height 19
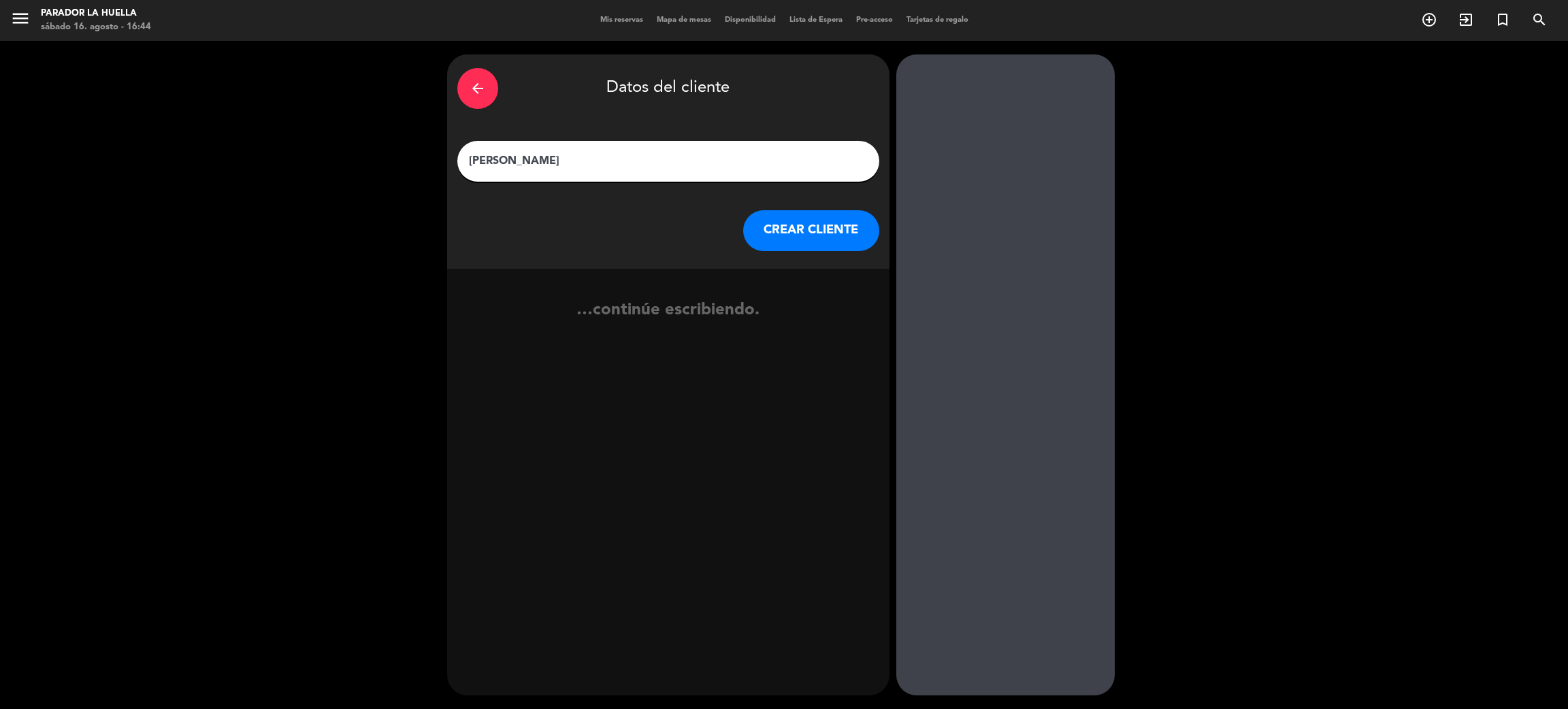
type input "[PERSON_NAME]"
click at [825, 222] on button "CREAR CLIENTE" at bounding box center [811, 230] width 136 height 41
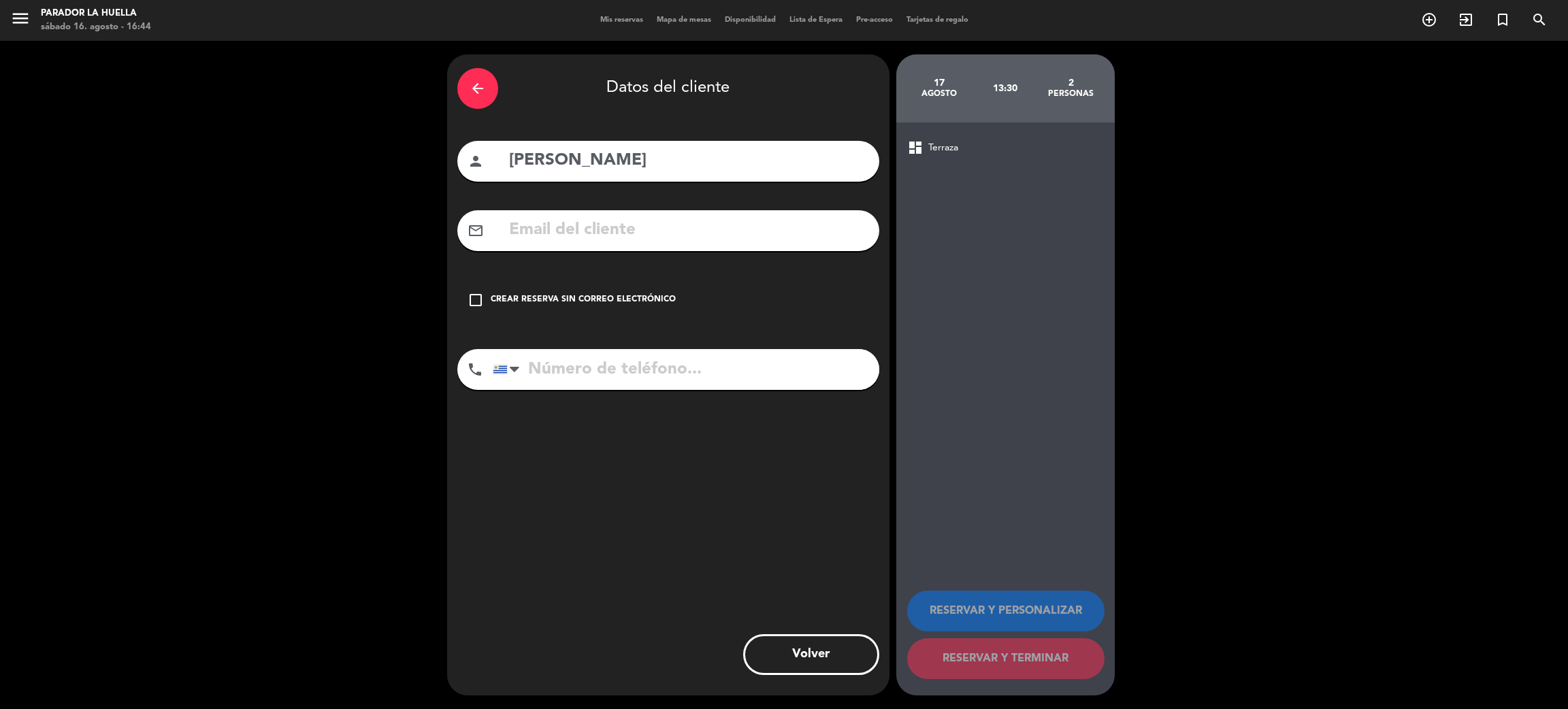
click at [479, 304] on icon "check_box_outline_blank" at bounding box center [476, 300] width 17 height 17
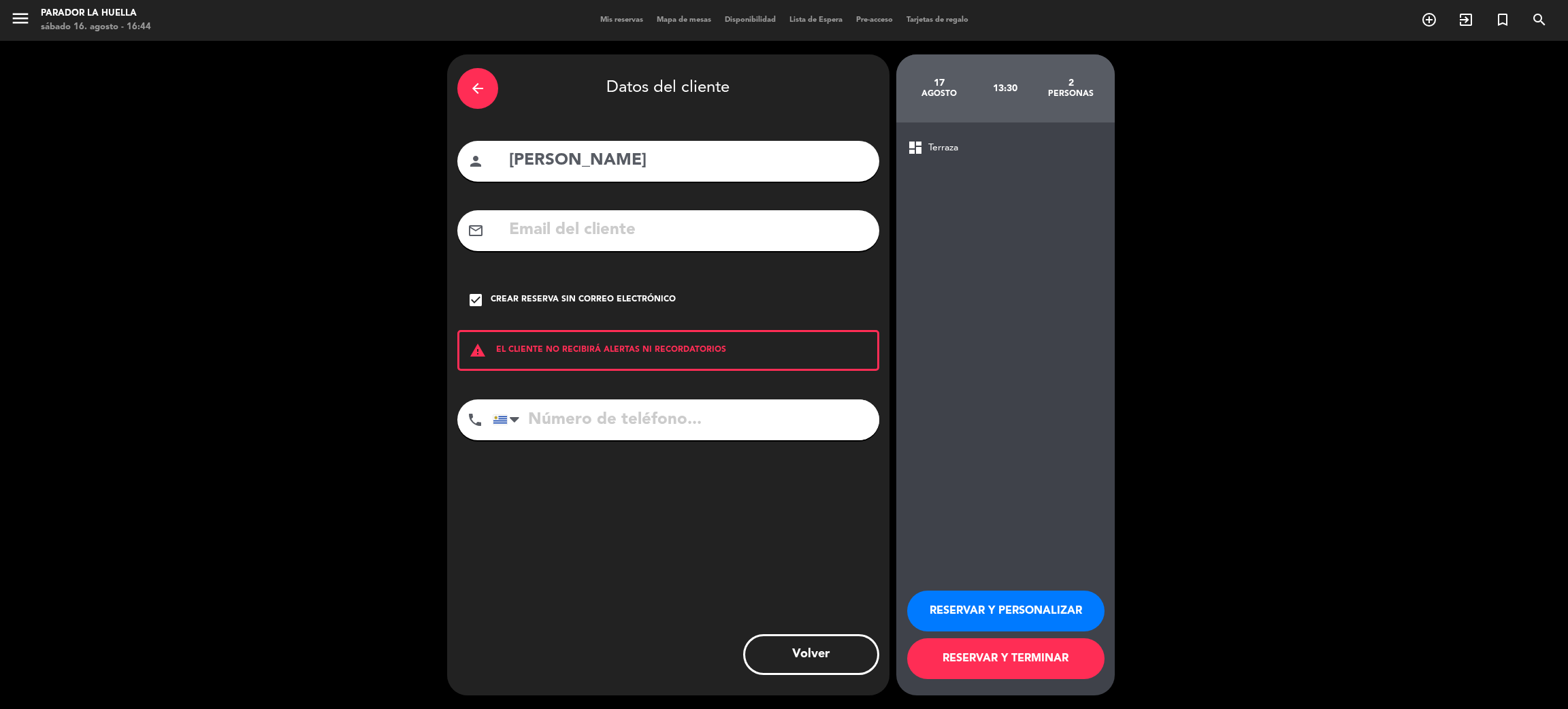
click at [936, 595] on button "RESERVAR Y PERSONALIZAR" at bounding box center [1005, 610] width 197 height 41
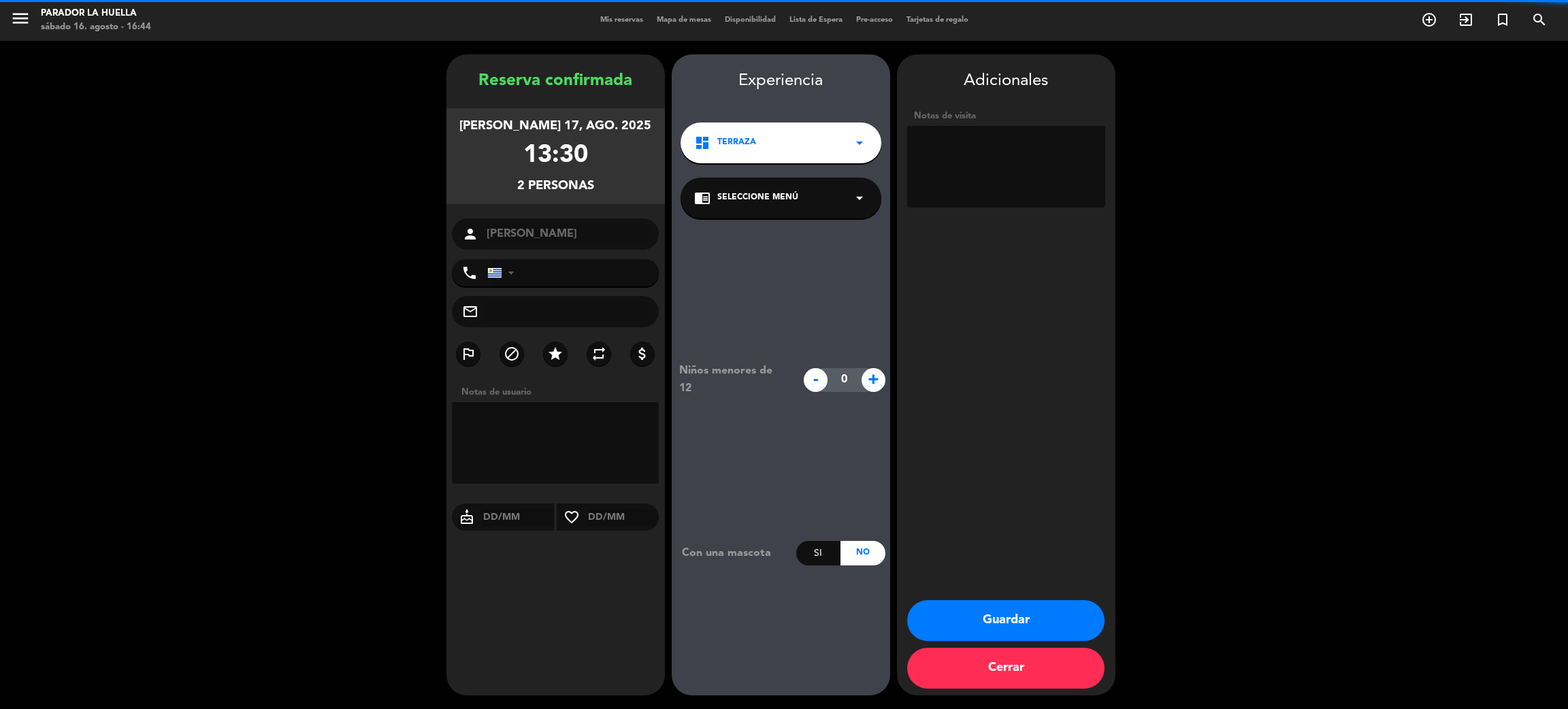
click at [997, 145] on textarea at bounding box center [1005, 167] width 198 height 82
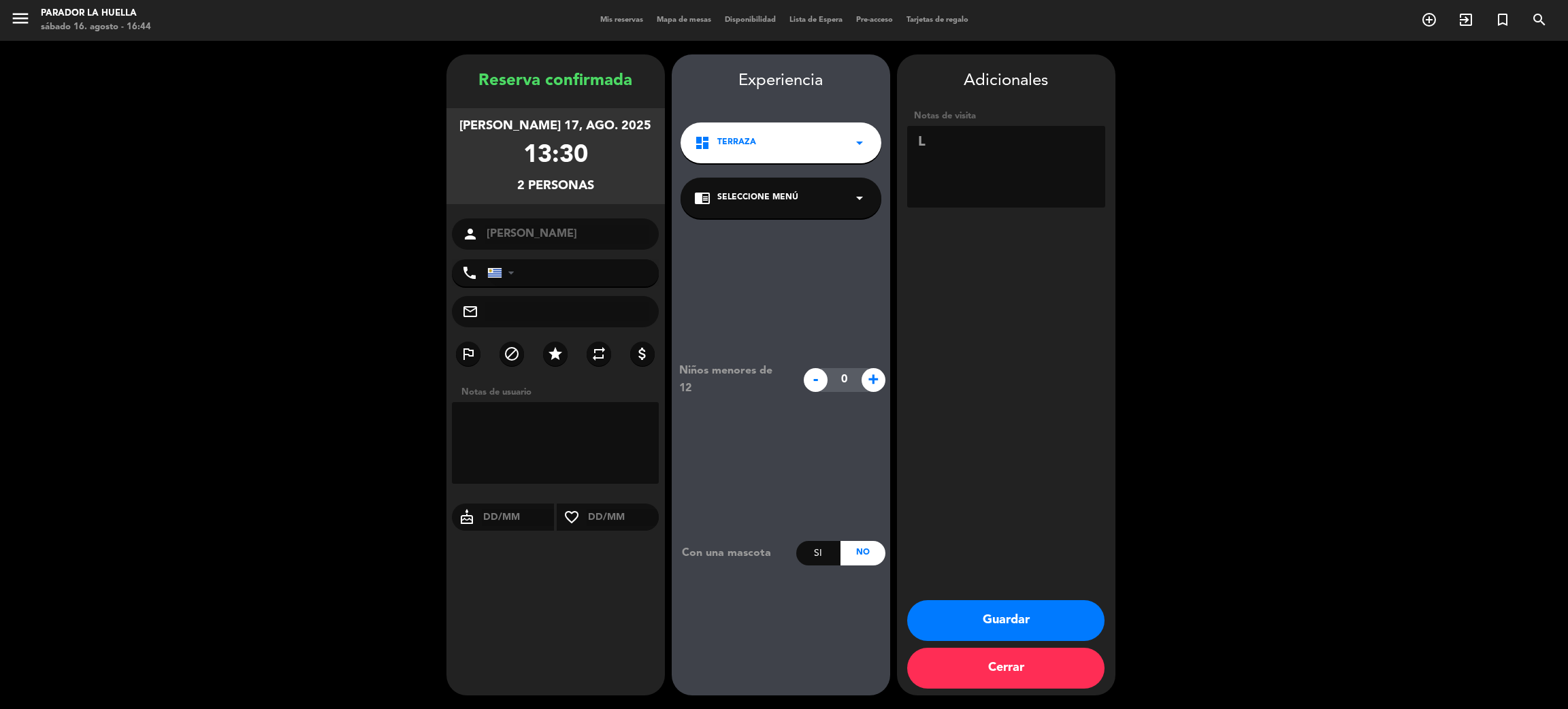
type textarea "L"
click at [942, 615] on button "Guardar" at bounding box center [1005, 621] width 197 height 41
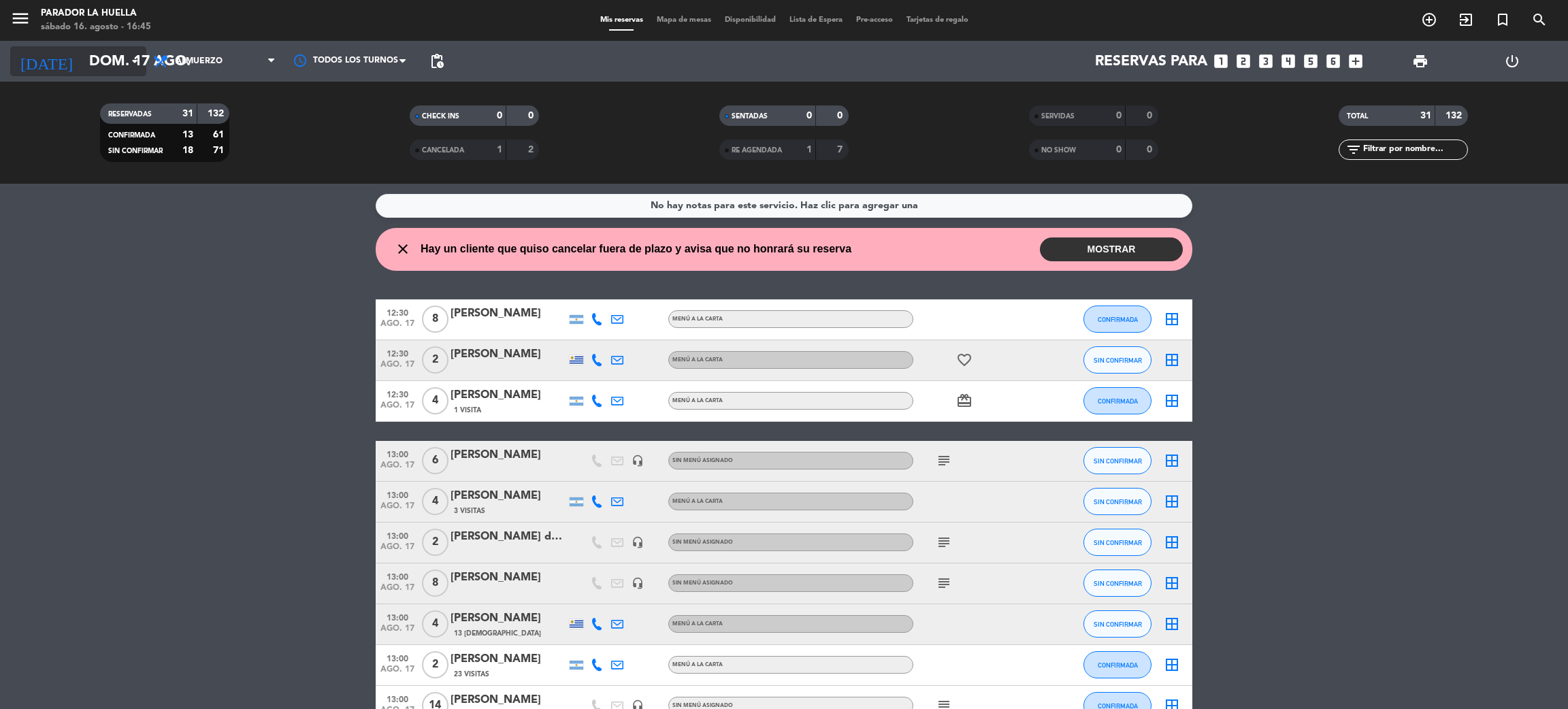
click at [112, 64] on input "dom. 17 ago." at bounding box center [175, 61] width 187 height 30
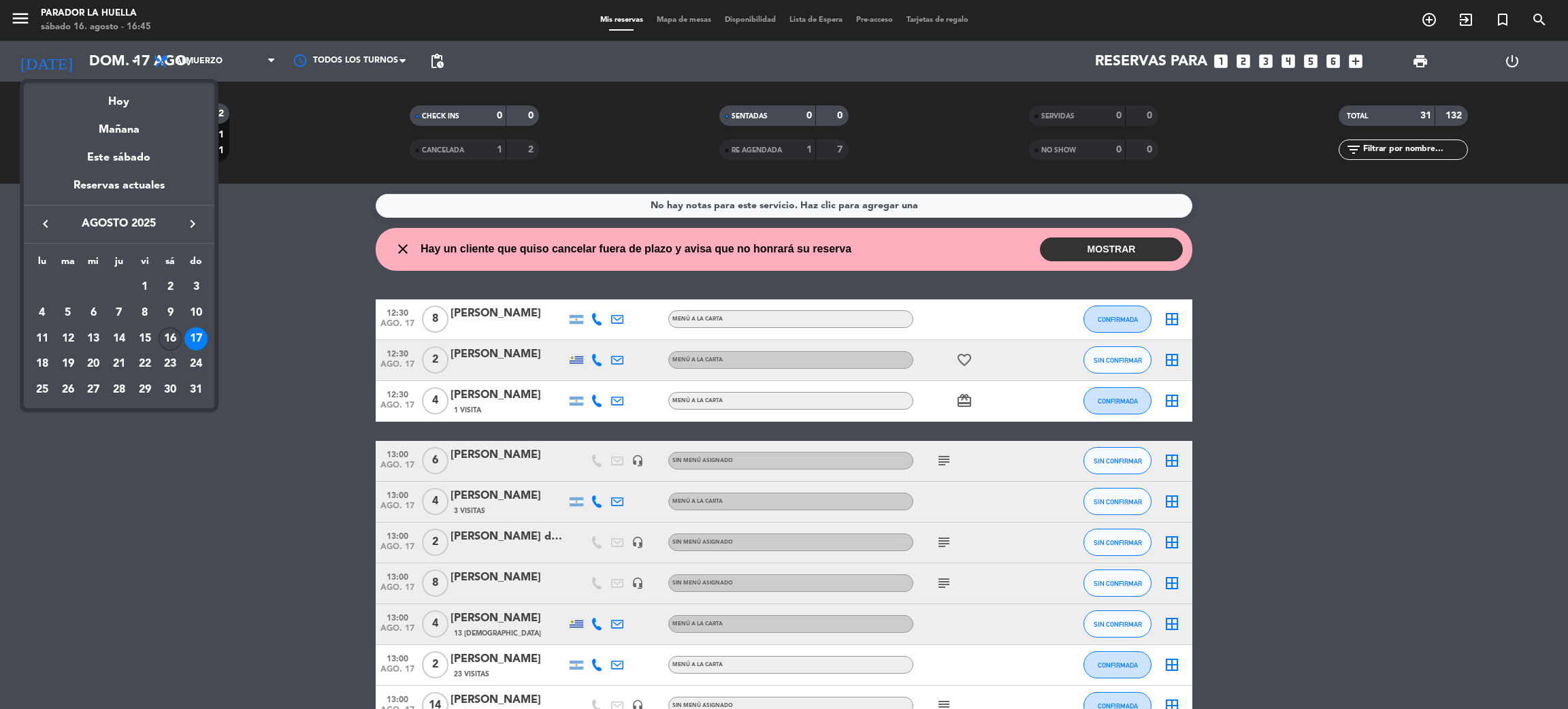
click at [168, 334] on div "16" at bounding box center [169, 338] width 23 height 23
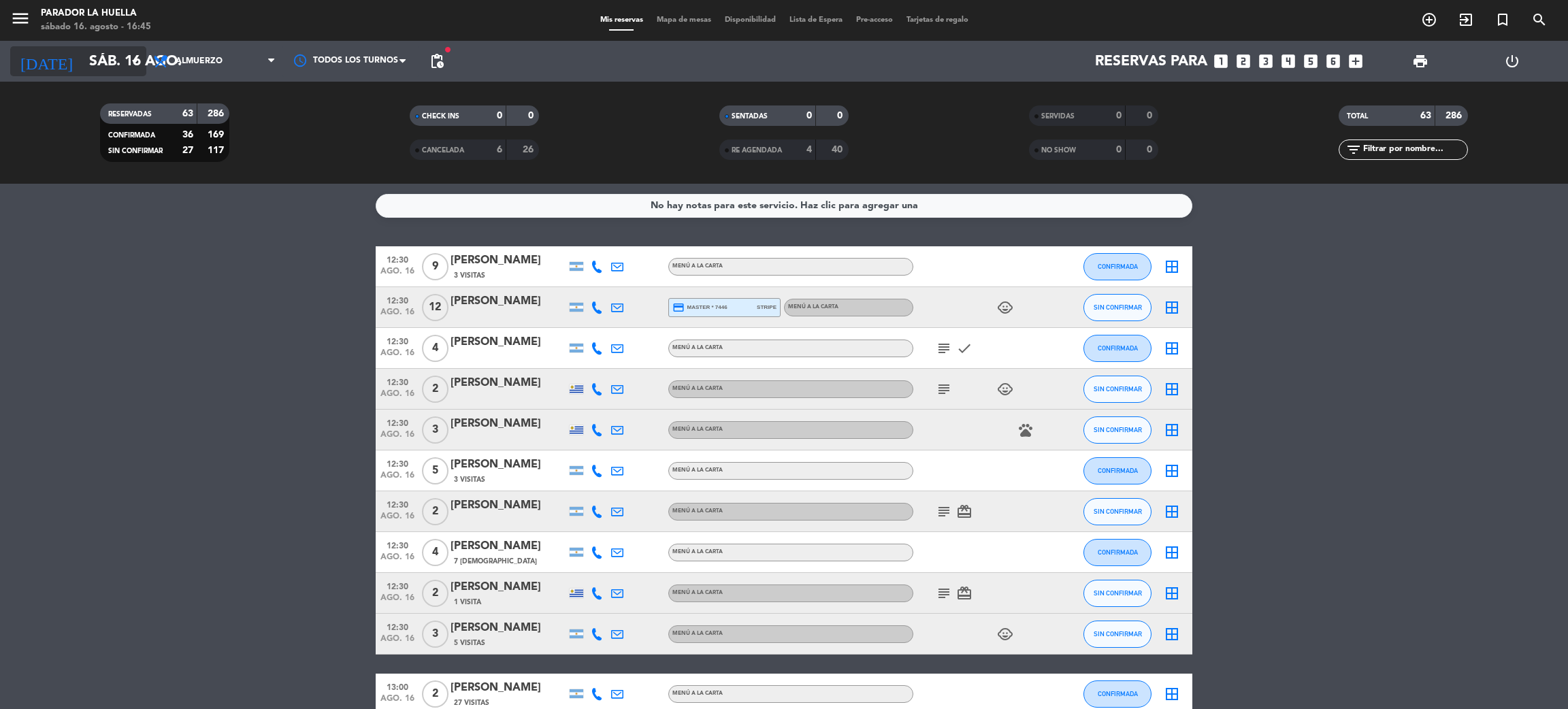
click at [92, 73] on input "sáb. 16 ago." at bounding box center [175, 61] width 187 height 30
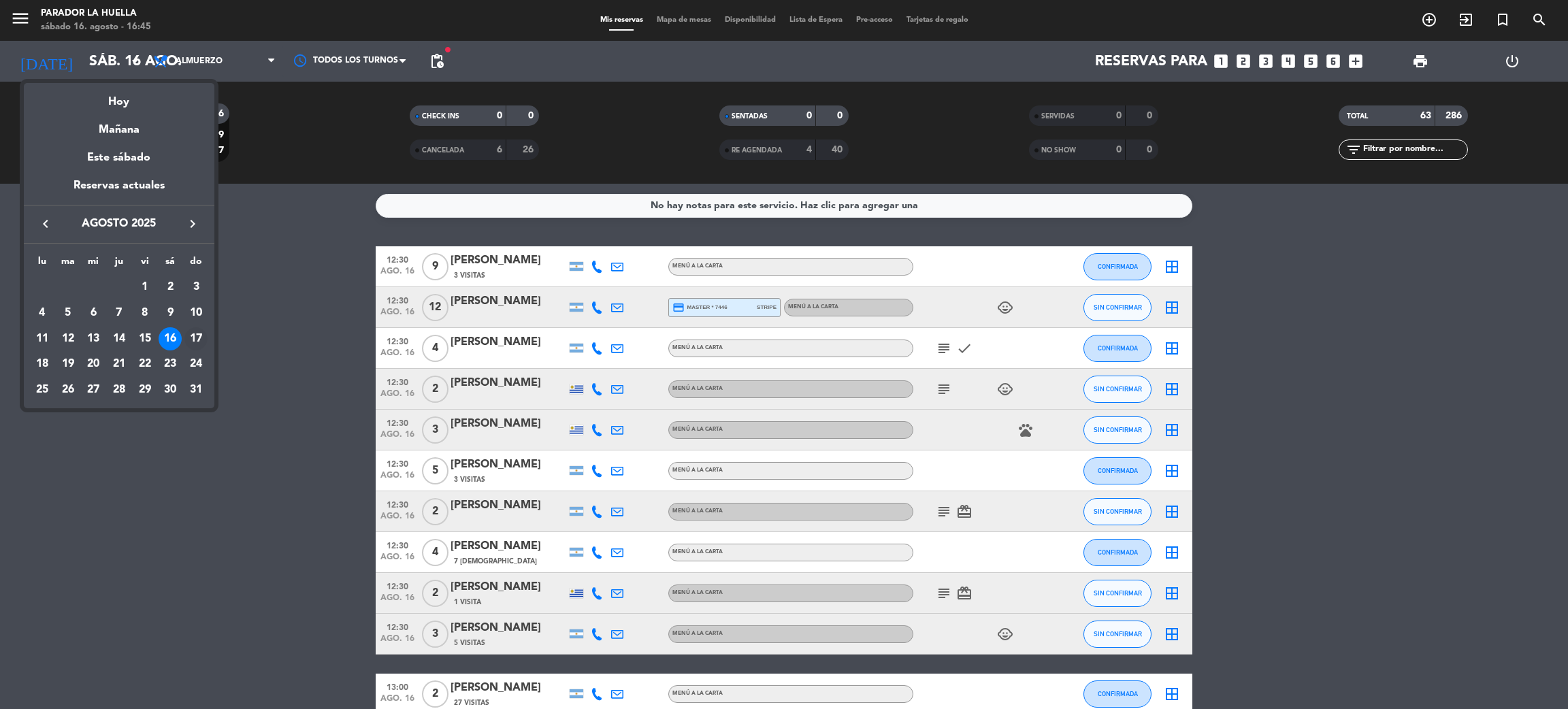
click at [207, 345] on td "17" at bounding box center [196, 339] width 26 height 26
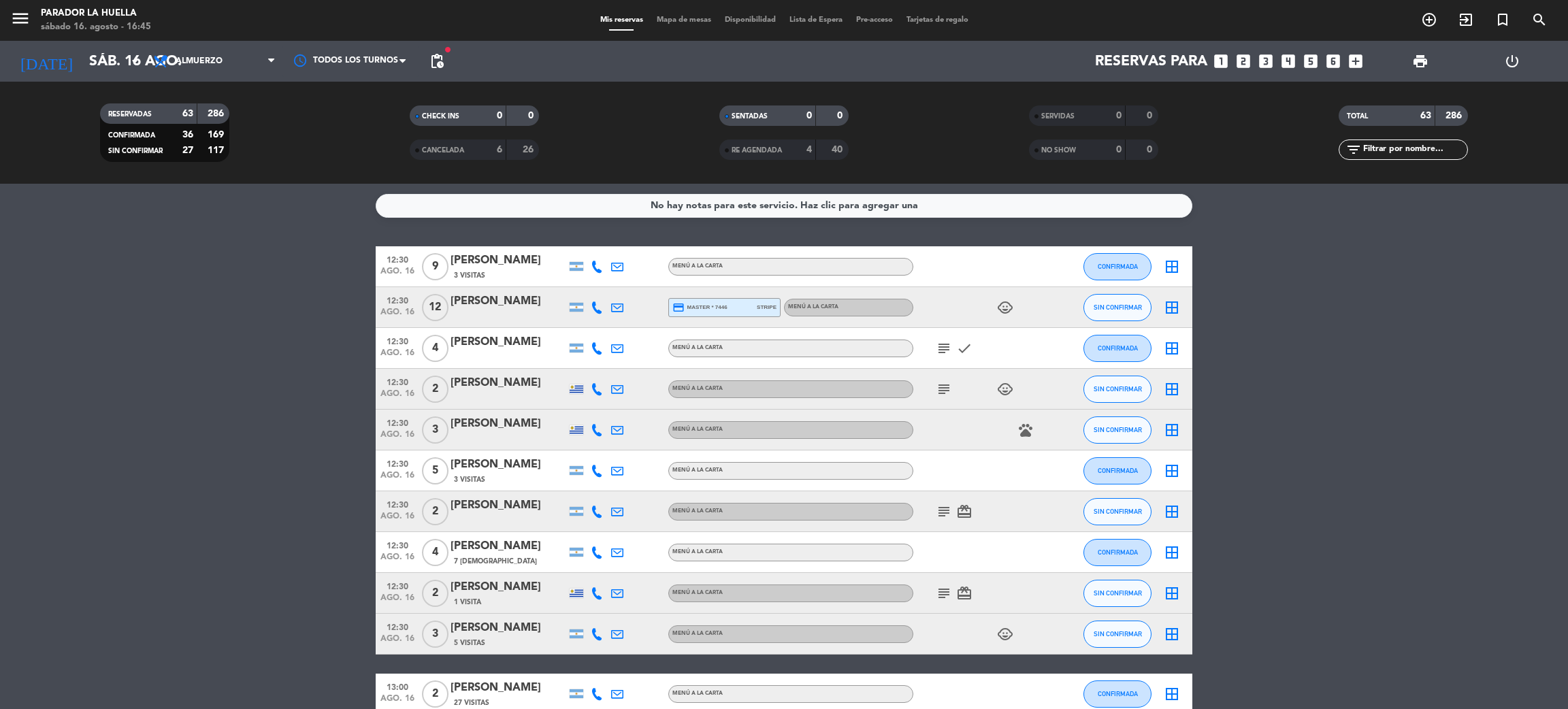
type input "dom. 17 ago."
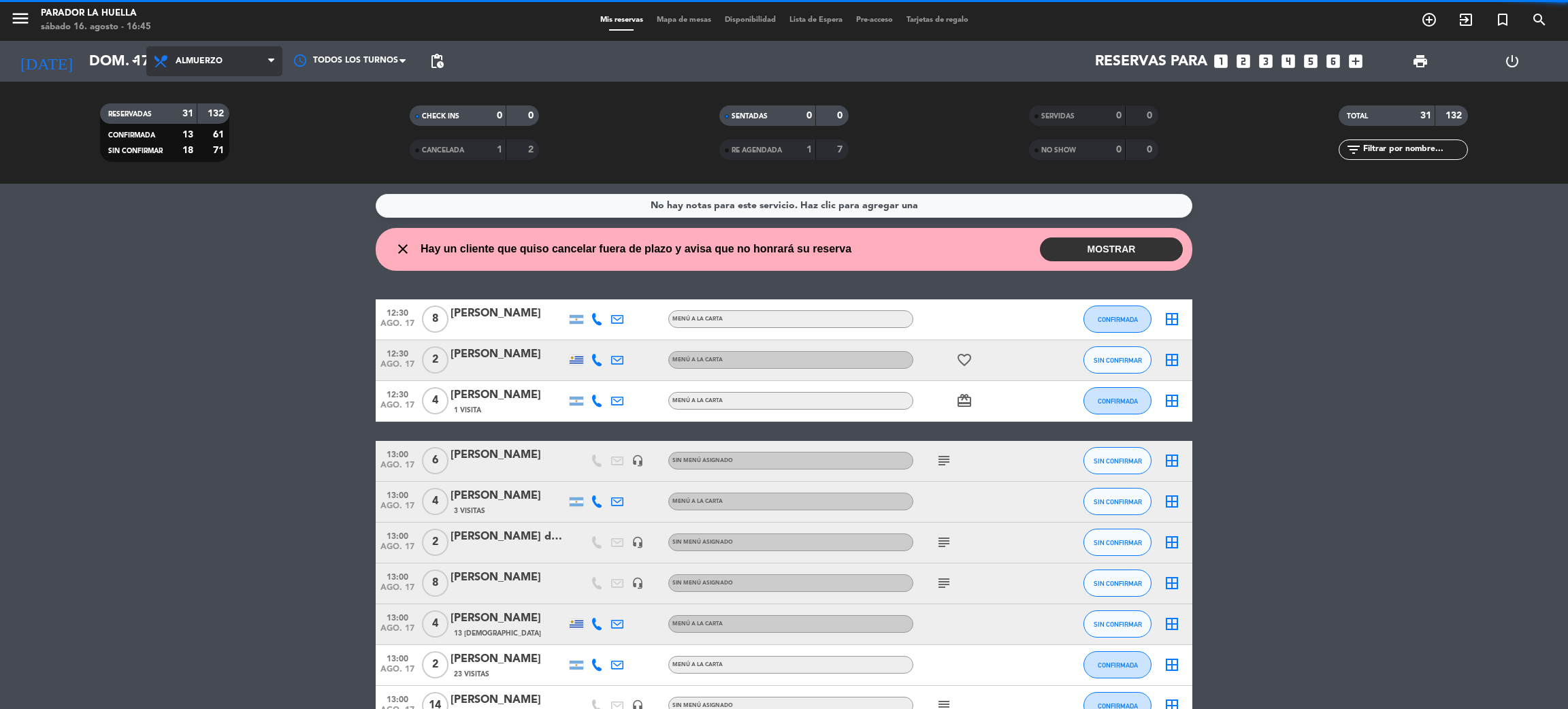
click at [215, 52] on span "Almuerzo" at bounding box center [215, 61] width 136 height 30
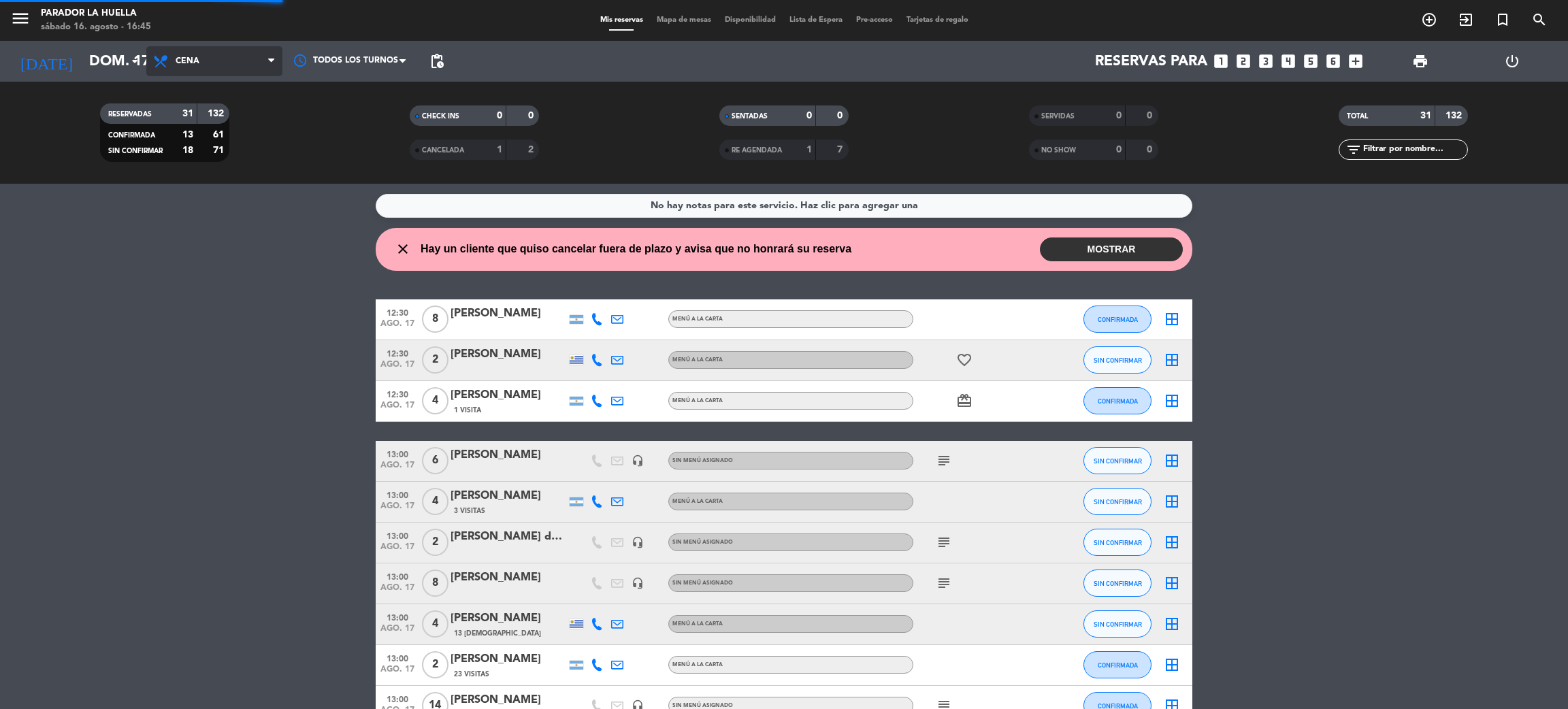
click at [197, 138] on div "menu Parador La Huella sábado 16. agosto - 16:45 Mis reservas Mapa de mesas Dis…" at bounding box center [784, 92] width 1568 height 184
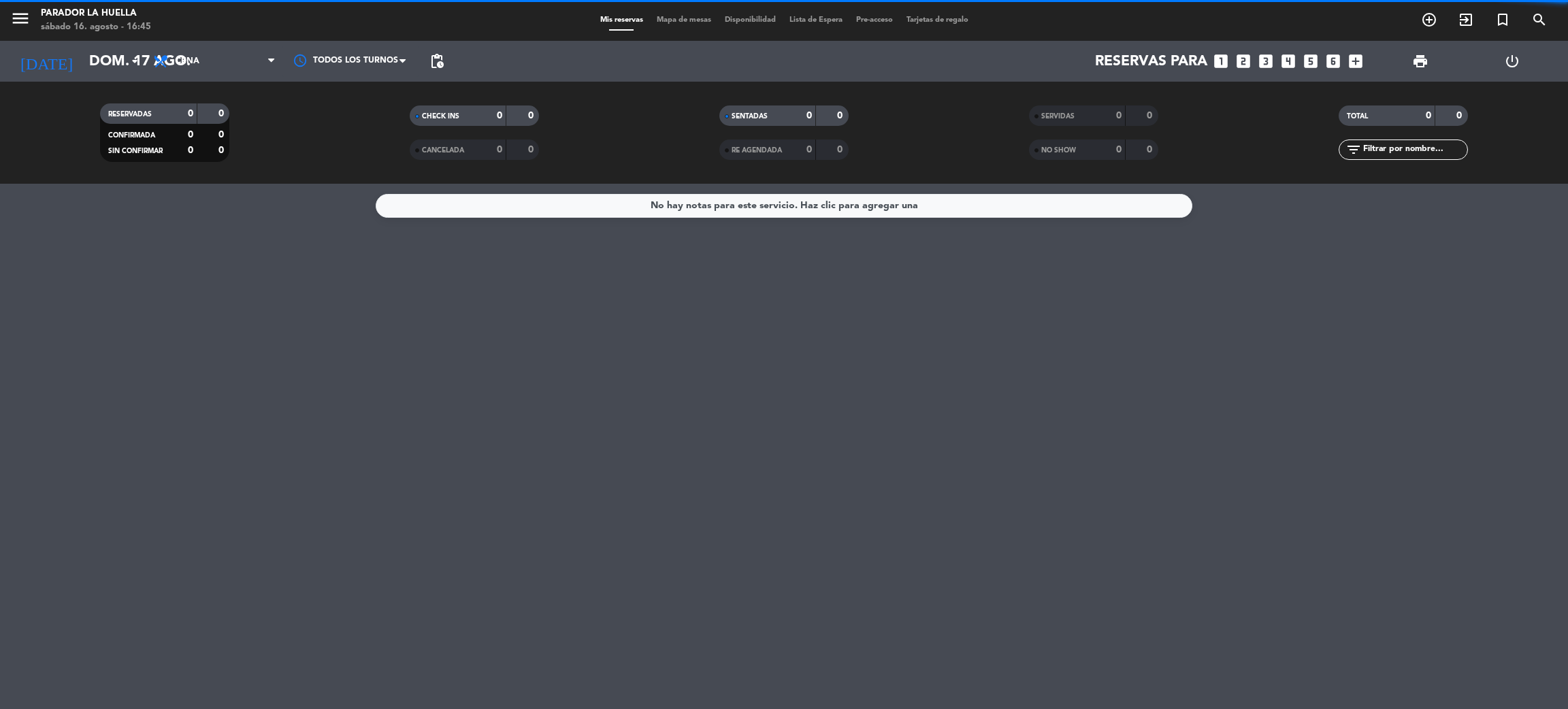
click at [1424, 148] on input "text" at bounding box center [1414, 149] width 106 height 15
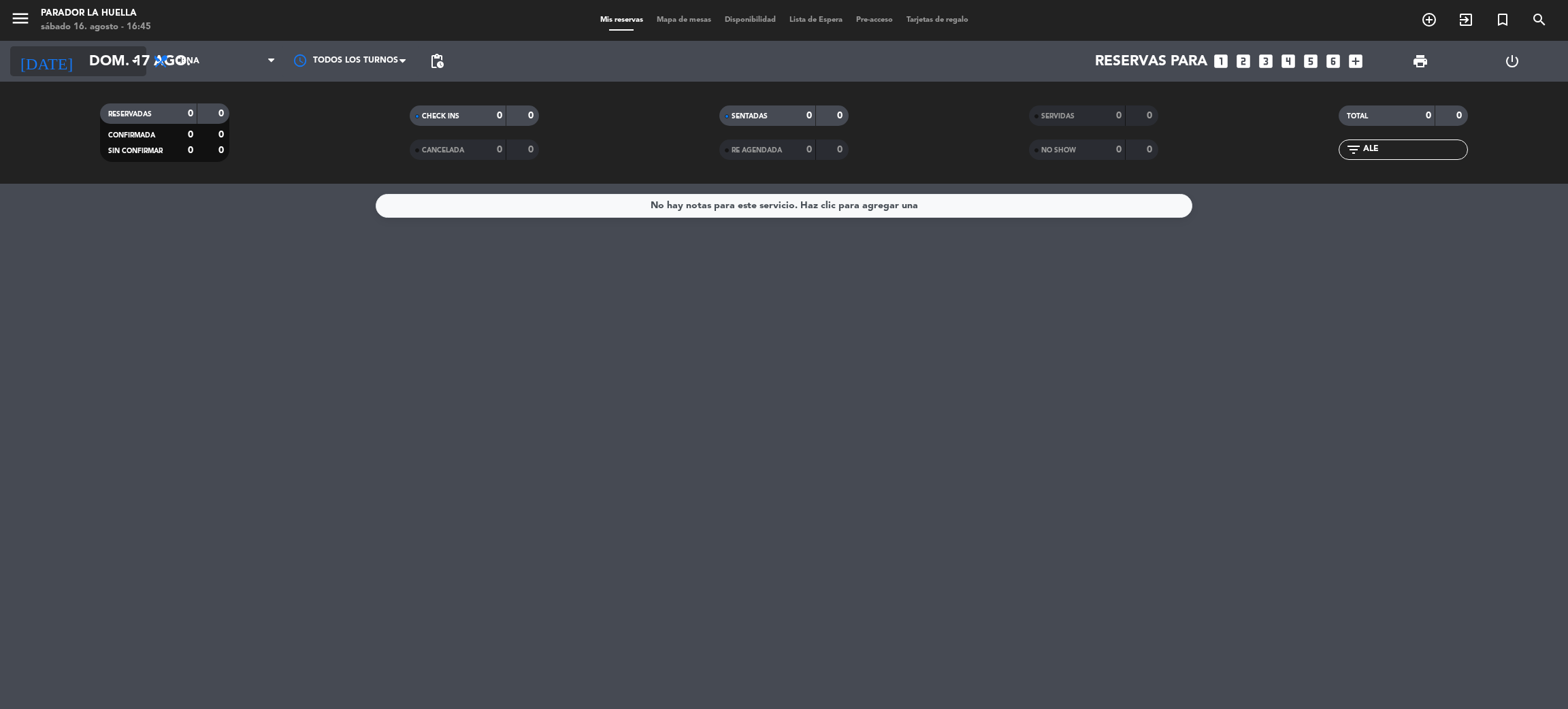
type input "ALE"
click at [113, 64] on input "dom. 17 ago." at bounding box center [175, 61] width 187 height 30
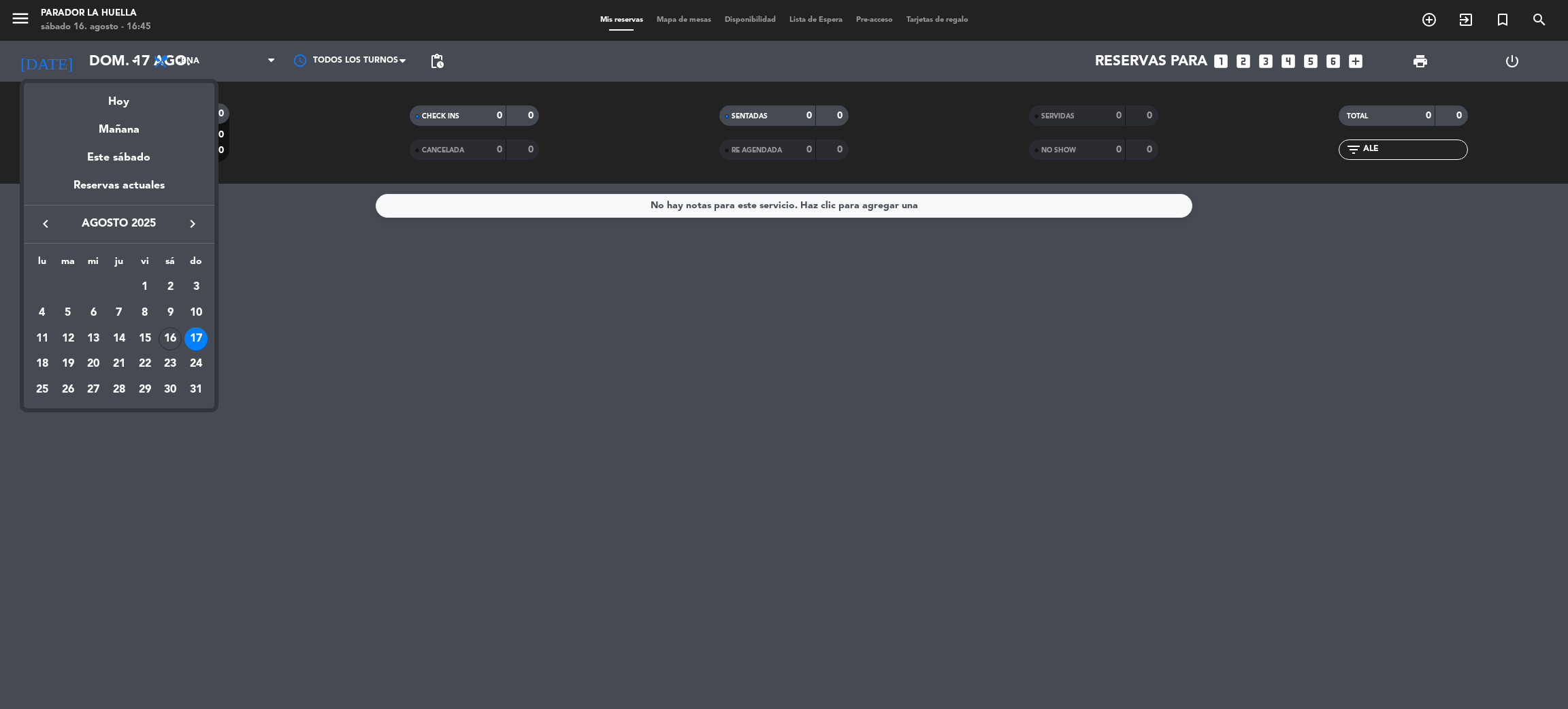
click at [183, 334] on td "17" at bounding box center [196, 339] width 26 height 26
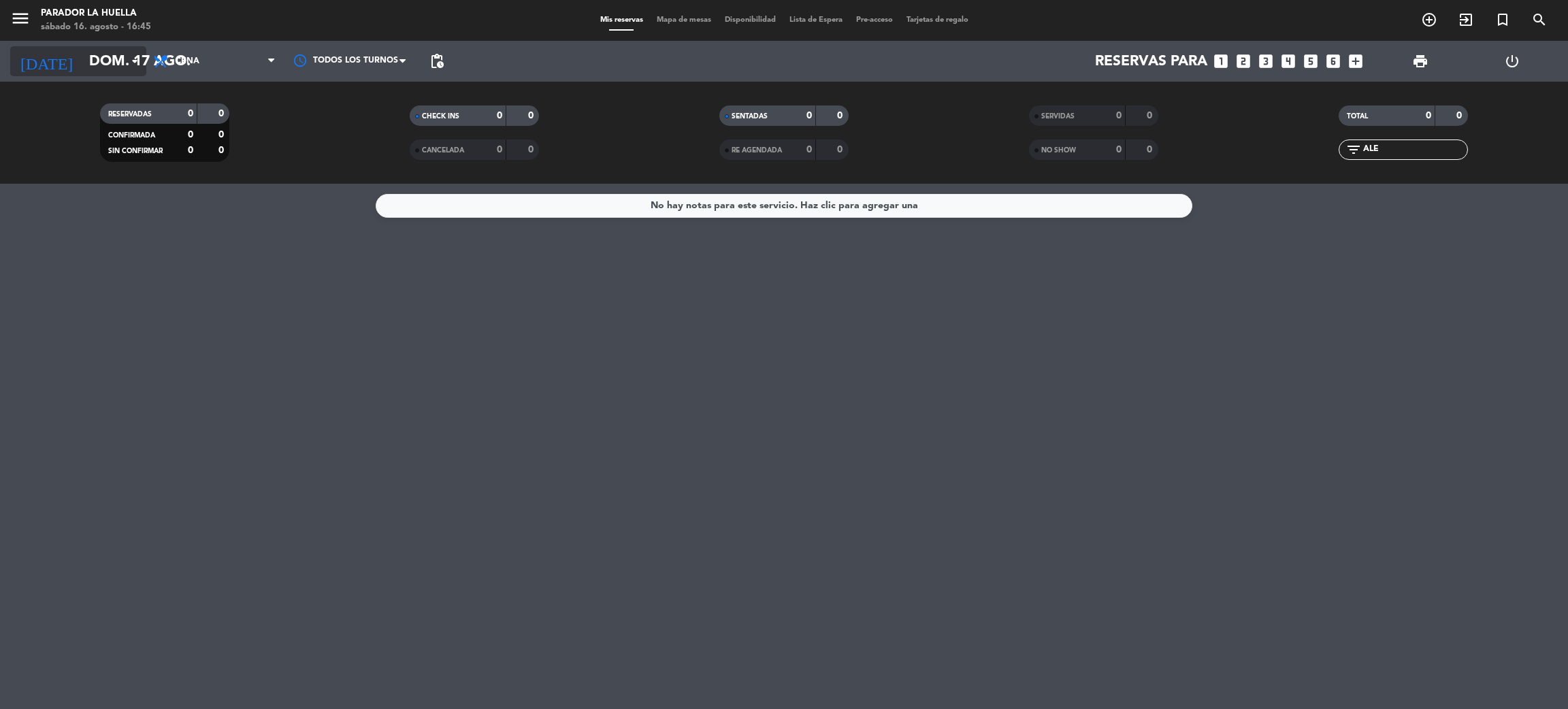
click at [99, 54] on input "dom. 17 ago." at bounding box center [175, 61] width 187 height 30
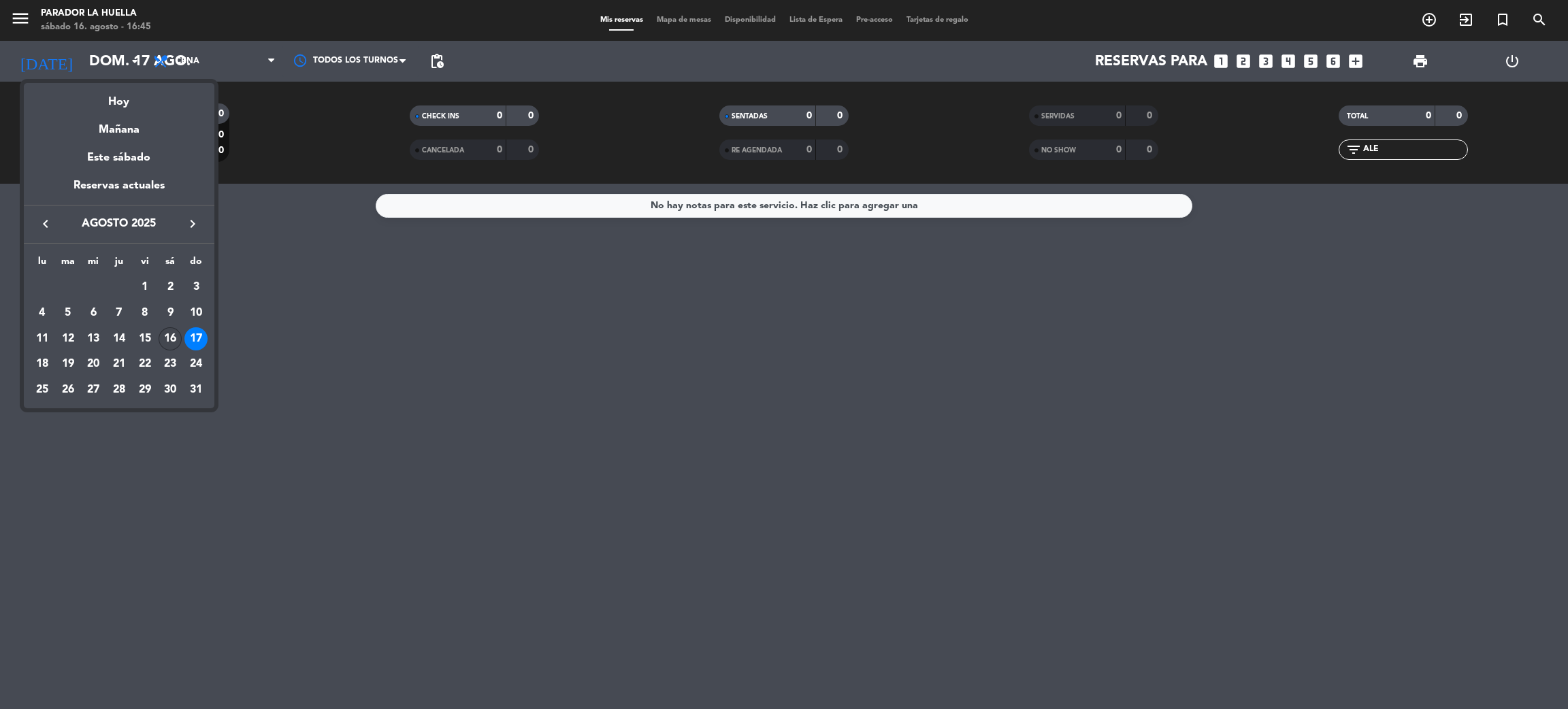
click at [165, 337] on div "16" at bounding box center [169, 338] width 23 height 23
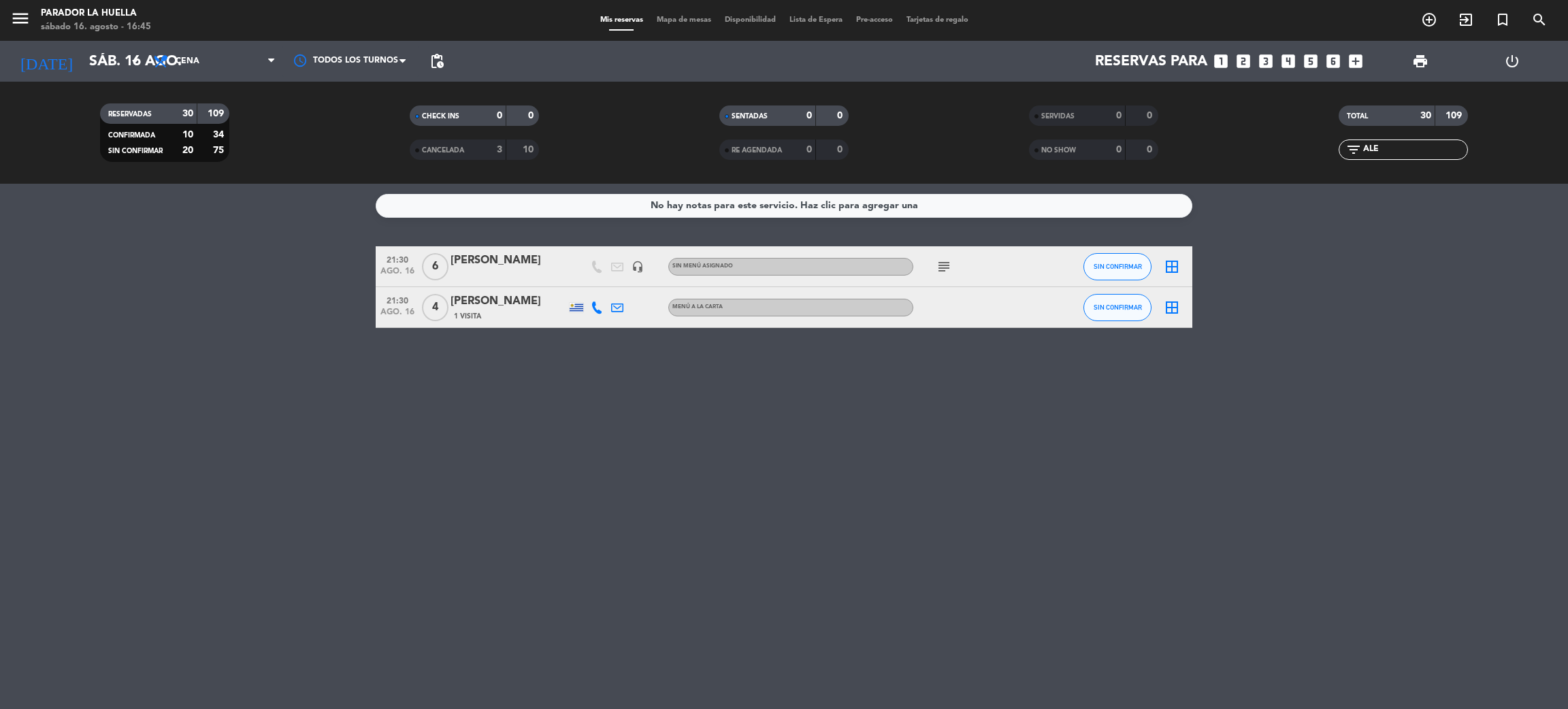
click at [947, 267] on icon "subject" at bounding box center [944, 267] width 17 height 17
click at [126, 62] on icon "arrow_drop_down" at bounding box center [134, 62] width 17 height 17
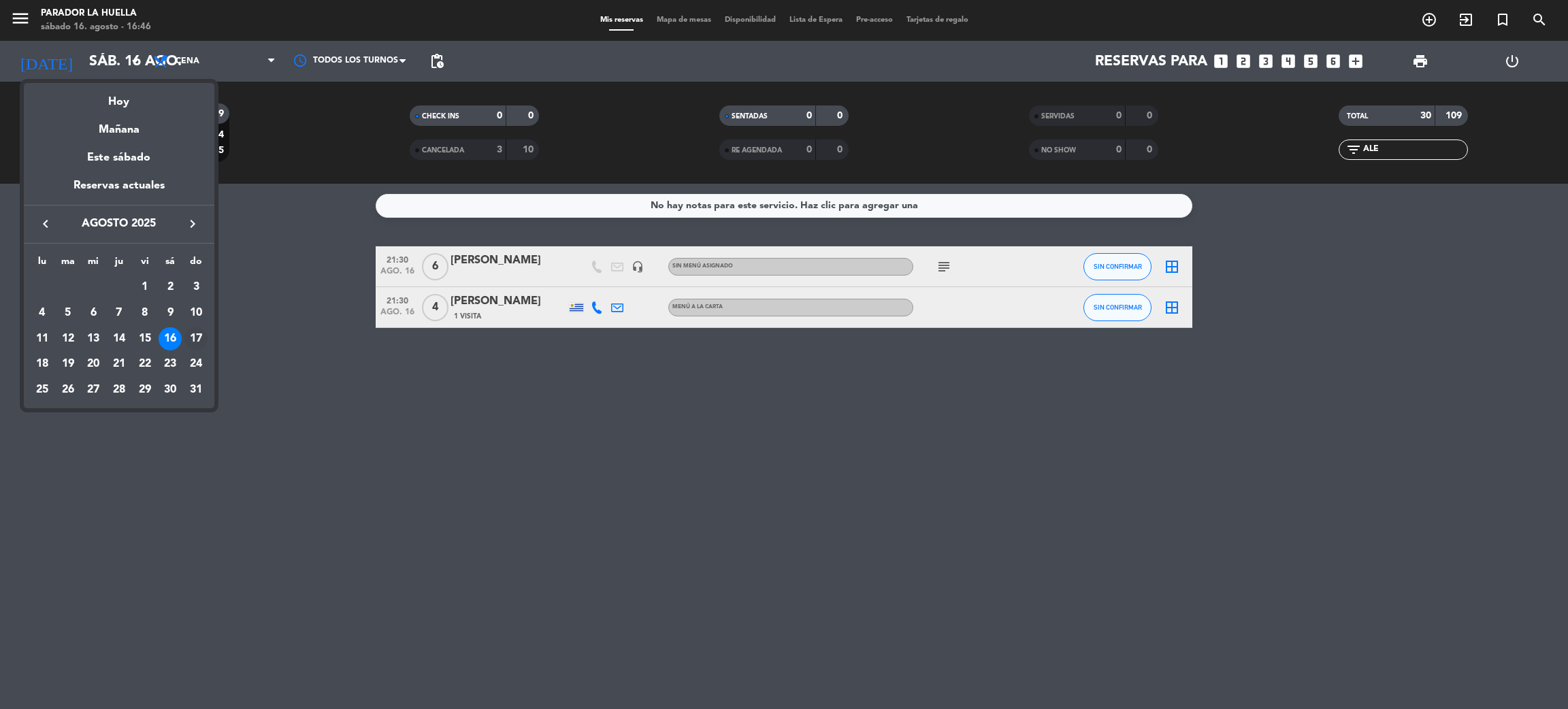
click at [189, 347] on div "17" at bounding box center [195, 338] width 23 height 23
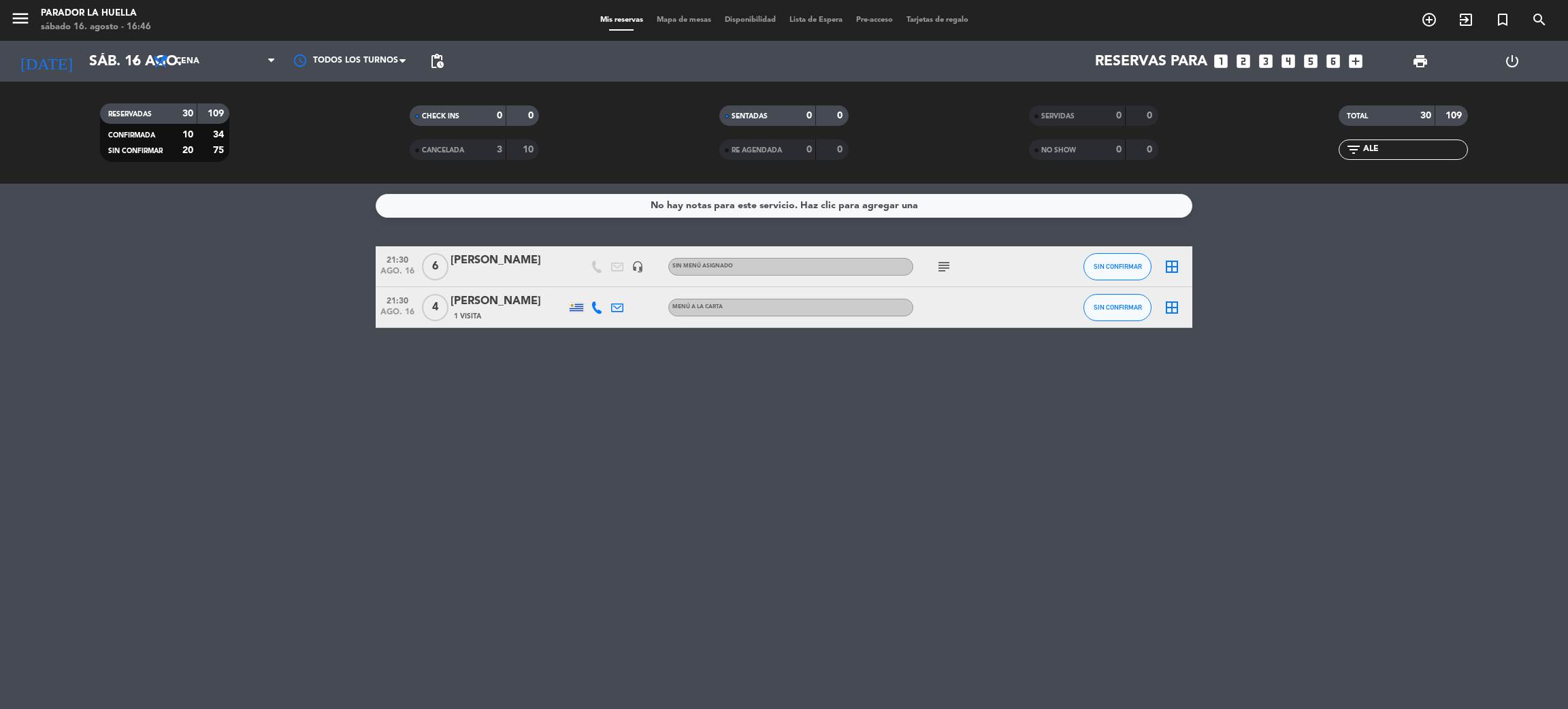
type input "dom. 17 ago."
click at [182, 53] on span "Cena" at bounding box center [215, 61] width 136 height 30
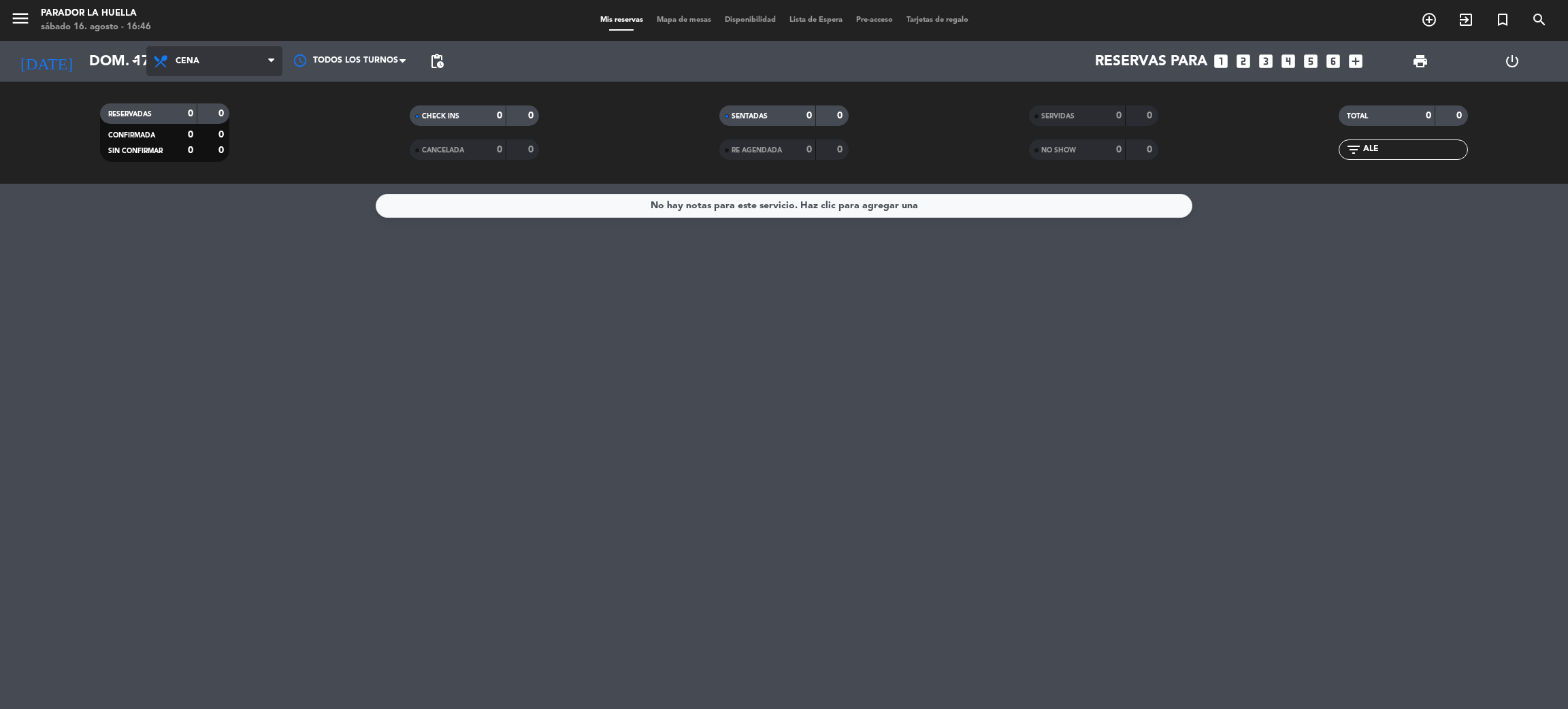
click at [179, 69] on span "Cena" at bounding box center [215, 61] width 136 height 30
click at [178, 113] on div "menu Parador La Huella sábado 16. agosto - 16:46 Mis reservas Mapa de mesas Dis…" at bounding box center [784, 92] width 1568 height 184
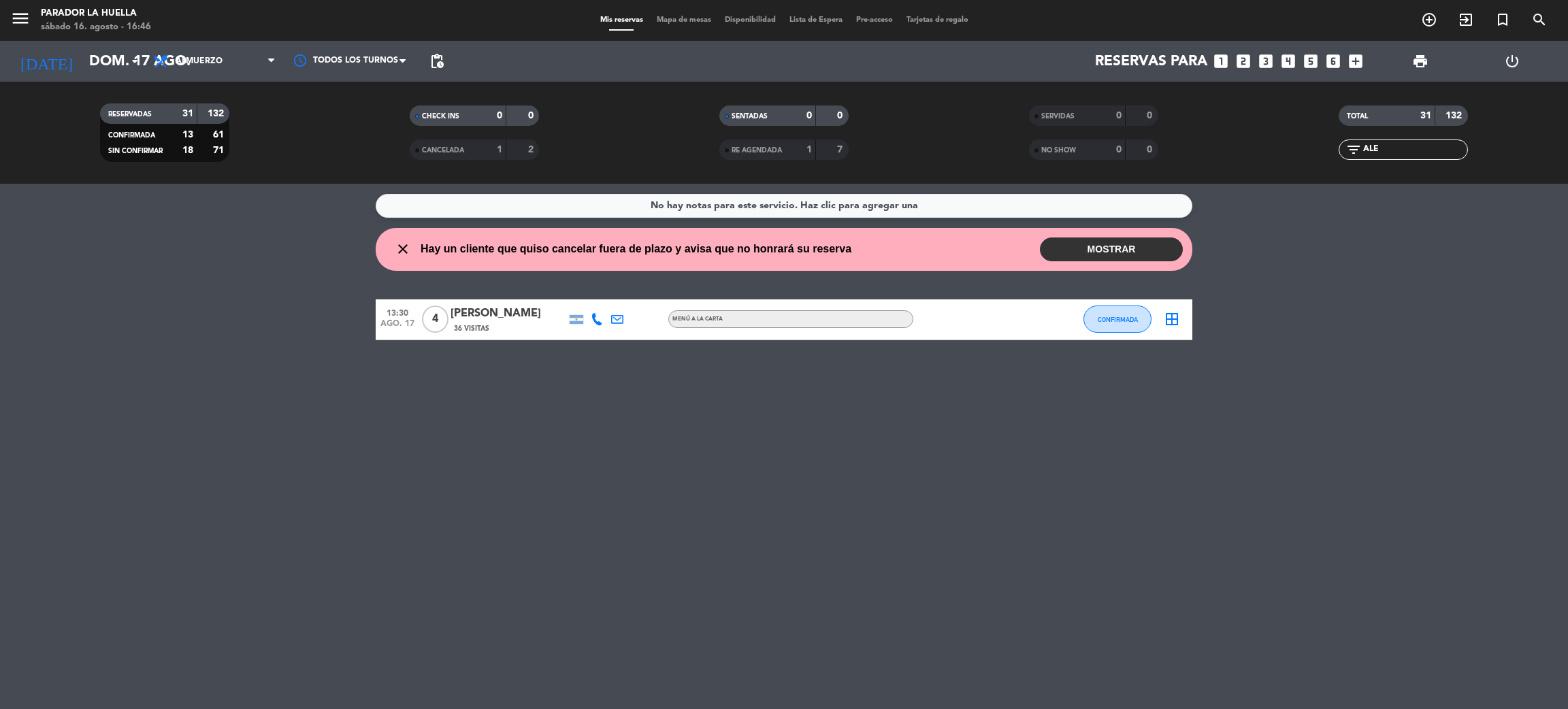
drag, startPoint x: 1404, startPoint y: 150, endPoint x: 1222, endPoint y: 111, distance: 186.1
click at [1224, 111] on div "RESERVADAS 31 132 CONFIRMADA 13 61 SIN CONFIRMAR 18 71 CHECK INS 0 0 CANCELADA …" at bounding box center [784, 132] width 1568 height 75
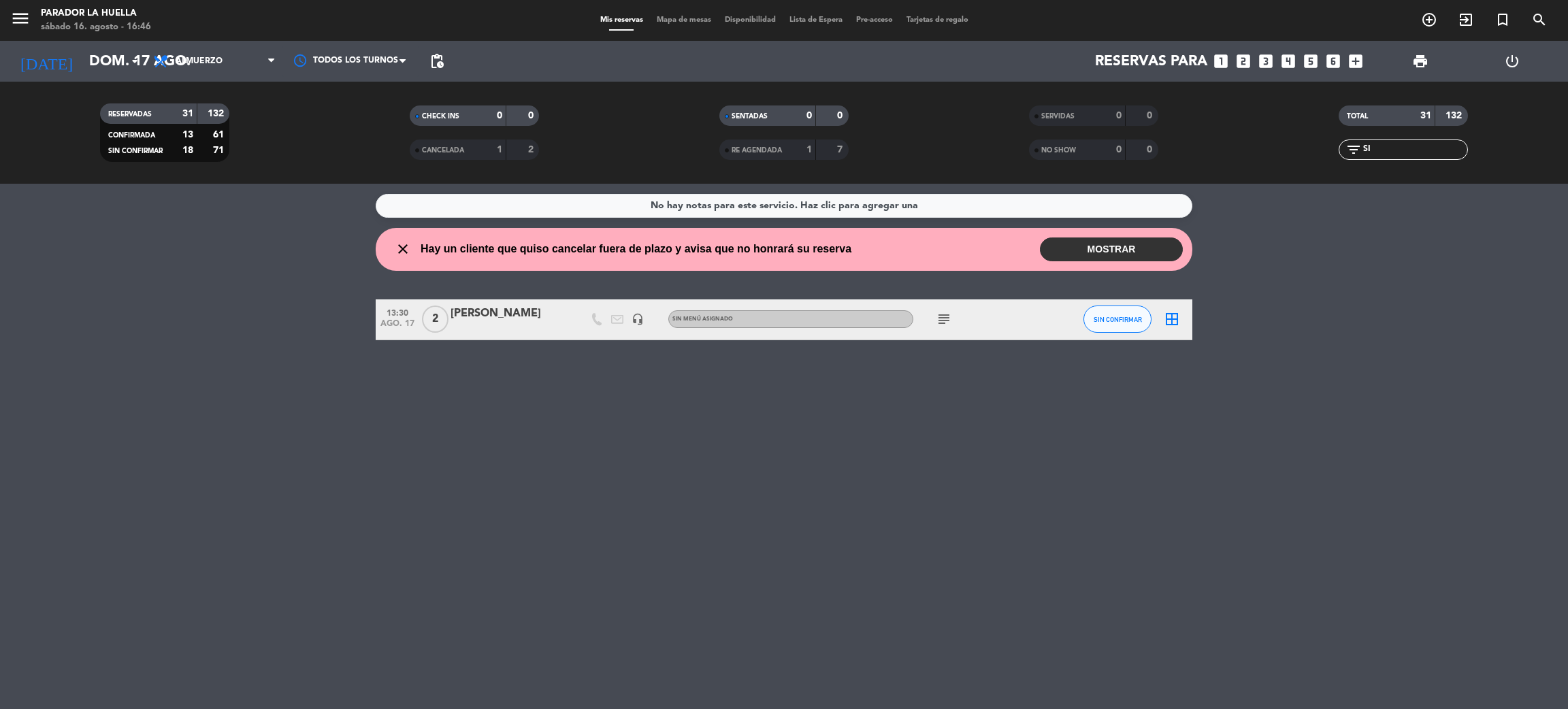
type input "S"
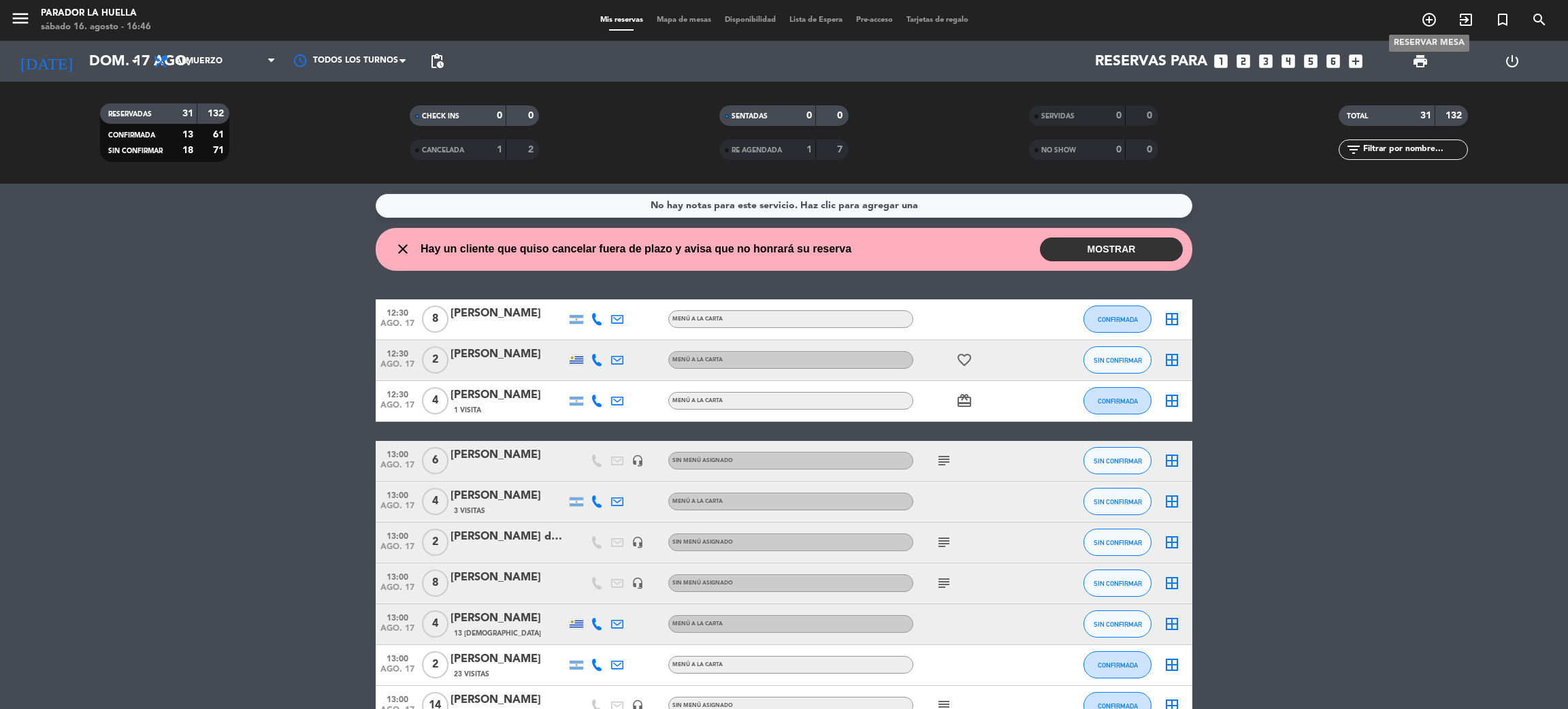
click at [1428, 17] on icon "add_circle_outline" at bounding box center [1429, 20] width 17 height 17
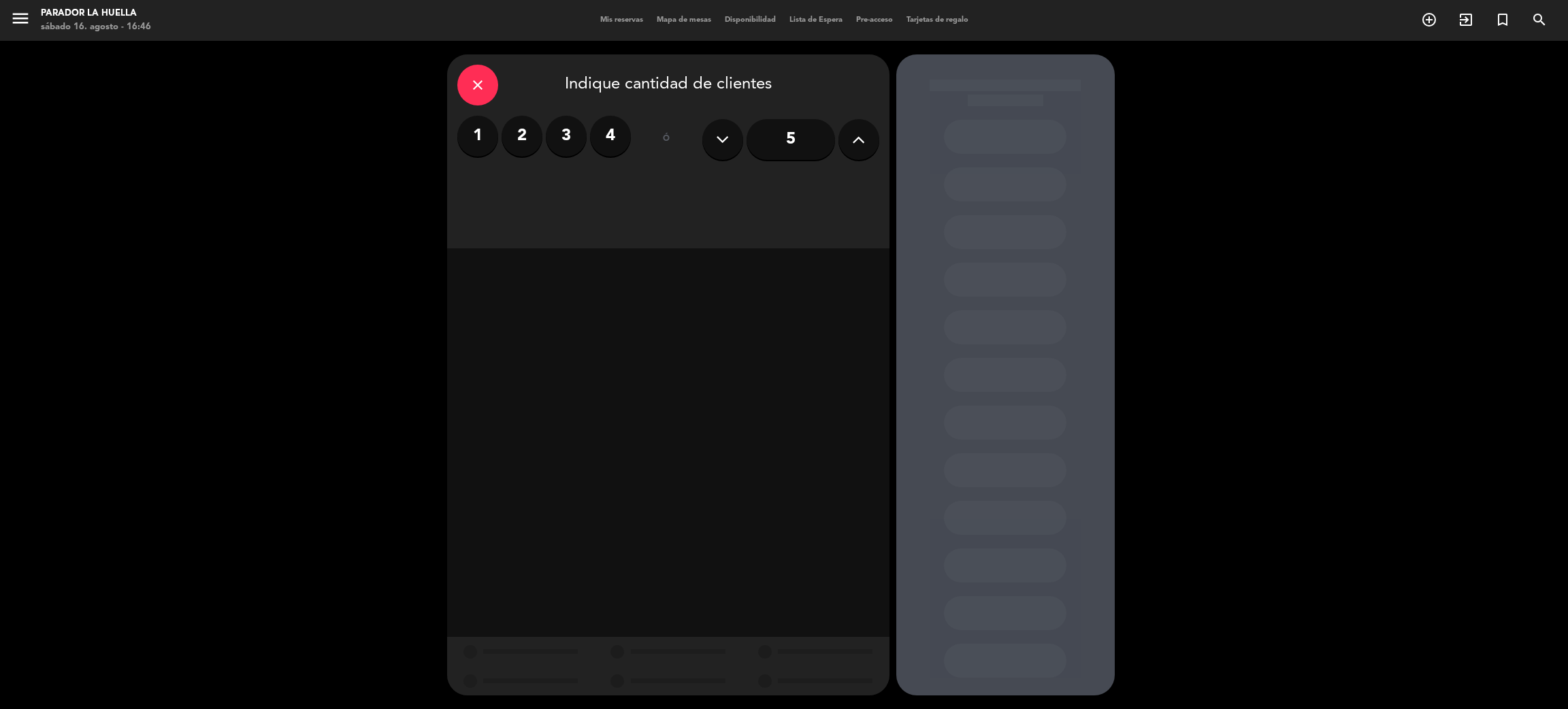
click at [852, 137] on icon at bounding box center [858, 139] width 13 height 20
click at [589, 193] on div "Almuerzo" at bounding box center [563, 187] width 210 height 28
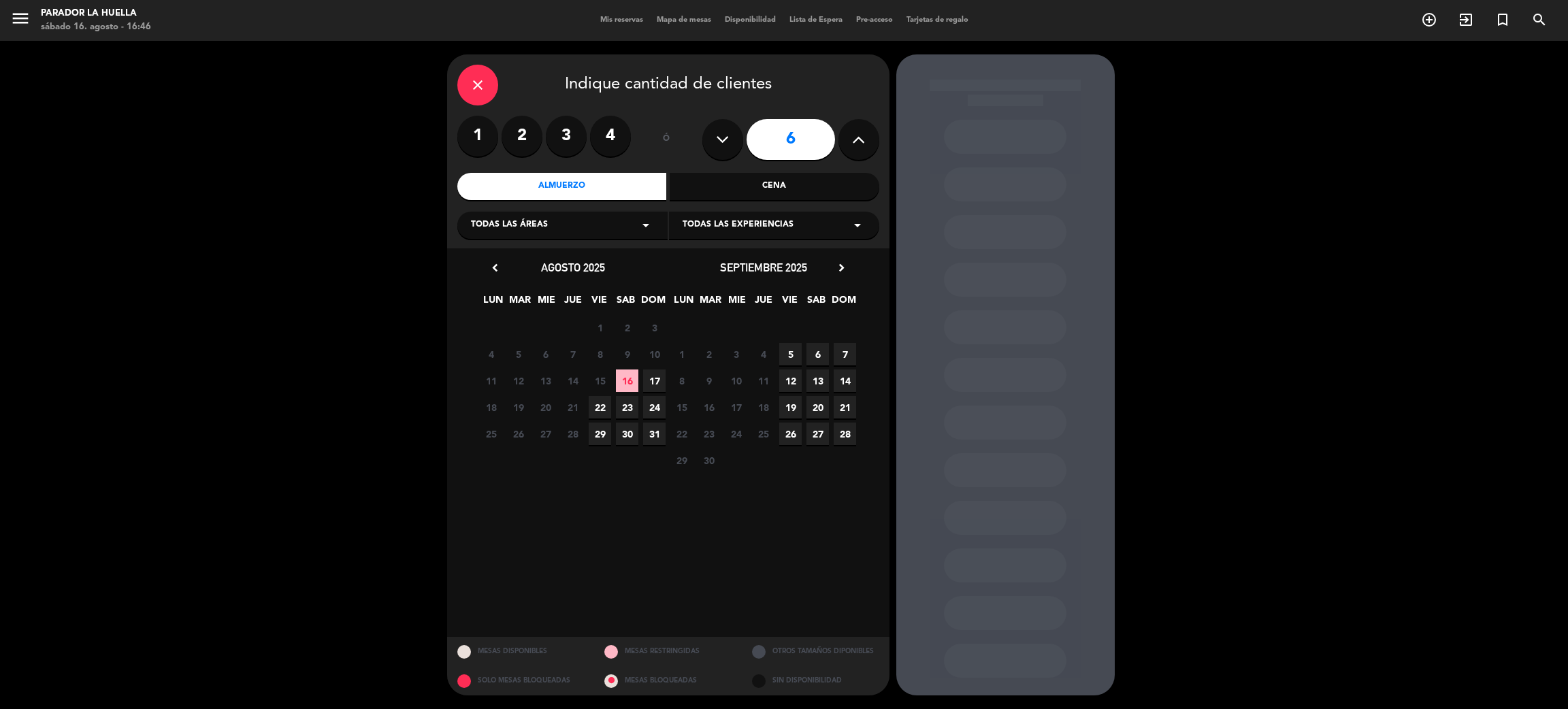
click at [654, 378] on span "17" at bounding box center [654, 380] width 22 height 22
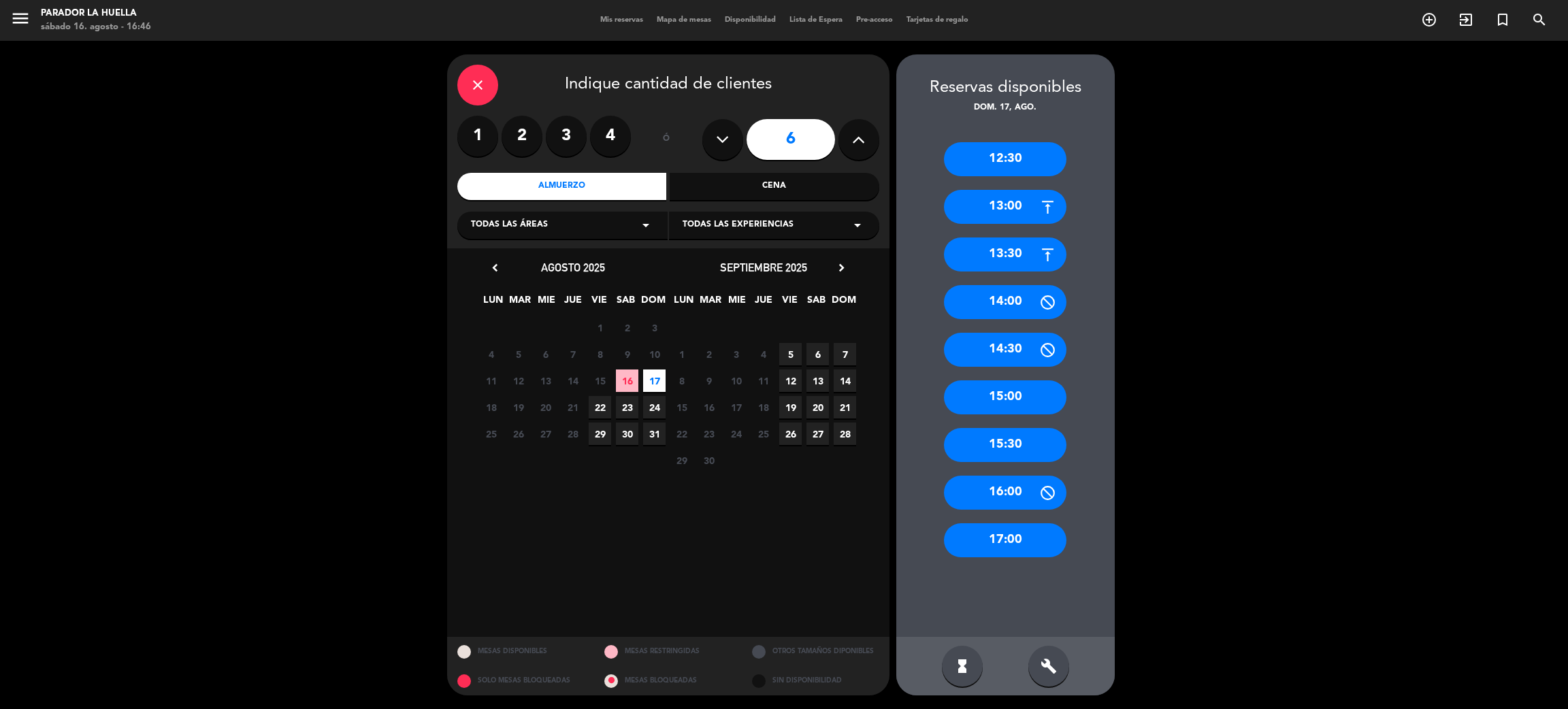
click at [987, 248] on div "13:30" at bounding box center [1005, 254] width 122 height 34
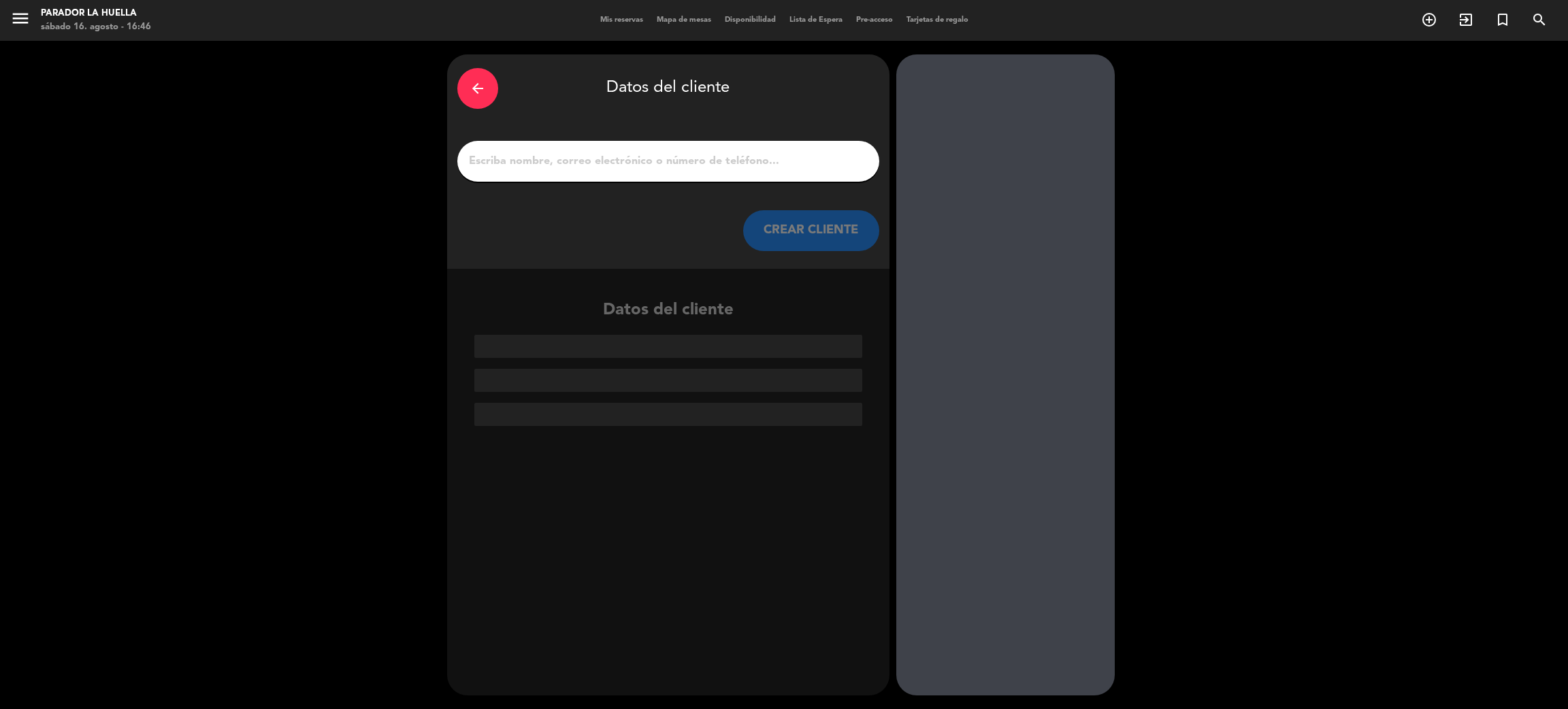
click at [715, 171] on div at bounding box center [668, 161] width 422 height 41
click at [726, 155] on input "1" at bounding box center [668, 161] width 401 height 19
type input "s"
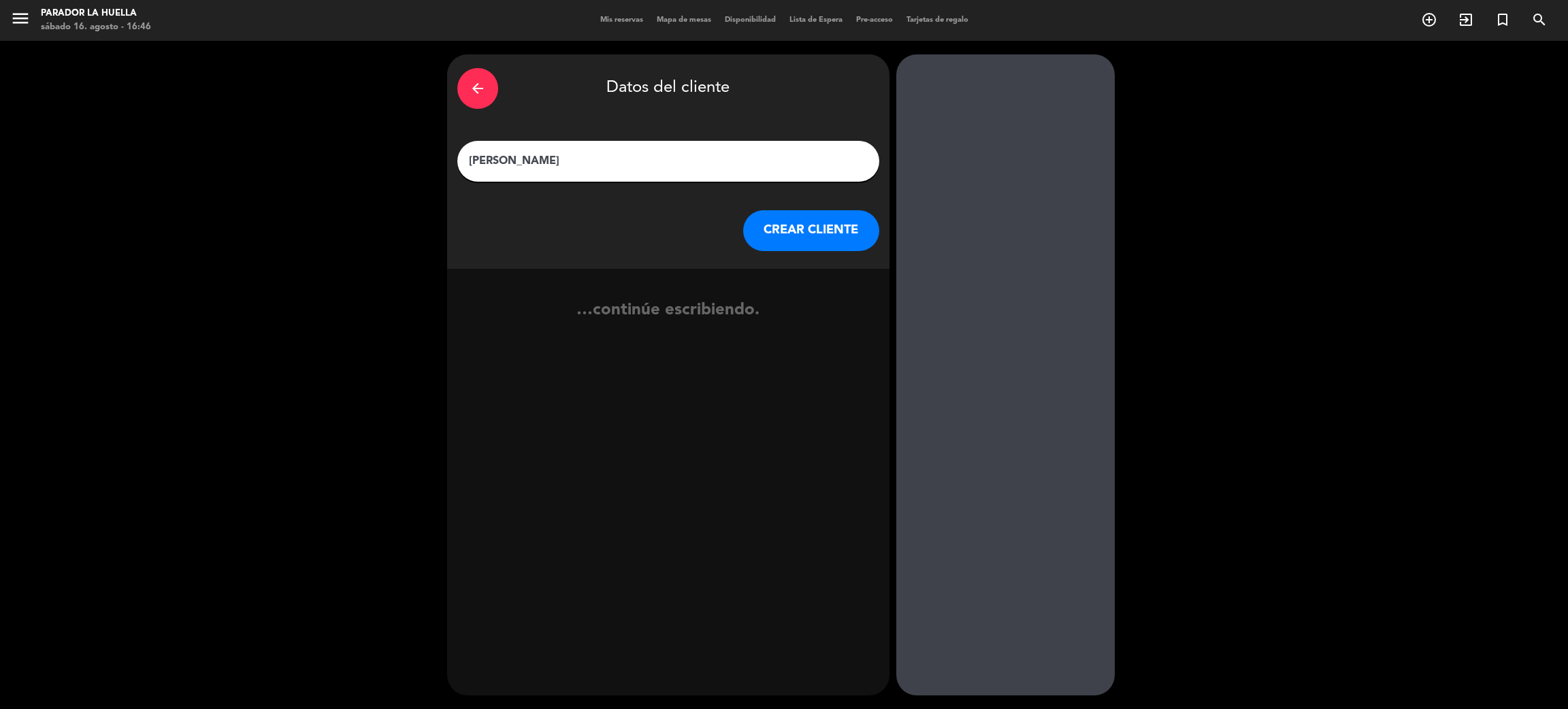
click at [561, 157] on input "[PERSON_NAME]" at bounding box center [668, 161] width 401 height 19
type input "[PERSON_NAME]"
click at [819, 214] on button "CREAR CLIENTE" at bounding box center [811, 230] width 136 height 41
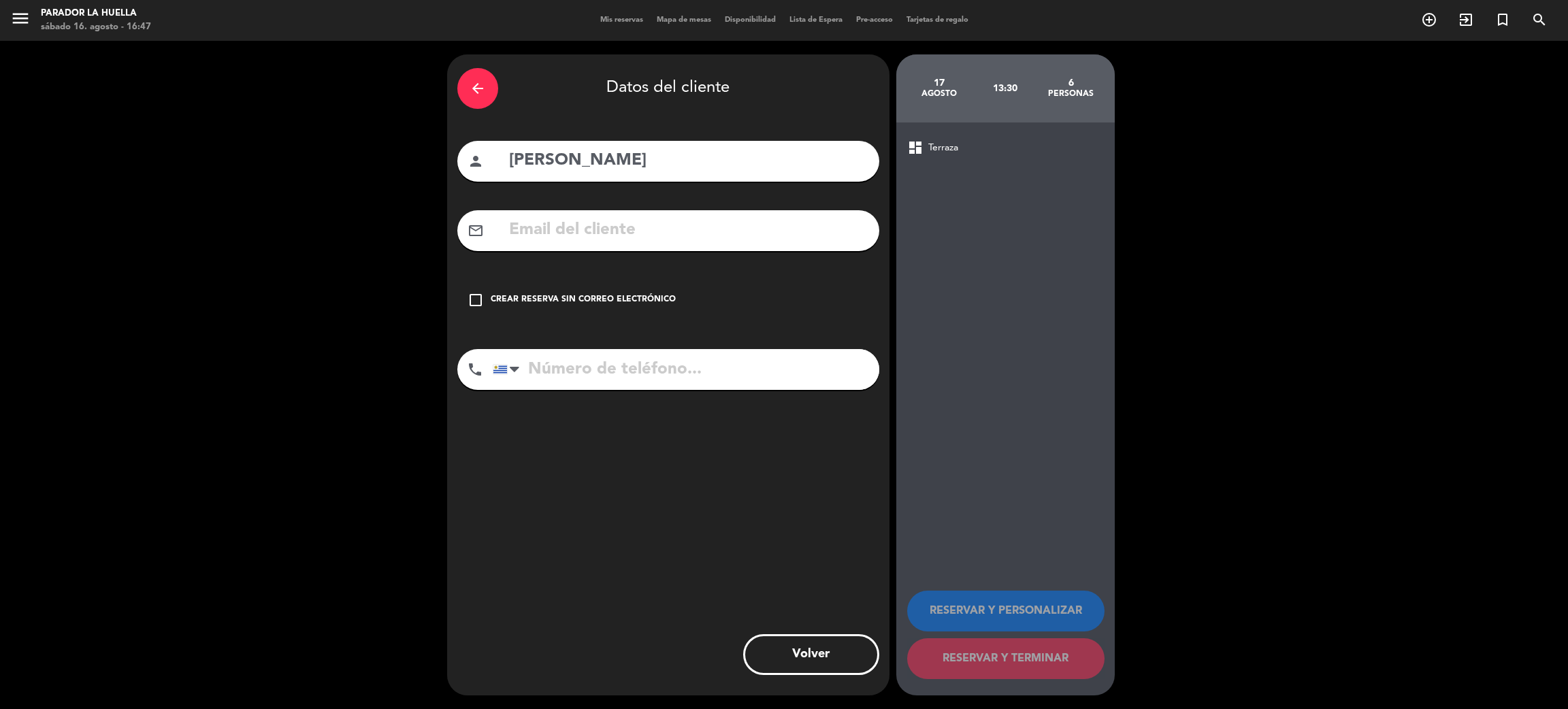
click at [465, 294] on div "check_box_outline_blank Crear reserva sin correo electrónico" at bounding box center [668, 300] width 422 height 41
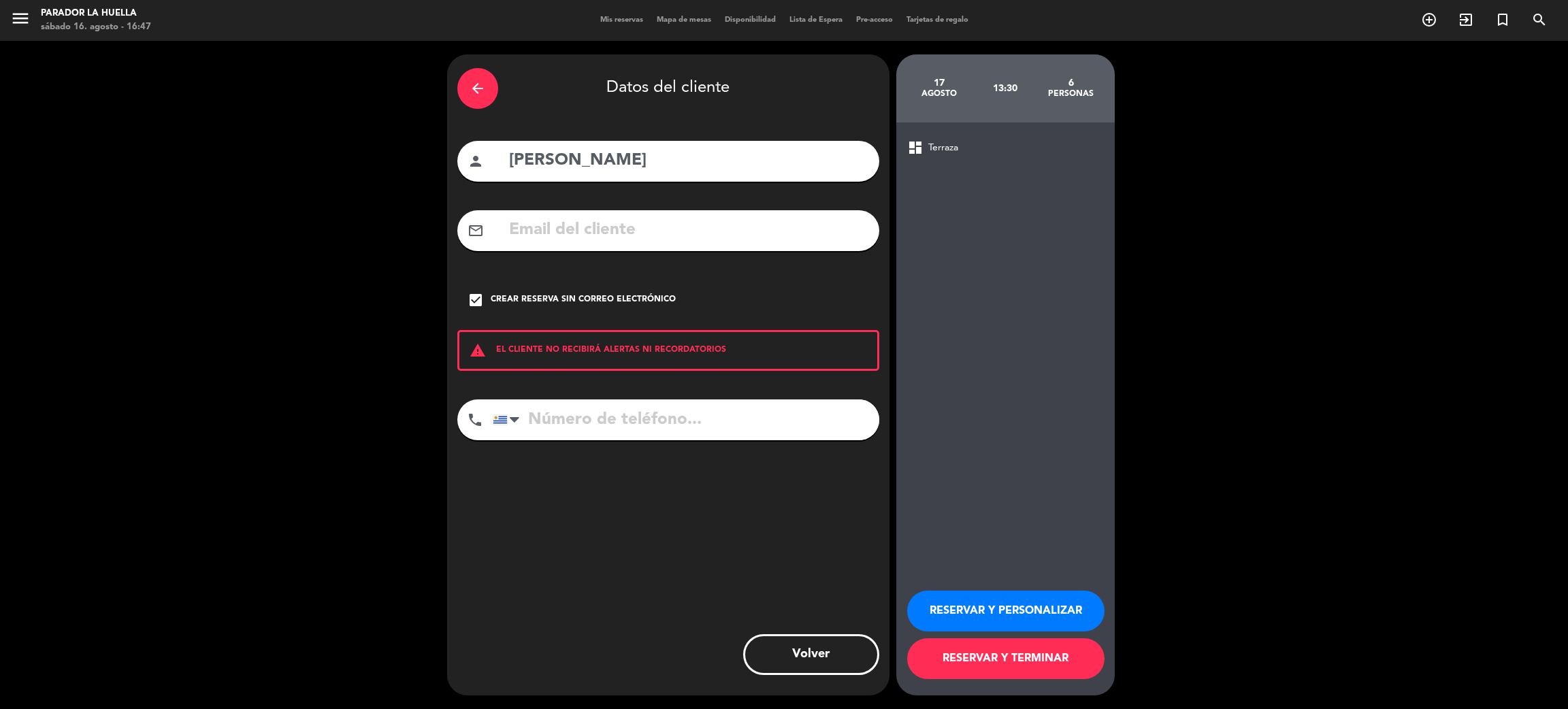
click at [966, 602] on button "RESERVAR Y PERSONALIZAR" at bounding box center [1005, 610] width 197 height 41
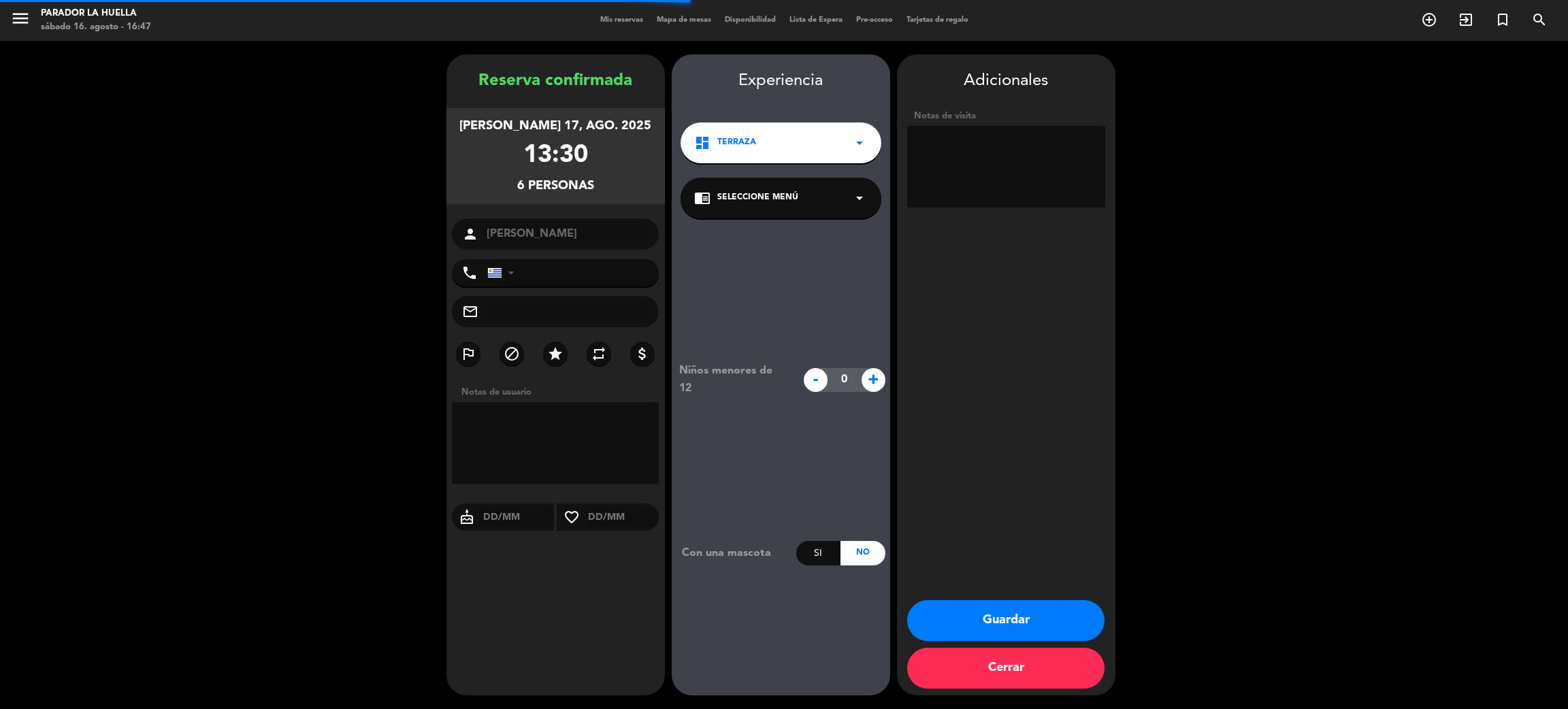
click at [1020, 157] on textarea at bounding box center [1005, 167] width 198 height 82
type textarea "X [PERSON_NAME]***L"
click at [1039, 618] on button "Guardar" at bounding box center [1005, 621] width 197 height 41
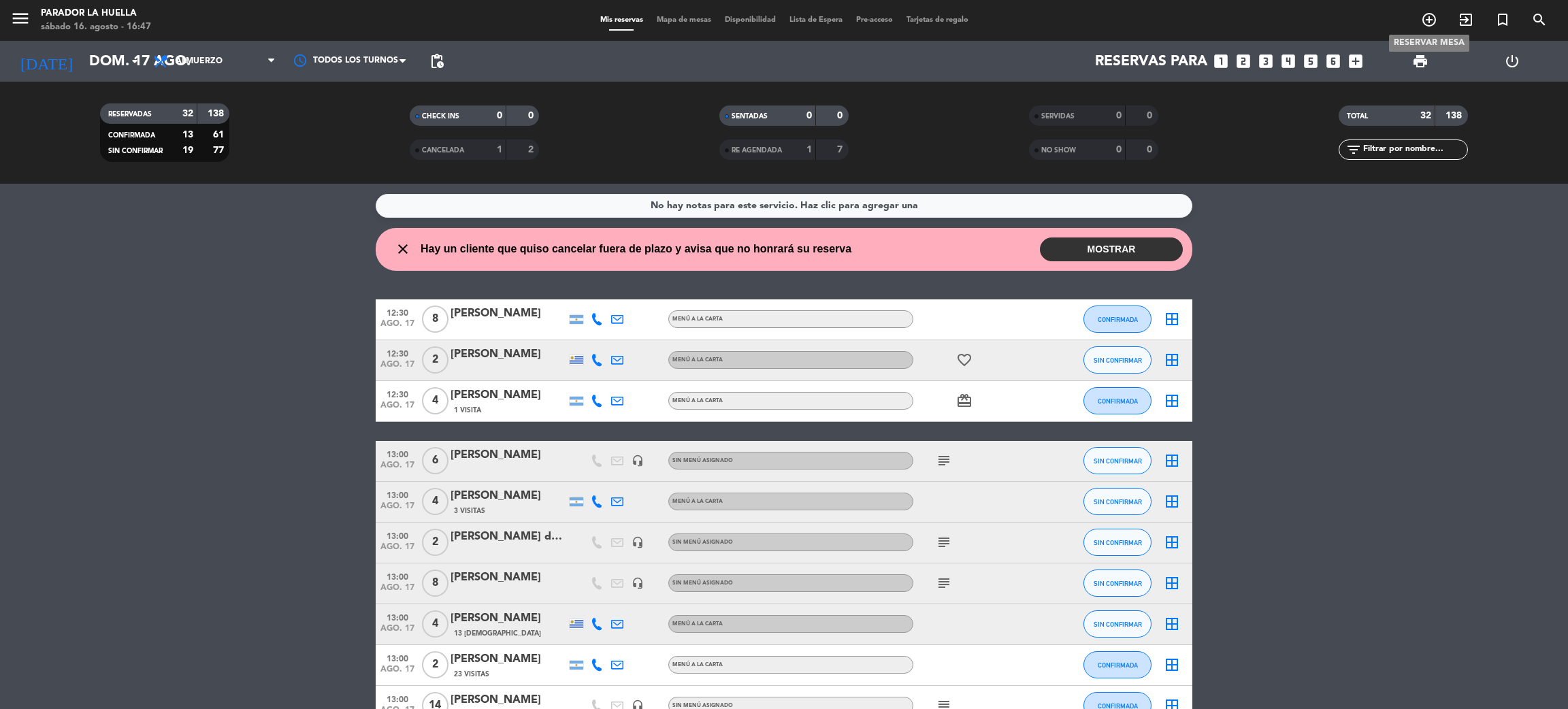
click at [1435, 19] on icon "add_circle_outline" at bounding box center [1429, 20] width 17 height 17
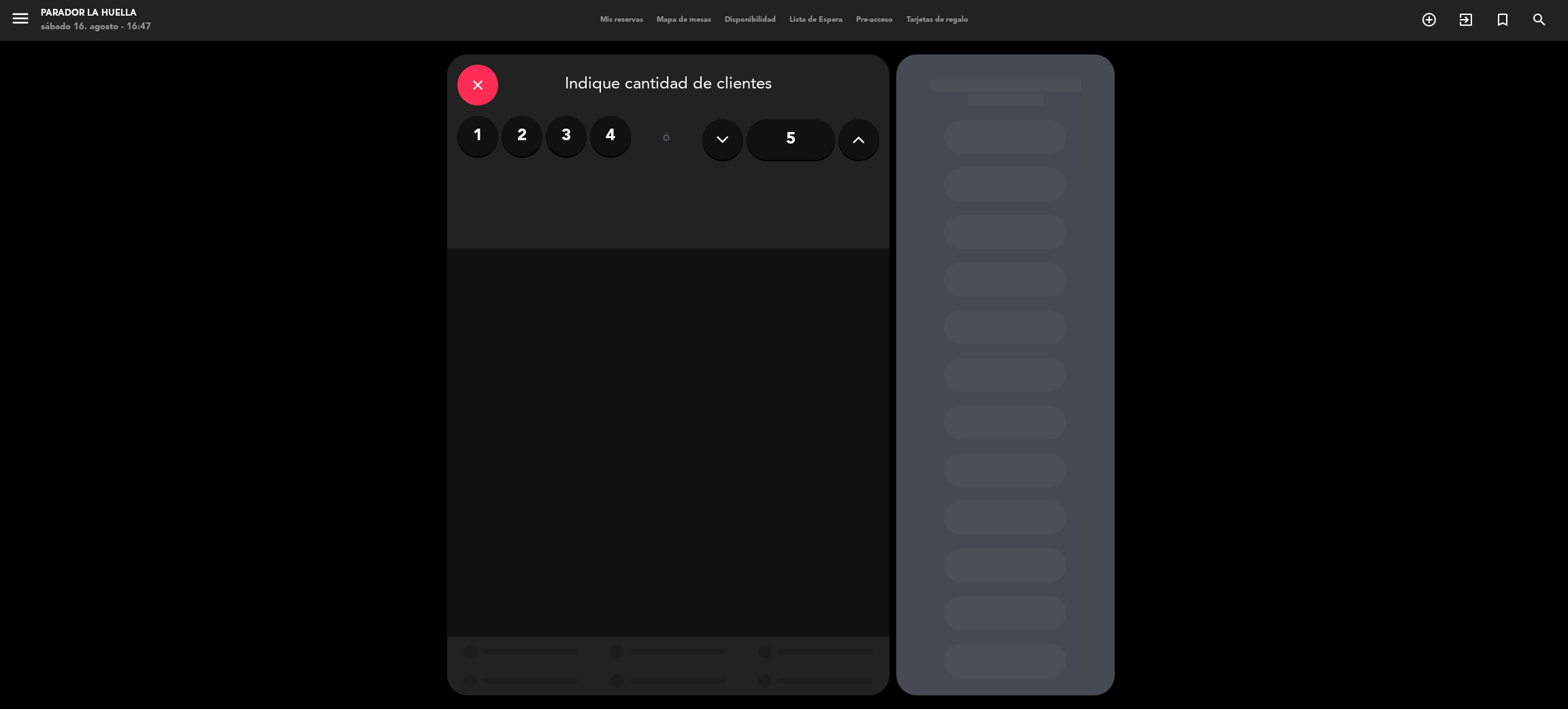
click at [613, 133] on label "4" at bounding box center [610, 136] width 41 height 41
click at [784, 183] on div "Cena" at bounding box center [774, 187] width 210 height 28
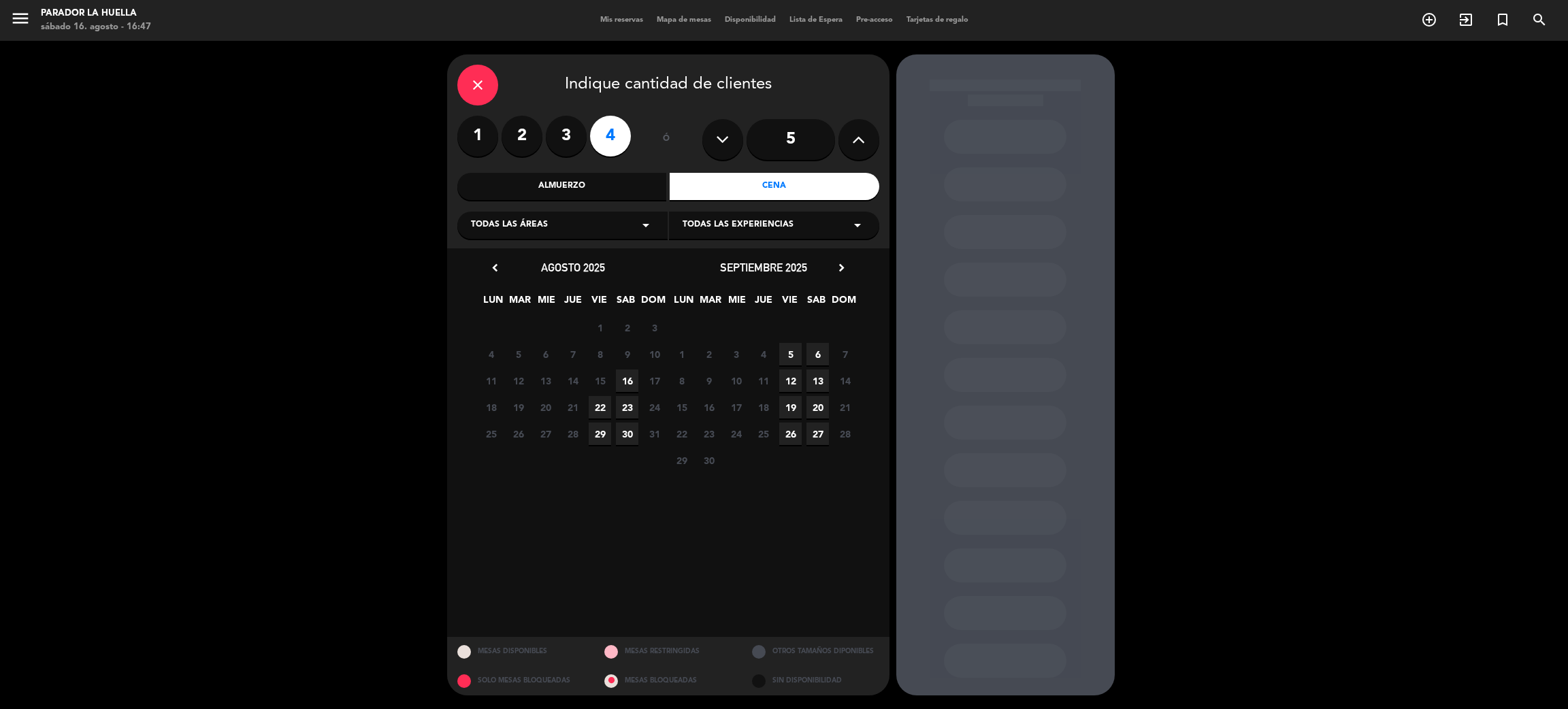
click at [627, 376] on span "16" at bounding box center [627, 380] width 22 height 22
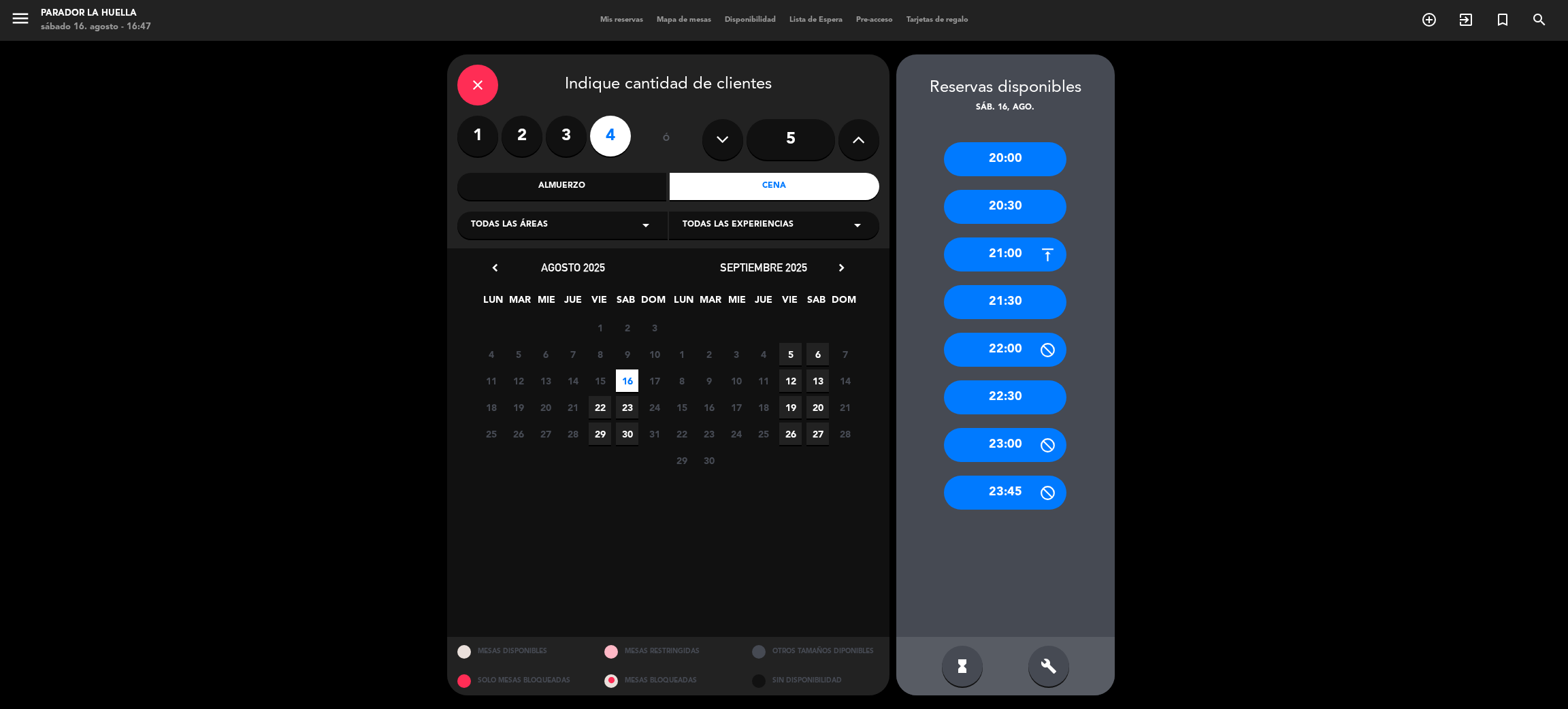
click at [1039, 194] on div "20:30" at bounding box center [1005, 206] width 122 height 34
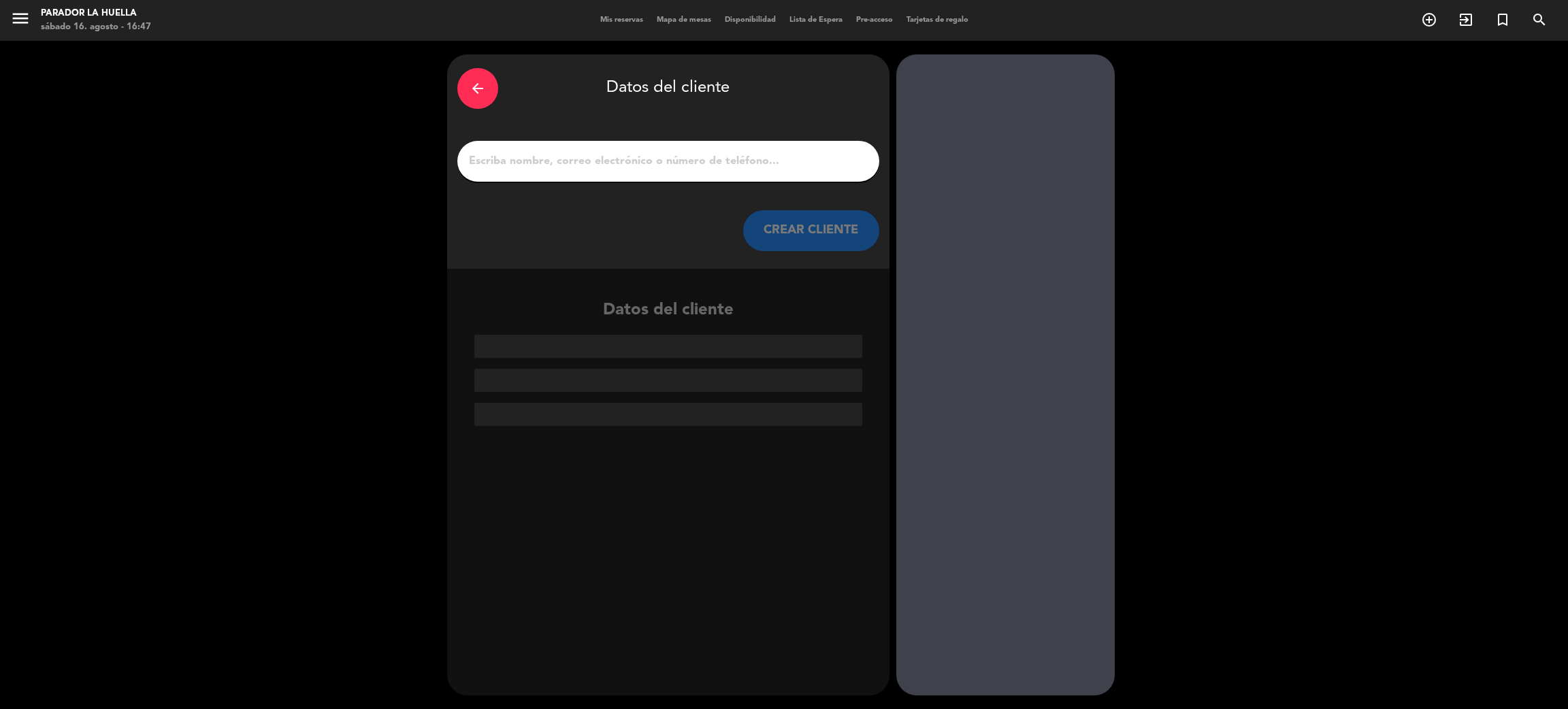
click at [797, 154] on input "1" at bounding box center [668, 161] width 401 height 19
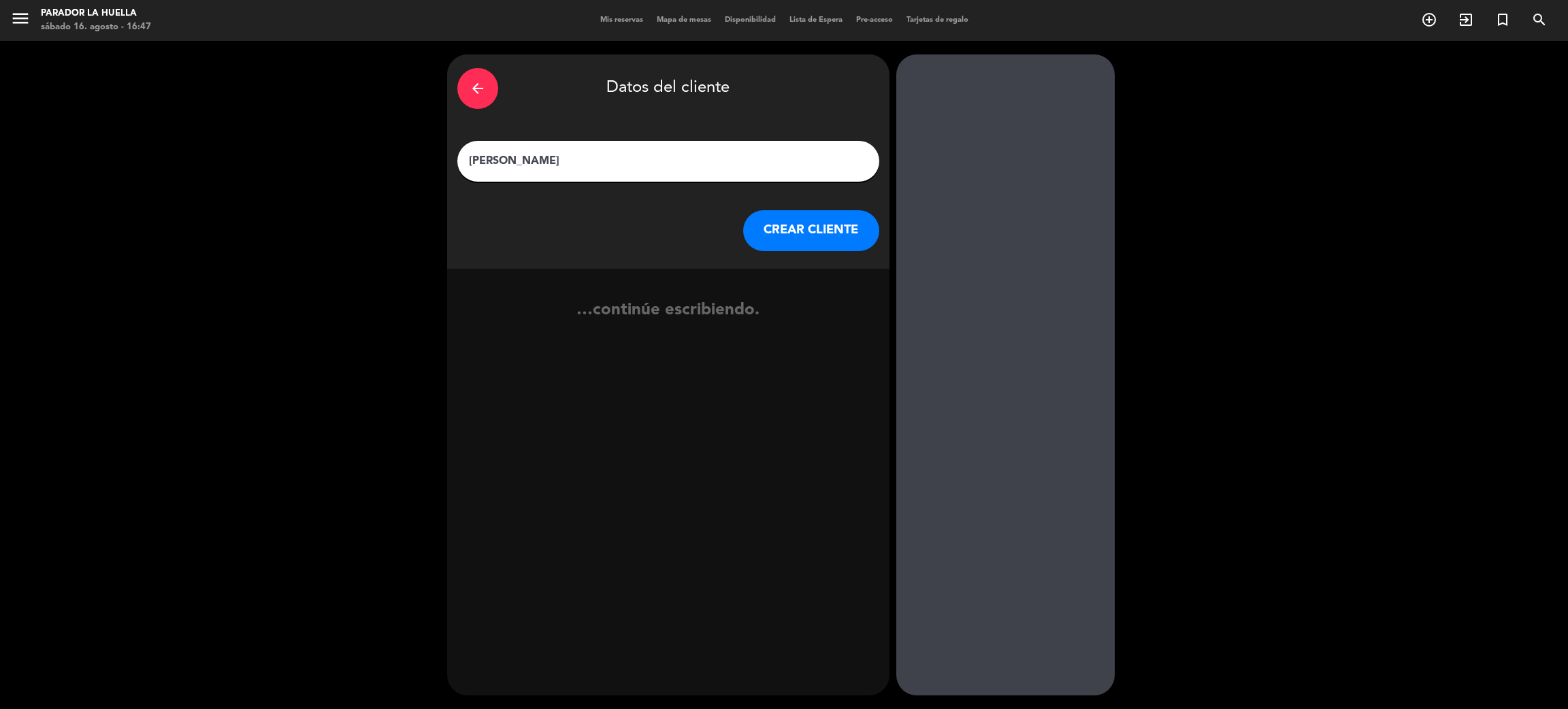
type input "[PERSON_NAME]"
click at [783, 216] on button "CREAR CLIENTE" at bounding box center [811, 230] width 136 height 41
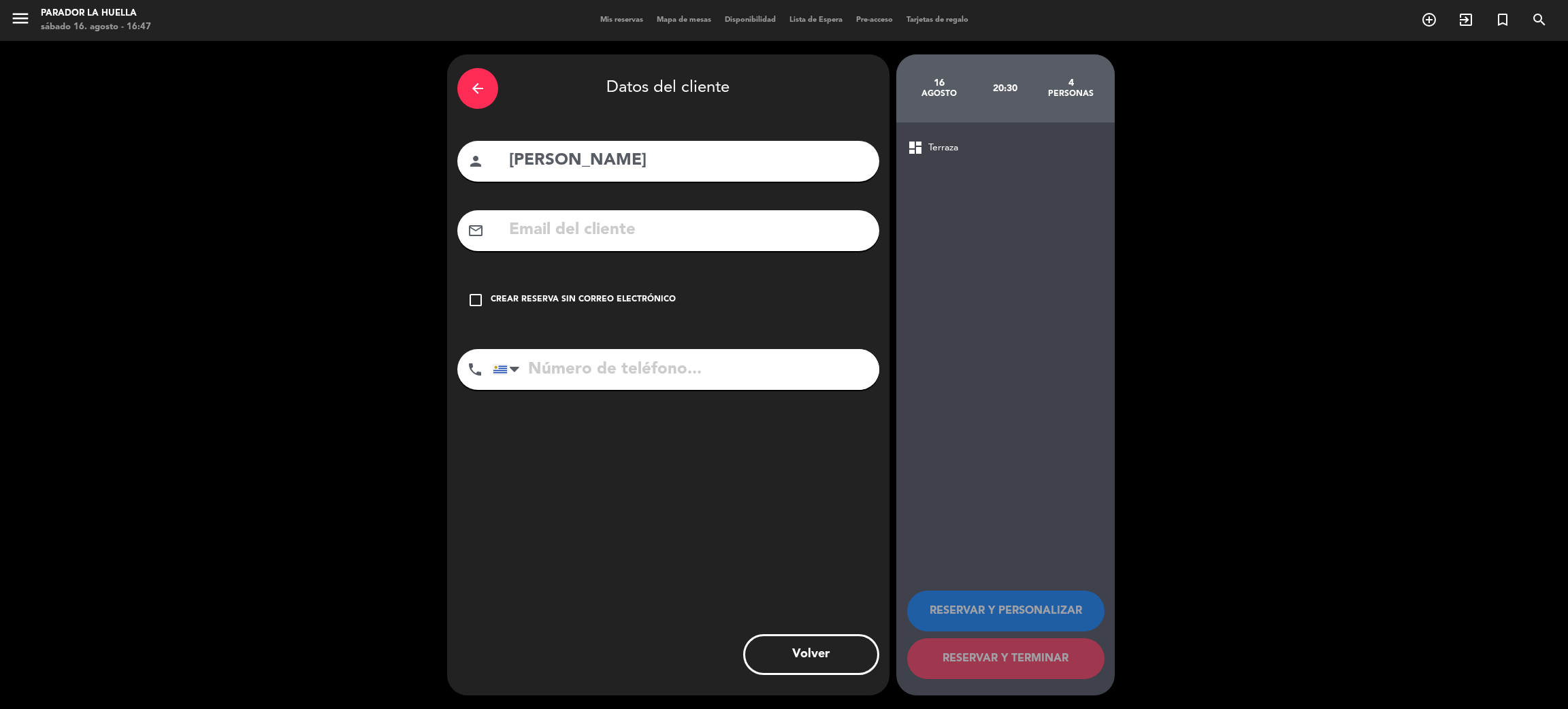
click at [477, 296] on icon "check_box_outline_blank" at bounding box center [476, 300] width 17 height 17
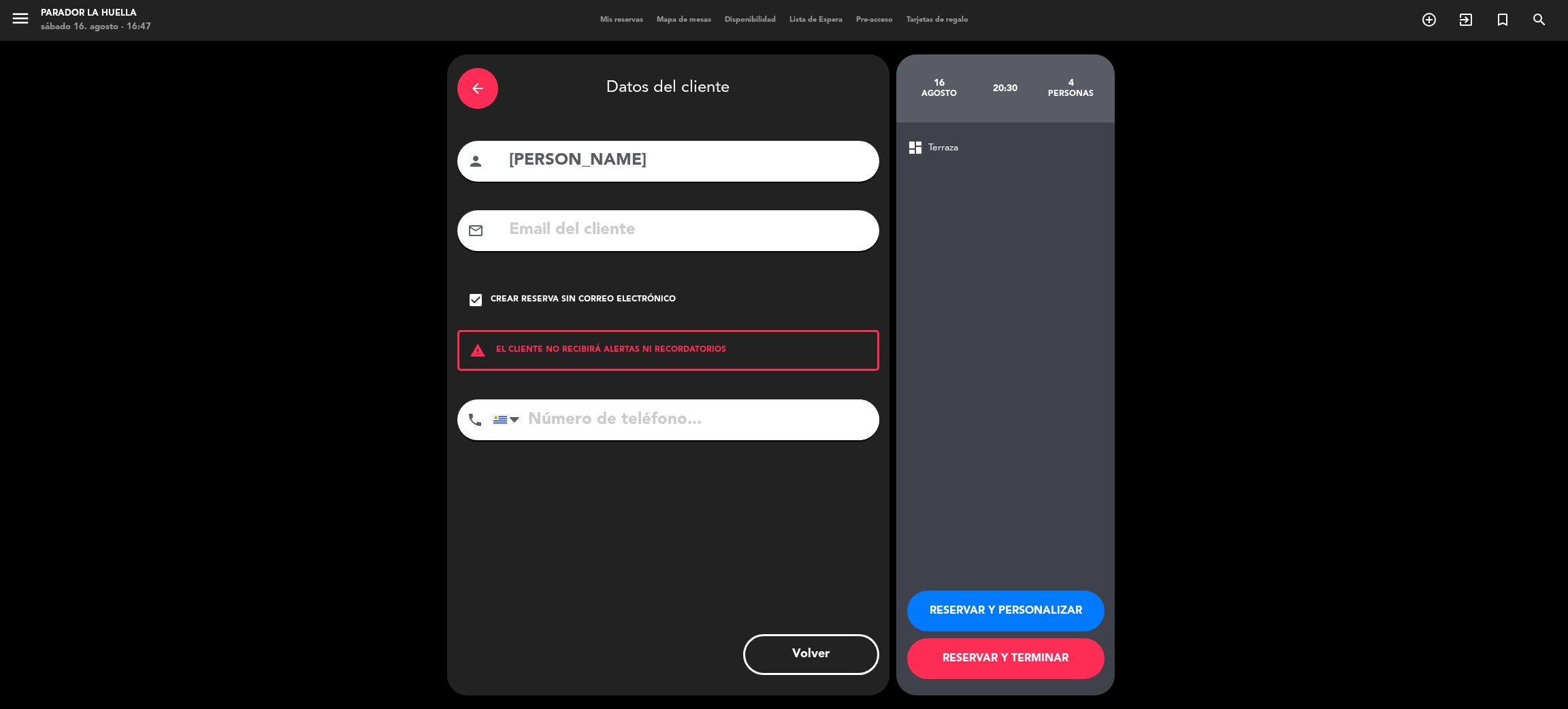
click at [1018, 617] on button "RESERVAR Y PERSONALIZAR" at bounding box center [1005, 610] width 197 height 41
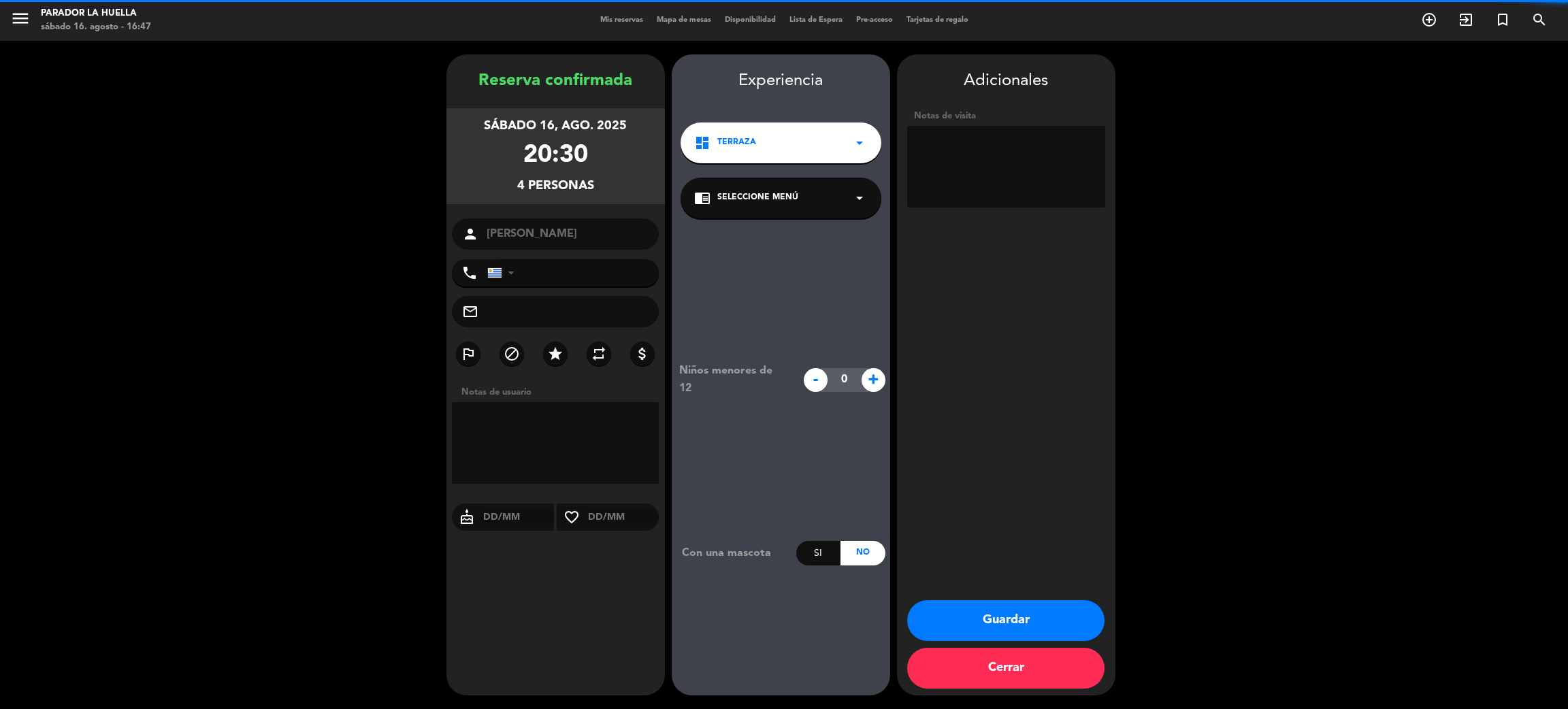
click at [1000, 192] on textarea at bounding box center [1005, 167] width 198 height 82
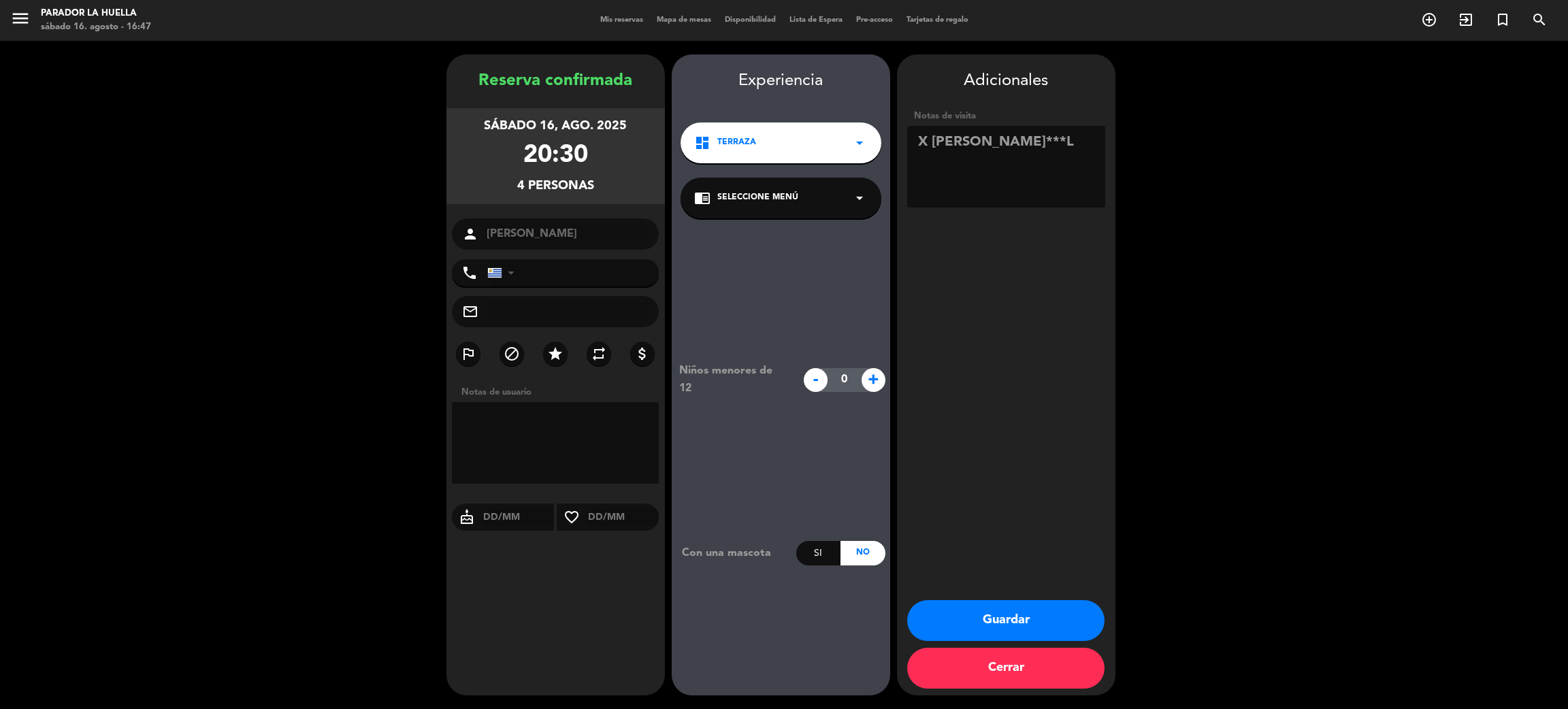
type textarea "X [PERSON_NAME]***L"
click at [1054, 624] on button "Guardar" at bounding box center [1005, 621] width 197 height 41
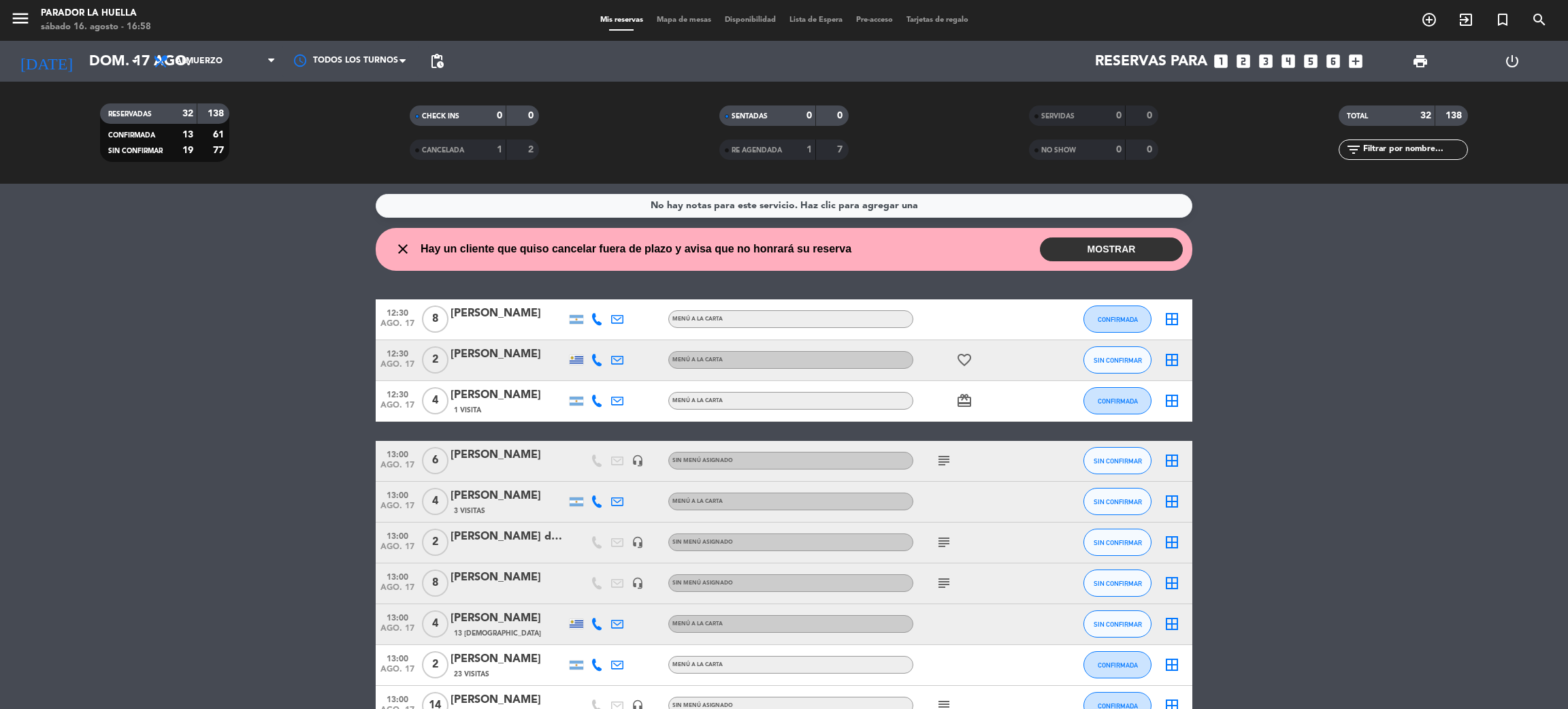
click at [1268, 282] on div "No hay notas para este servicio. Haz clic para agregar una close Hay un cliente…" at bounding box center [784, 447] width 1568 height 525
click at [100, 62] on input "dom. 17 ago." at bounding box center [175, 61] width 187 height 30
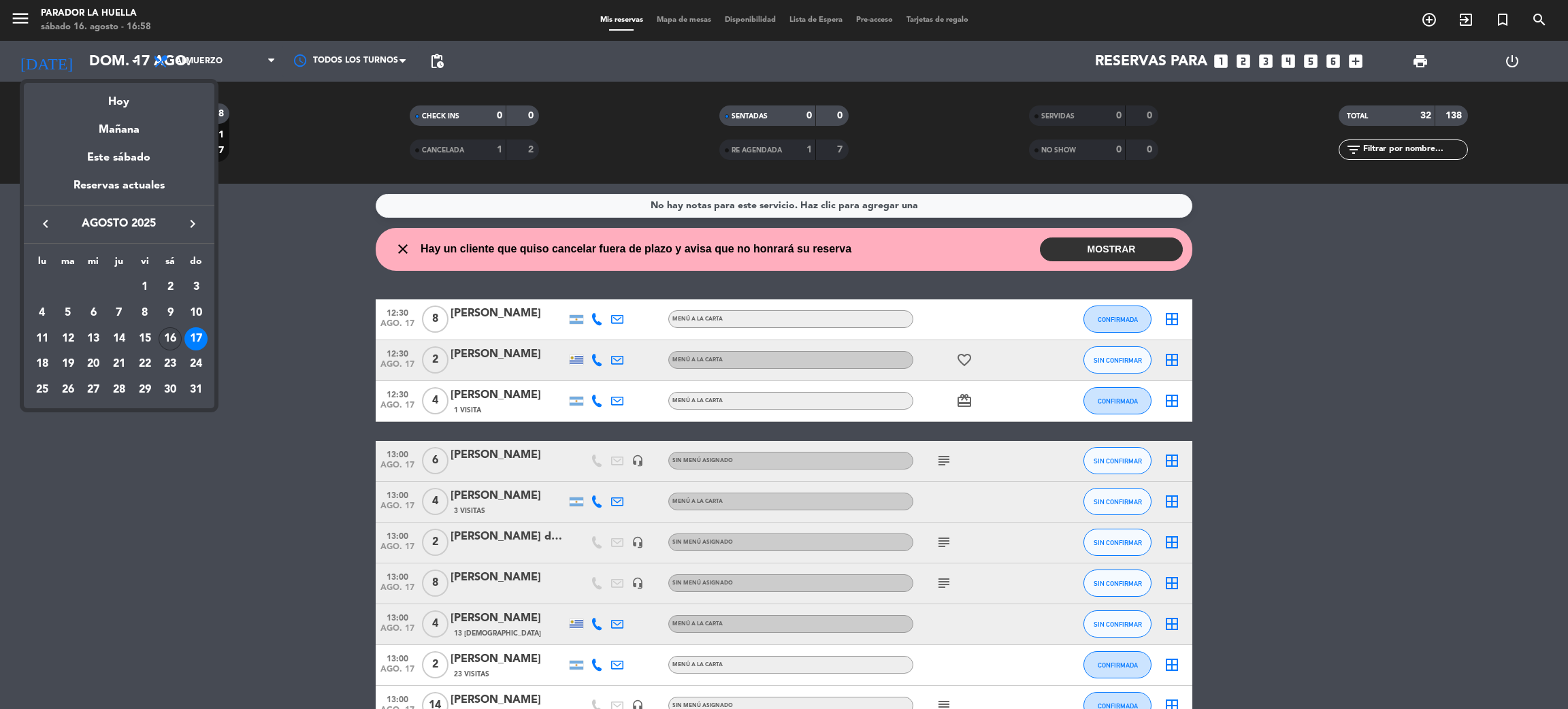
click at [169, 342] on div "16" at bounding box center [169, 338] width 23 height 23
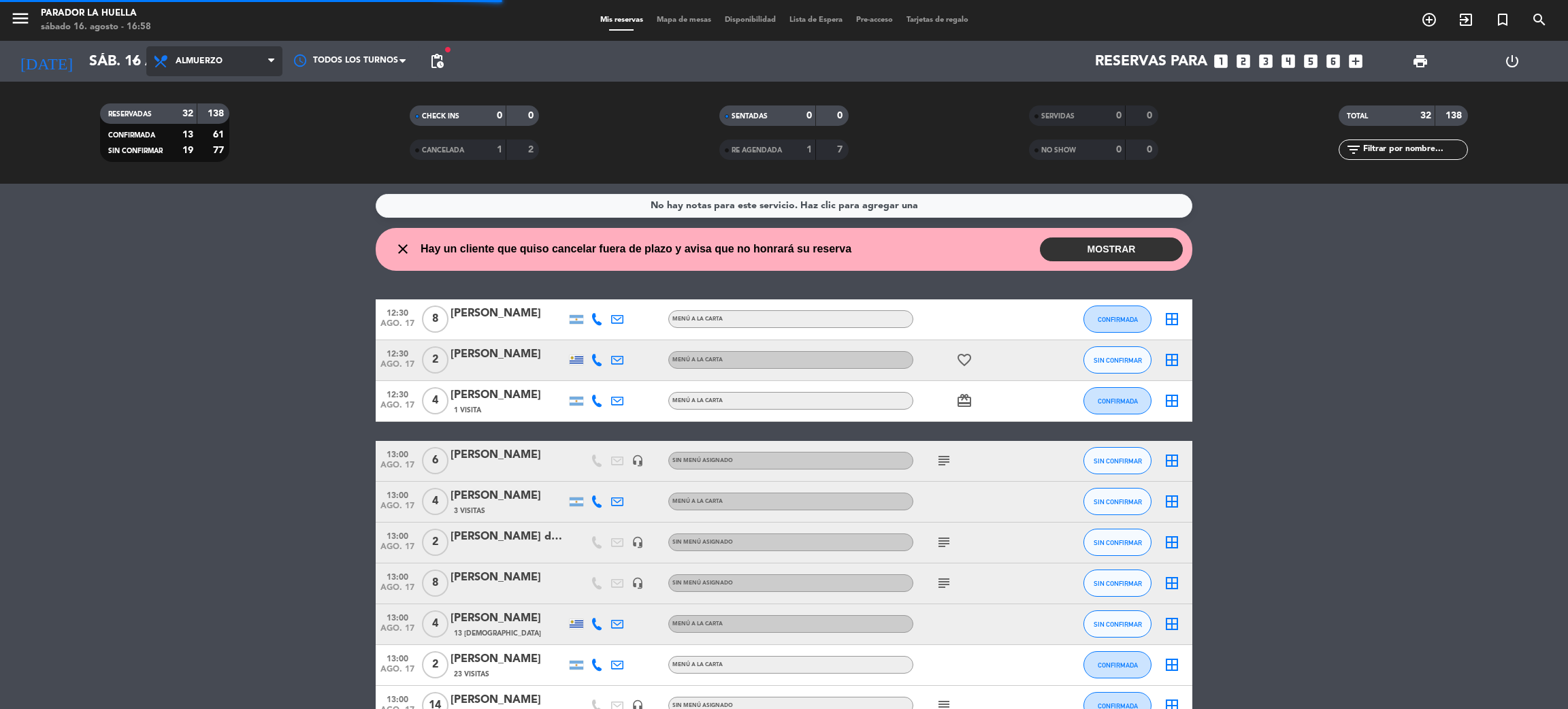
click at [194, 59] on span "Almuerzo" at bounding box center [199, 61] width 47 height 9
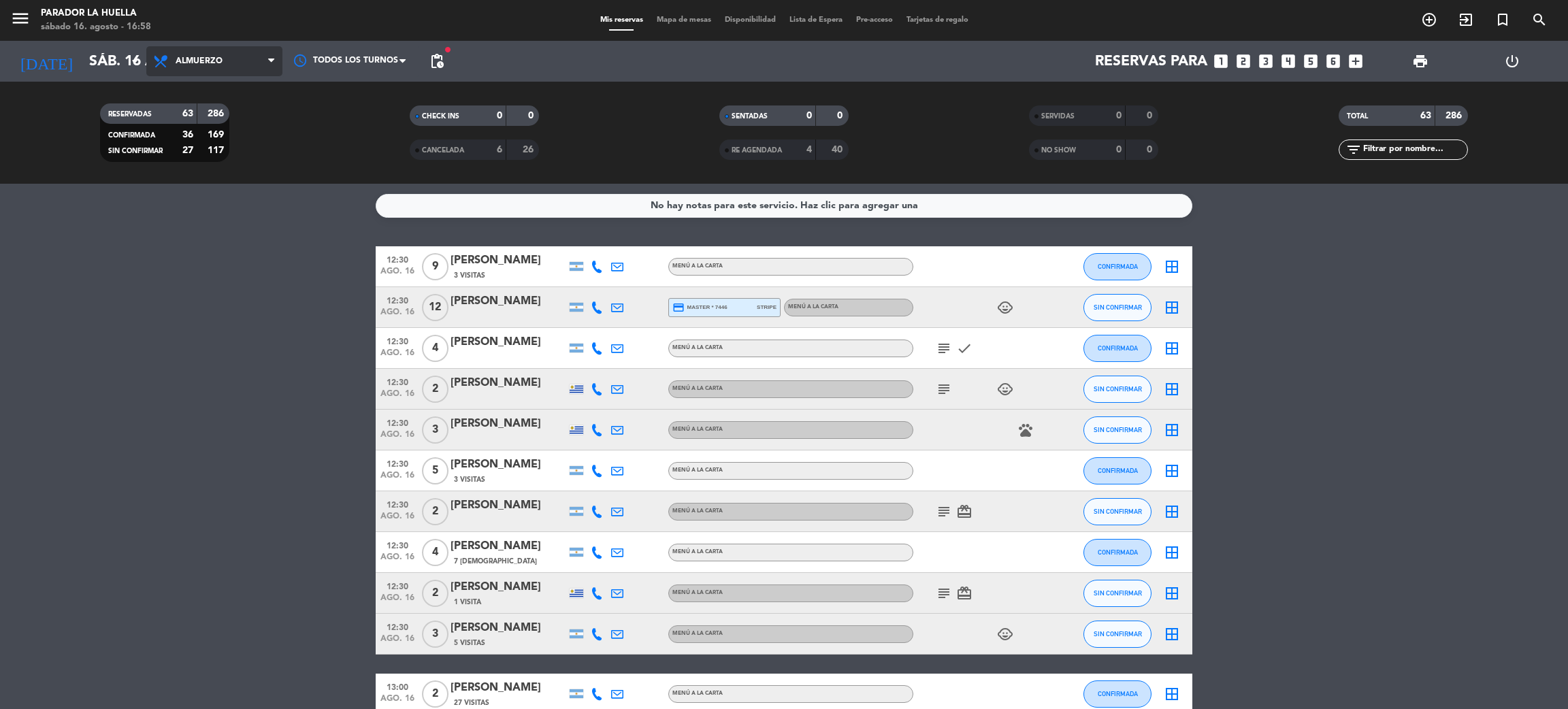
click at [226, 69] on span "Almuerzo" at bounding box center [215, 61] width 136 height 30
click at [193, 155] on div "menu Parador La Huella sábado 16. agosto - 16:58 Mis reservas Mapa de mesas Dis…" at bounding box center [784, 92] width 1568 height 184
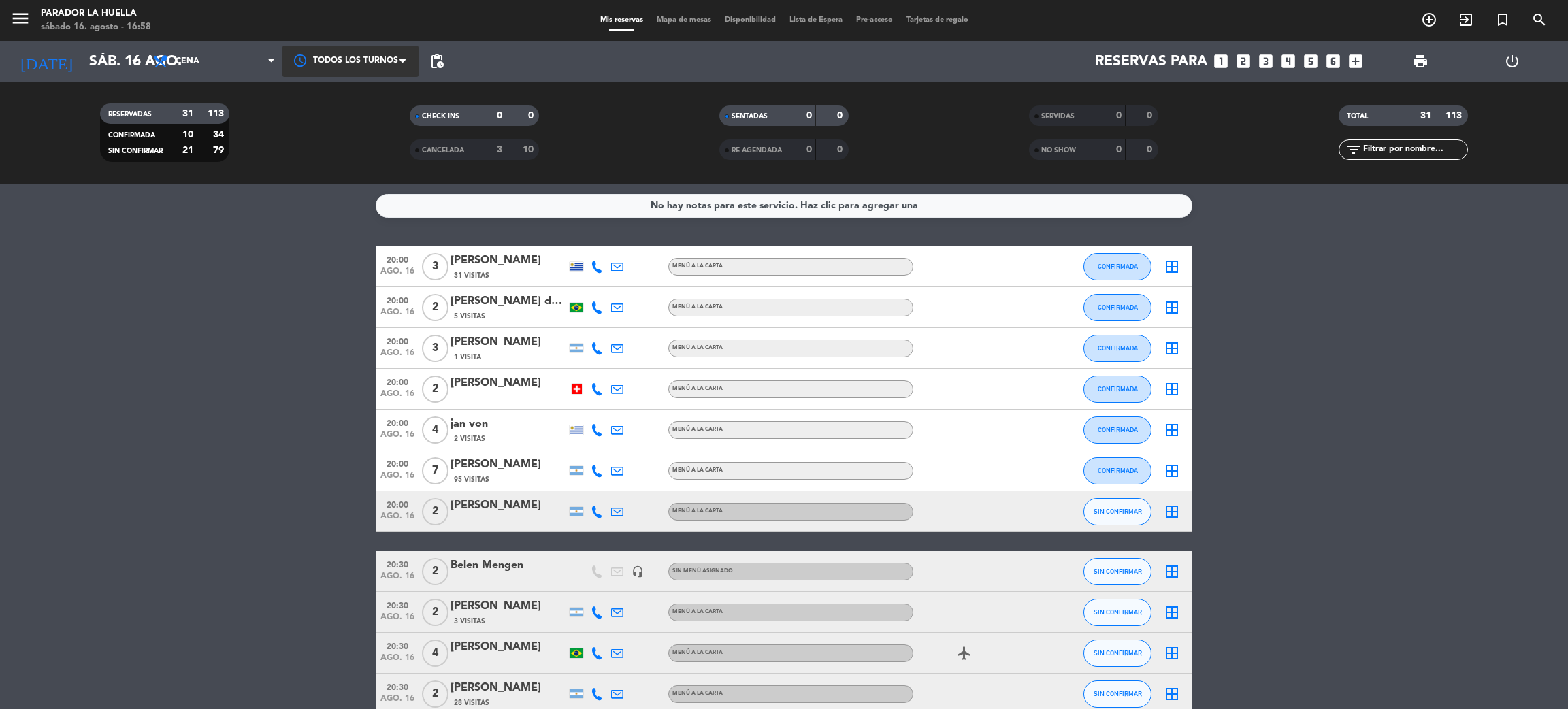
click at [352, 52] on div at bounding box center [351, 61] width 136 height 30
click at [346, 120] on div "20:00" at bounding box center [351, 122] width 136 height 30
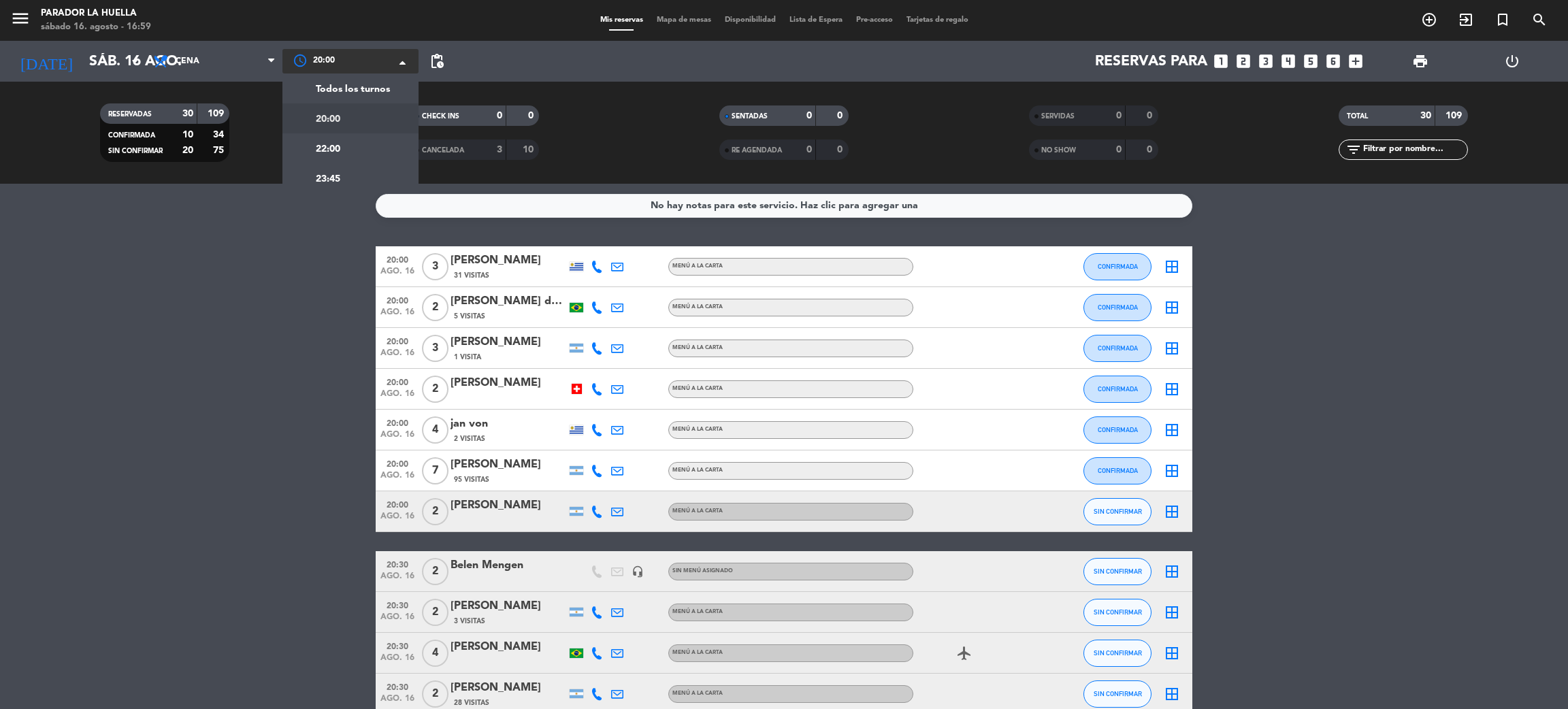
click at [360, 64] on div at bounding box center [351, 61] width 136 height 25
click at [358, 139] on div "22:00" at bounding box center [351, 148] width 136 height 30
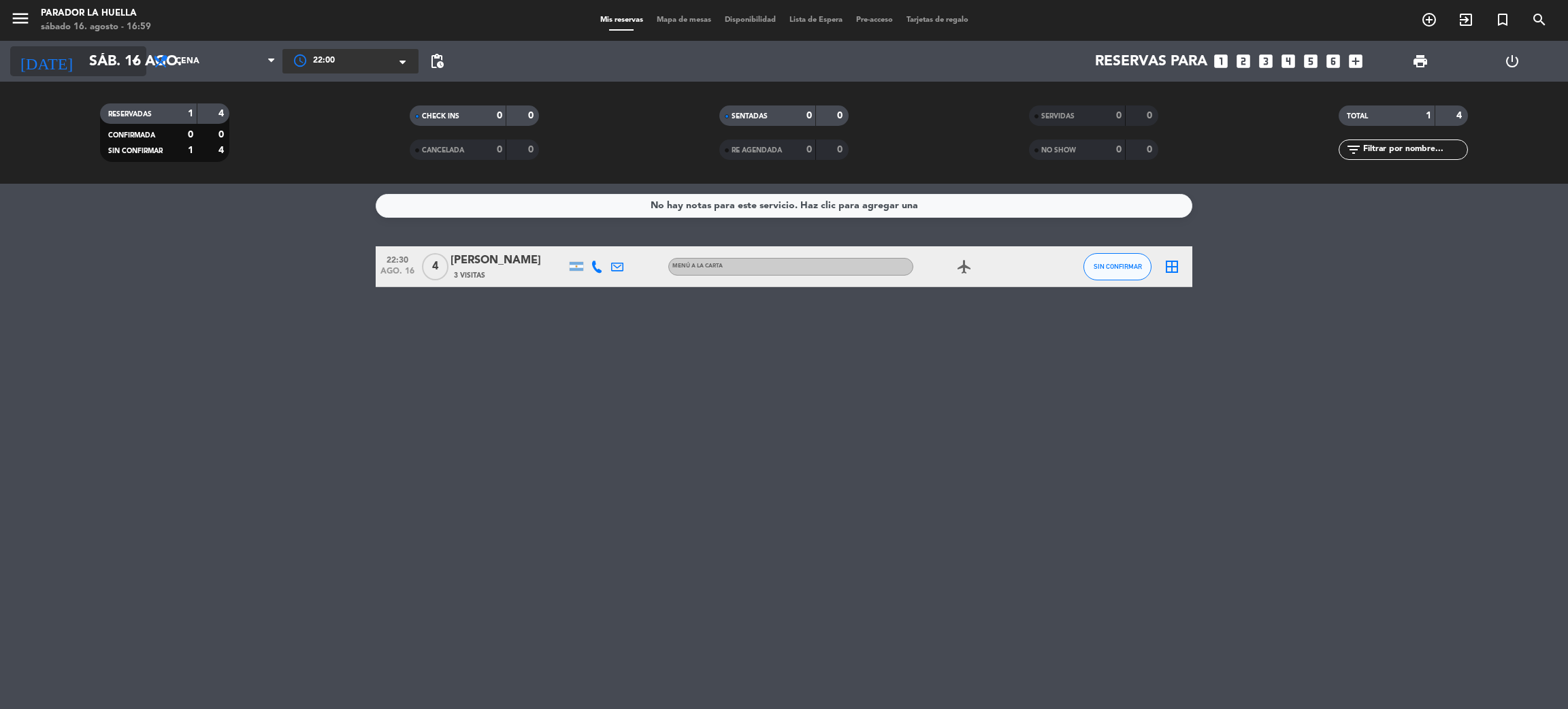
click at [108, 54] on input "sáb. 16 ago." at bounding box center [175, 61] width 187 height 30
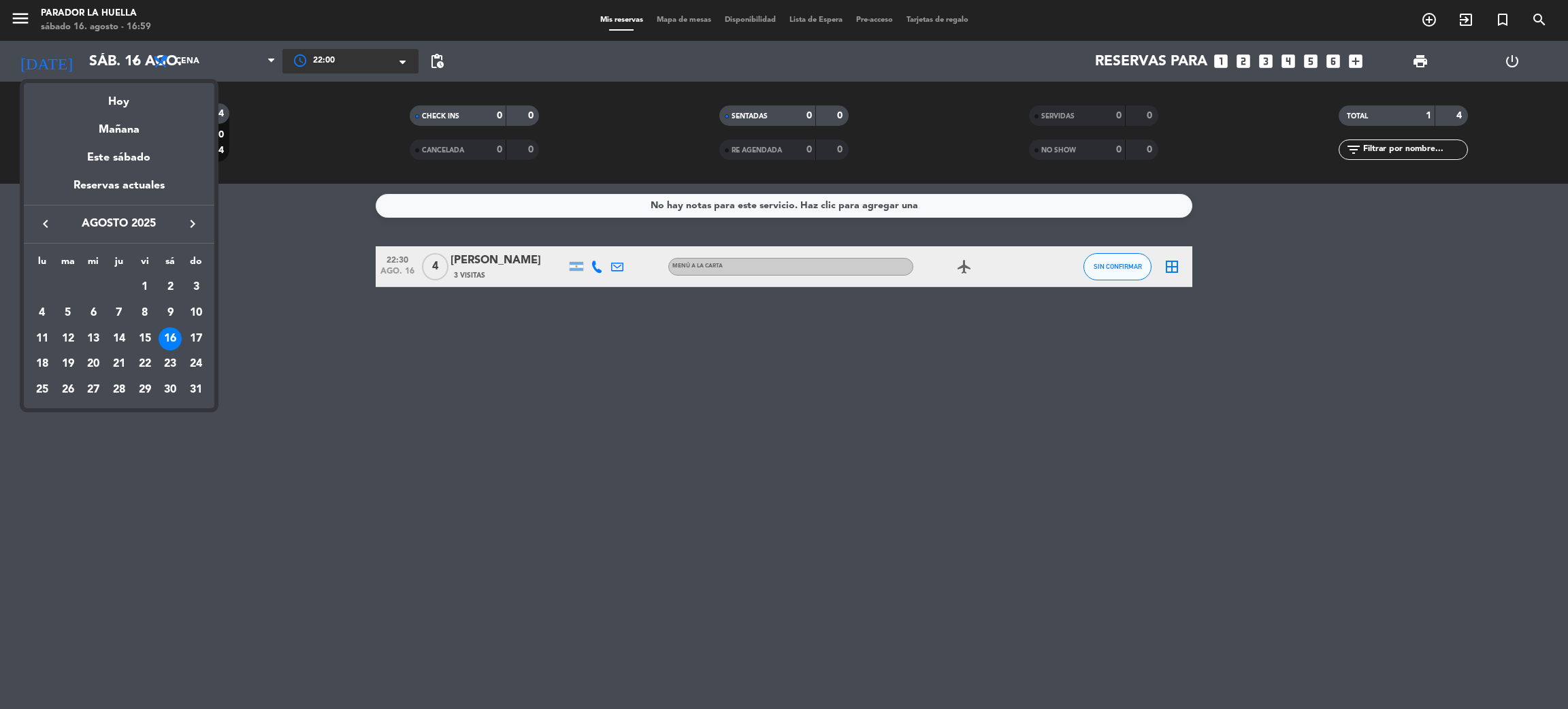
click at [194, 333] on div "17" at bounding box center [195, 338] width 23 height 23
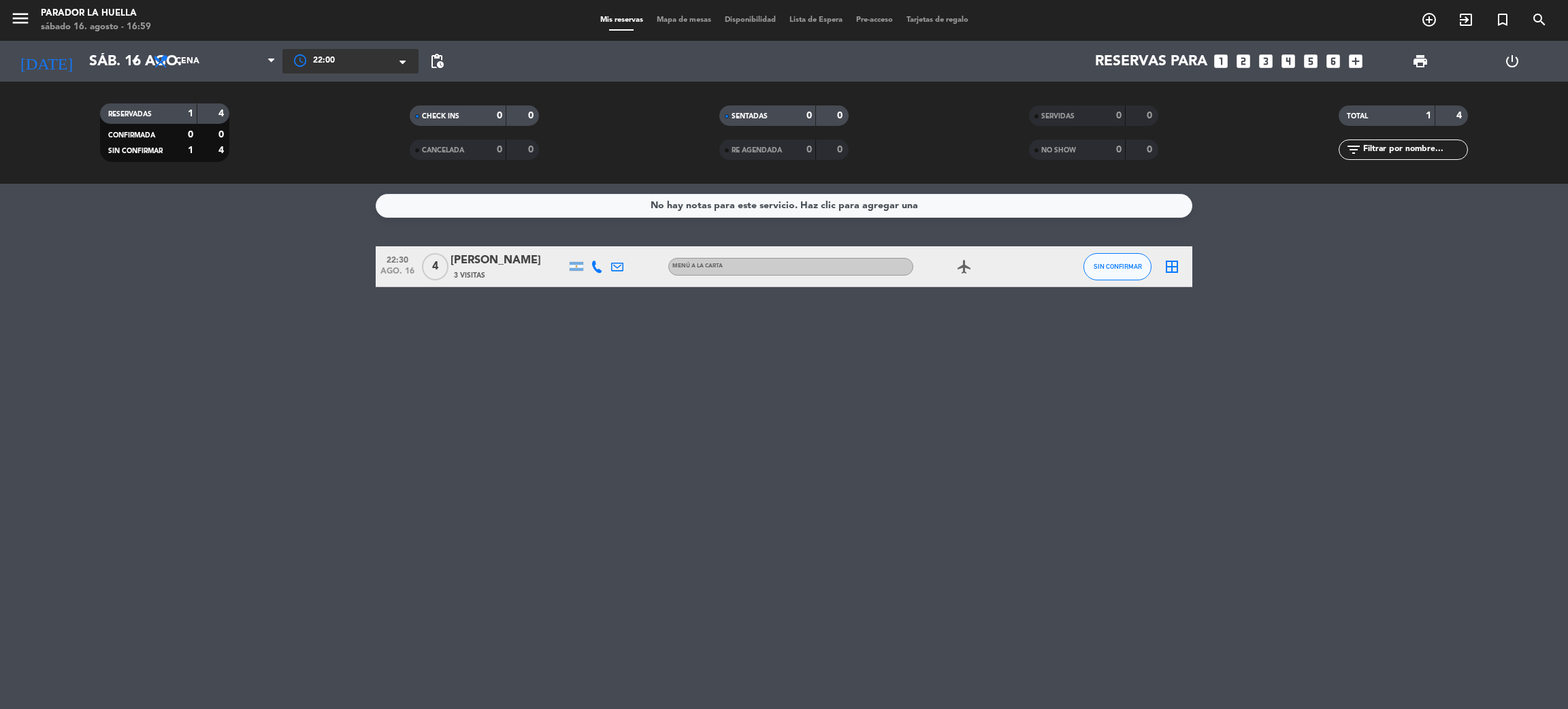
type input "dom. 17 ago."
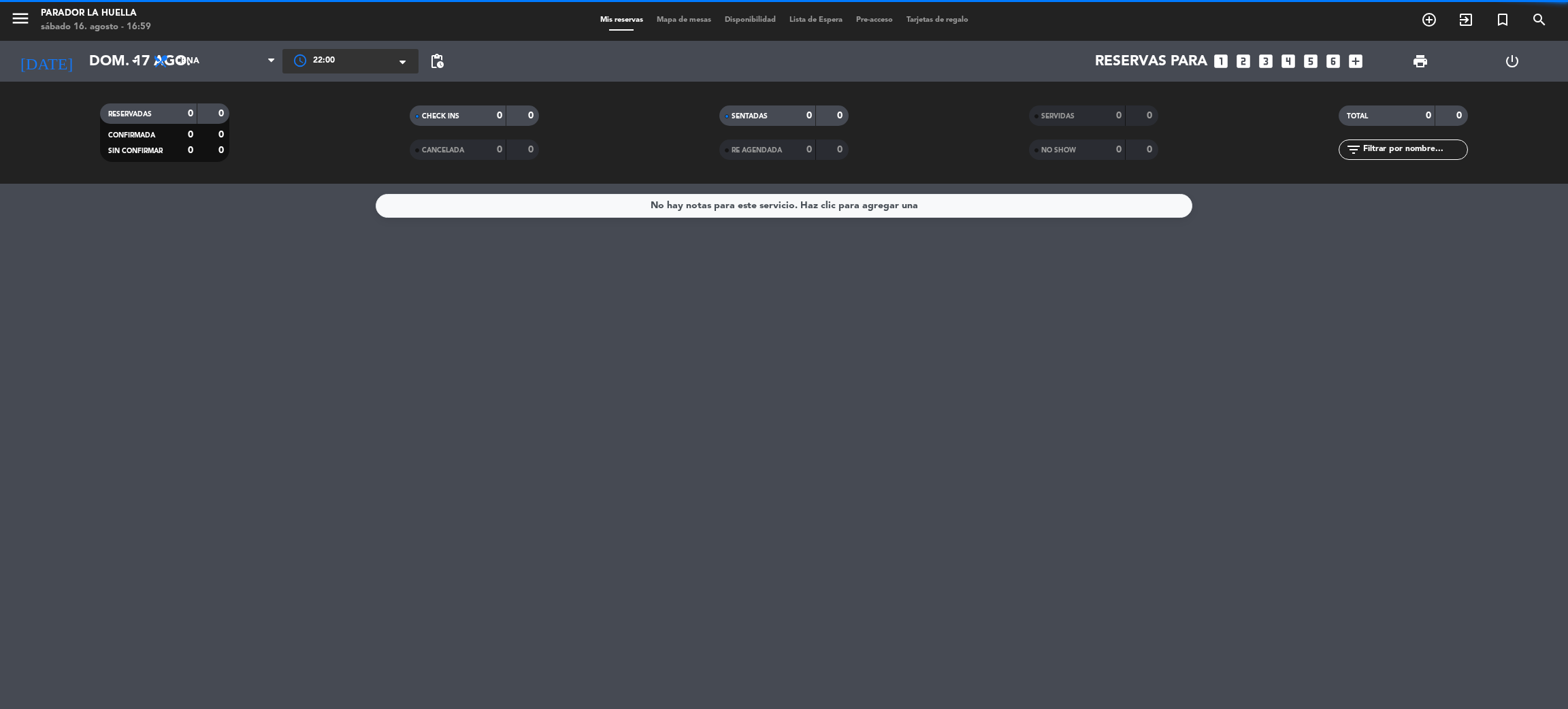
click at [224, 42] on div "Todos los servicios Almuerzo Cena Cena Todos los servicios Almuerzo Cena" at bounding box center [215, 61] width 136 height 41
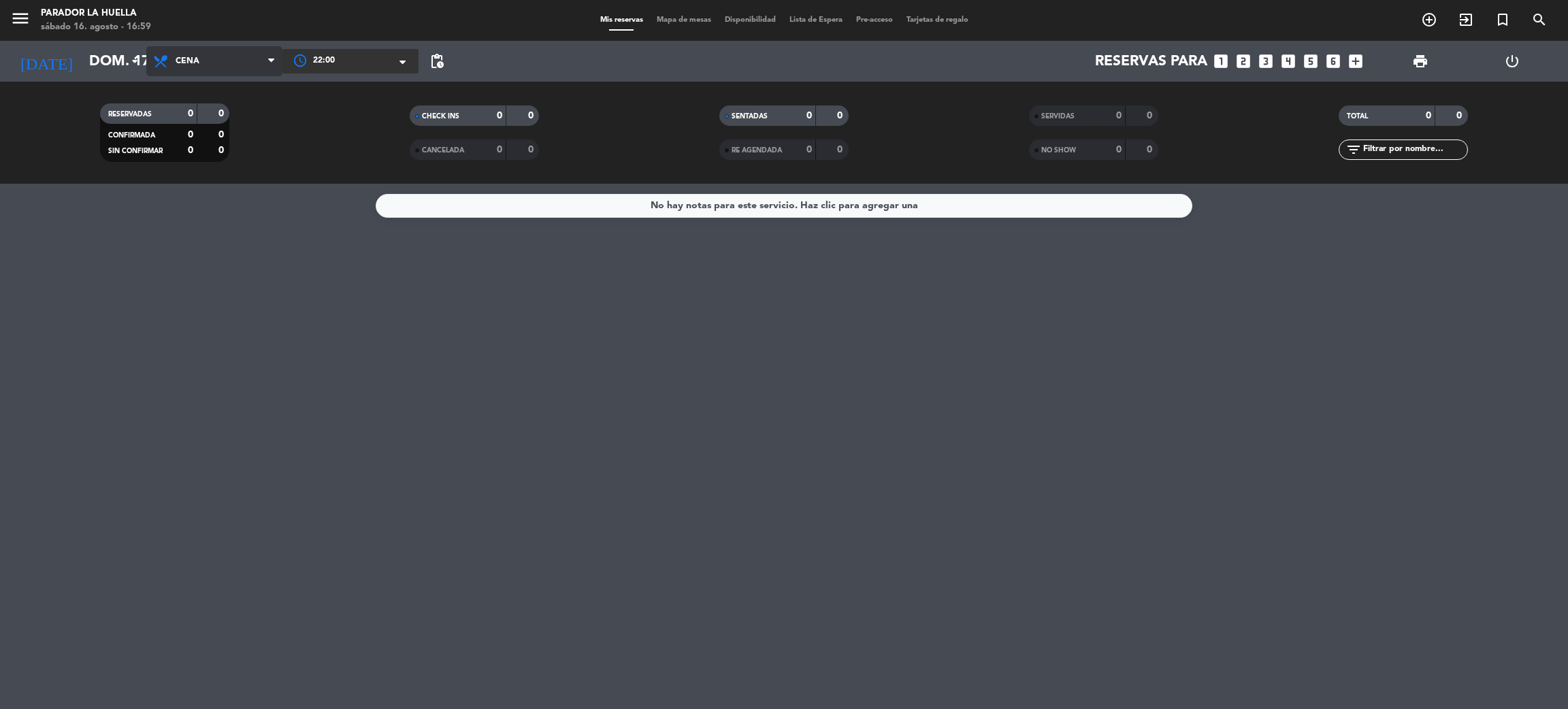
click at [214, 59] on span "Cena" at bounding box center [215, 61] width 136 height 30
click at [204, 116] on div "menu Parador La Huella sábado 16. agosto - 16:59 Mis reservas Mapa de mesas Dis…" at bounding box center [784, 92] width 1568 height 184
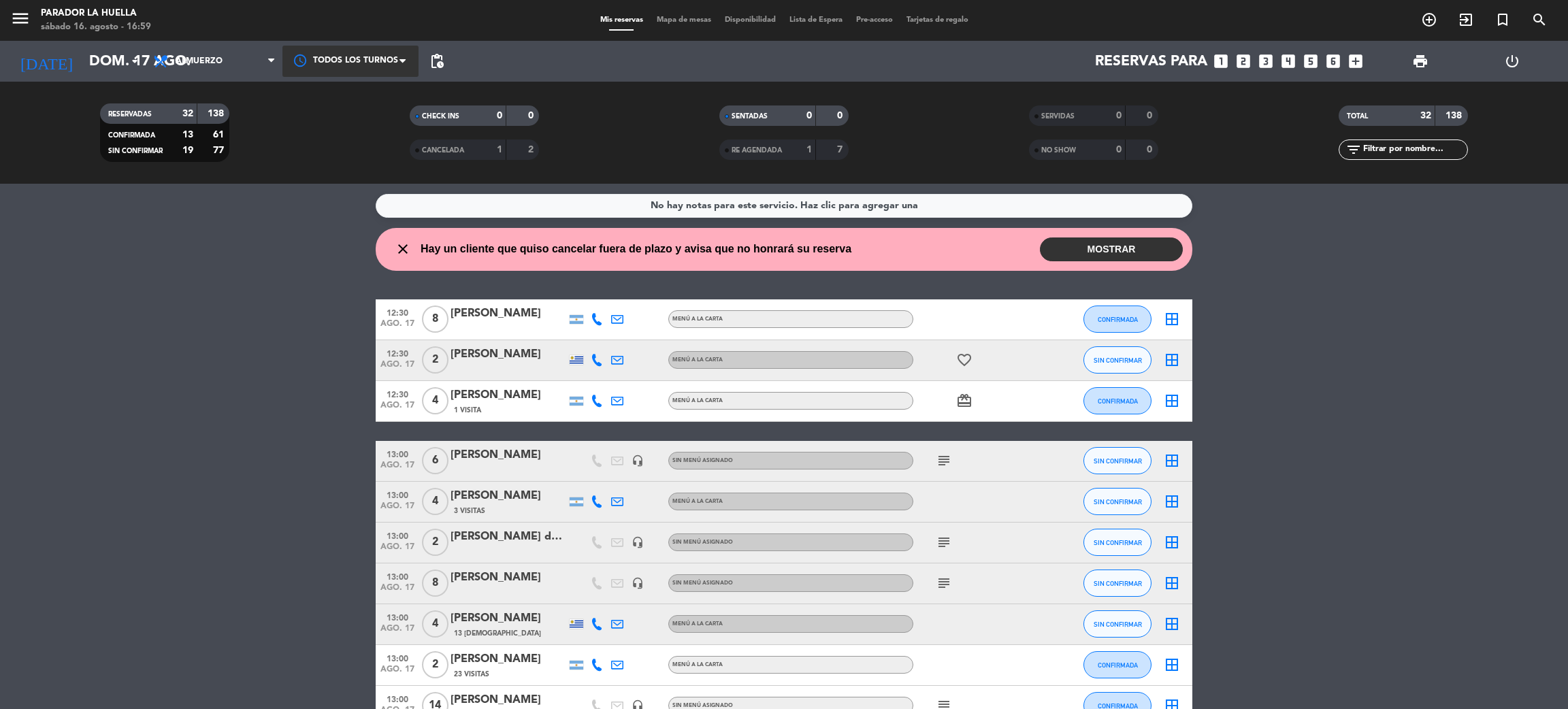
click at [345, 55] on div at bounding box center [351, 61] width 136 height 30
click at [363, 121] on div "12:30" at bounding box center [351, 122] width 136 height 30
